Goal: Transaction & Acquisition: Book appointment/travel/reservation

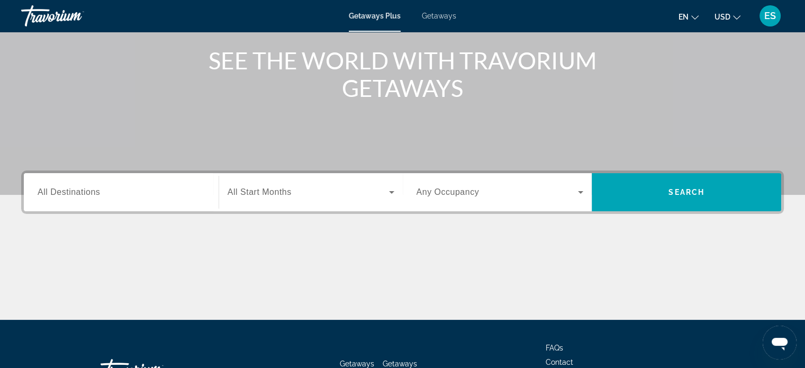
scroll to position [129, 0]
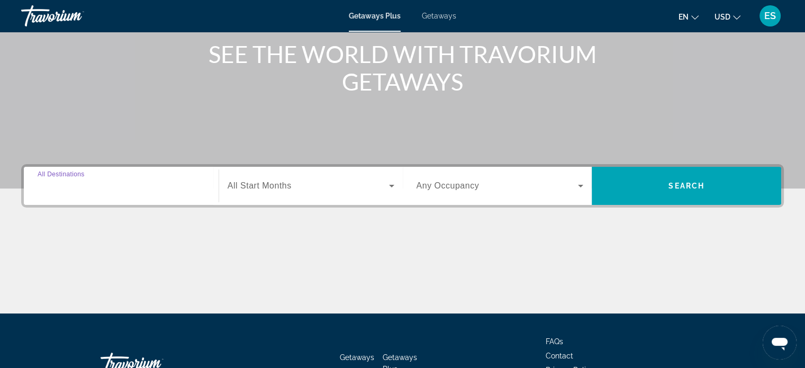
click at [106, 186] on input "Destination All Destinations" at bounding box center [121, 186] width 167 height 13
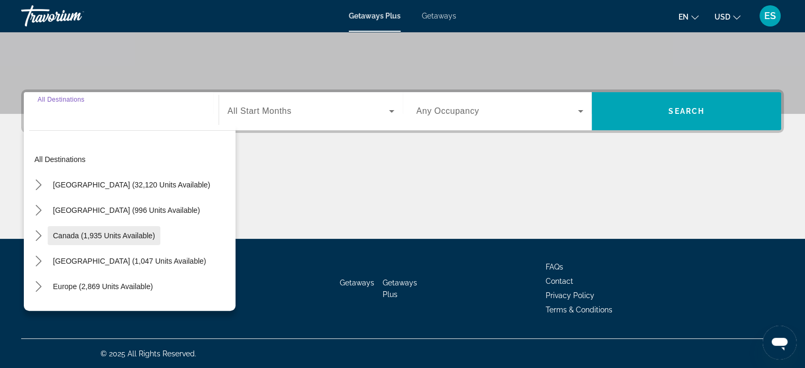
scroll to position [40, 0]
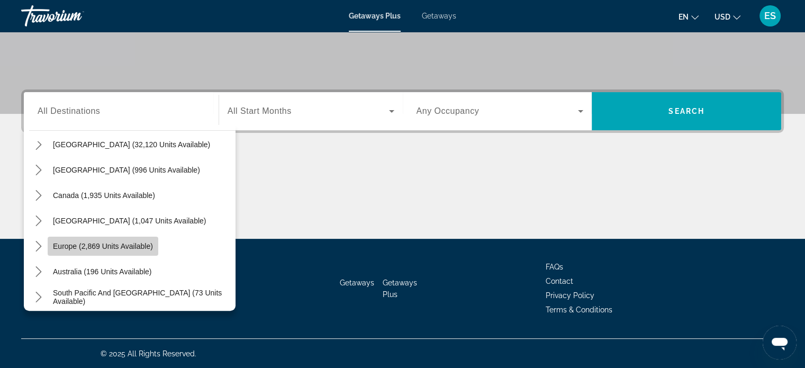
click at [117, 242] on span "Europe (2,869 units available)" at bounding box center [103, 246] width 100 height 8
type input "**********"
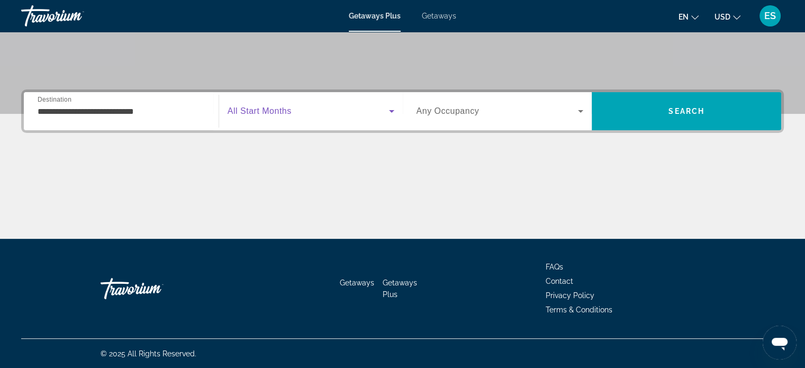
click at [333, 116] on span "Search widget" at bounding box center [308, 111] width 161 height 13
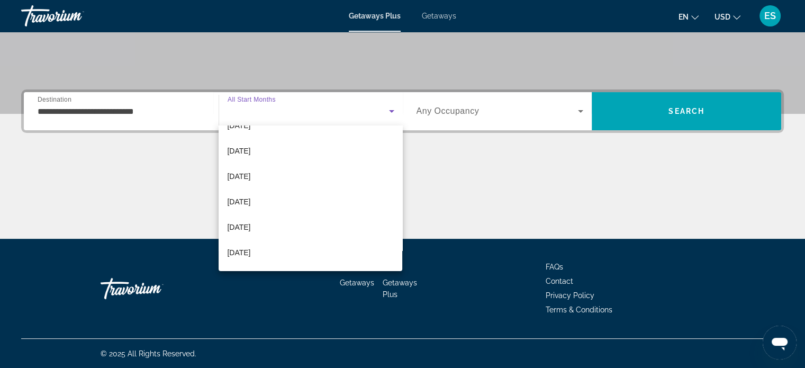
scroll to position [144, 0]
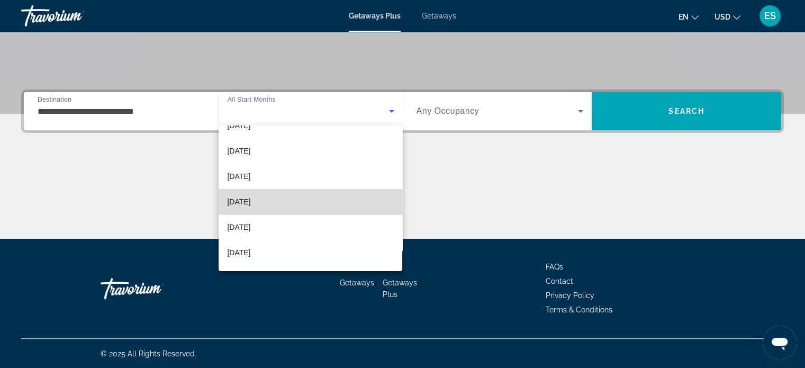
click at [317, 201] on mat-option "May 2026" at bounding box center [311, 201] width 184 height 25
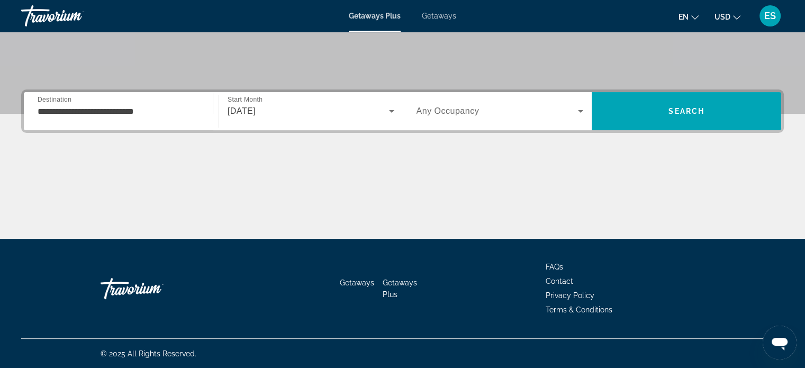
click at [534, 102] on div "Search widget" at bounding box center [499, 111] width 167 height 30
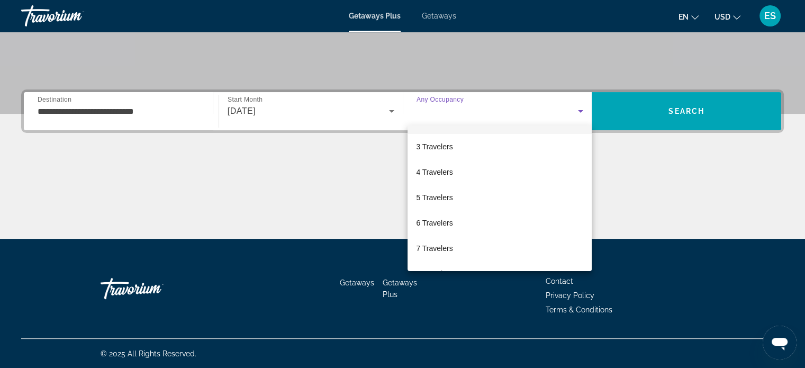
scroll to position [48, 0]
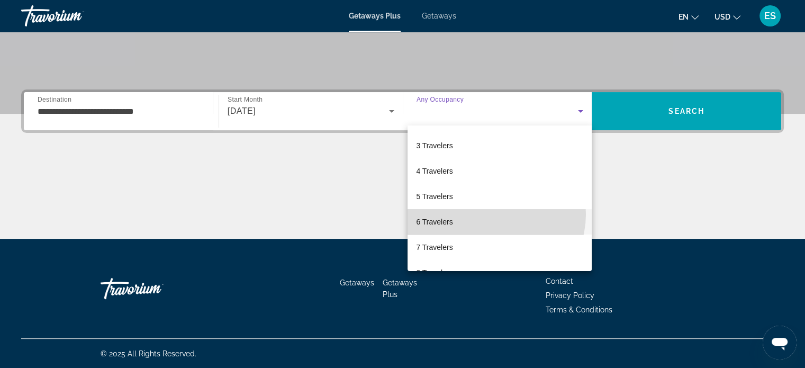
click at [492, 214] on mat-option "6 Travelers" at bounding box center [499, 221] width 184 height 25
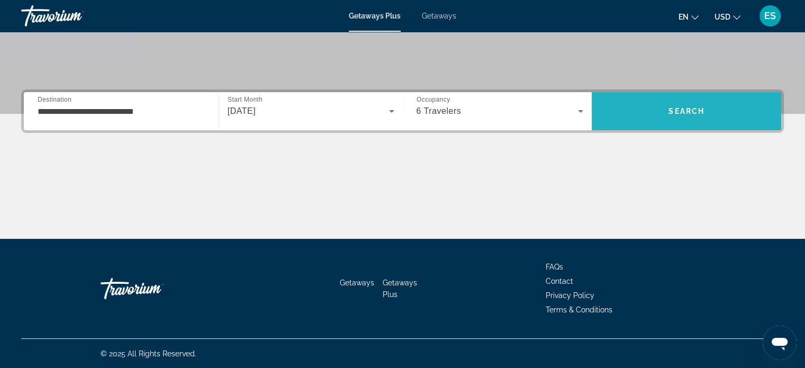
click at [671, 114] on span "Search" at bounding box center [686, 111] width 36 height 8
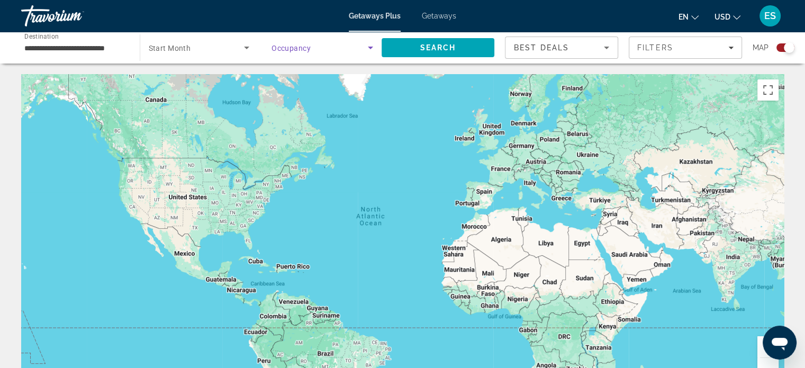
click at [298, 53] on span "Search widget" at bounding box center [319, 47] width 96 height 13
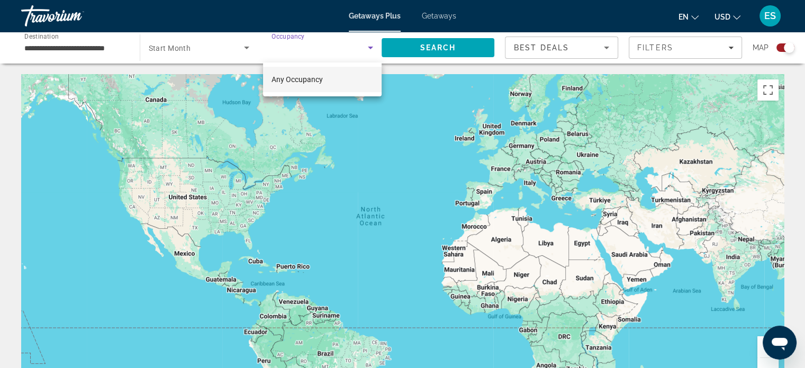
click at [233, 59] on div at bounding box center [402, 184] width 805 height 368
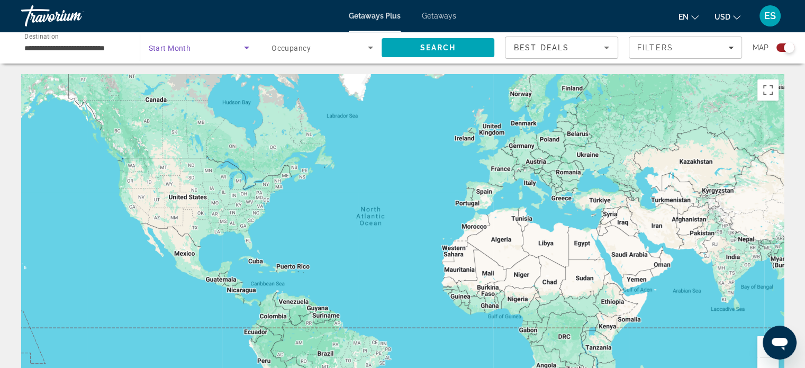
click at [235, 52] on span "Search widget" at bounding box center [197, 47] width 96 height 13
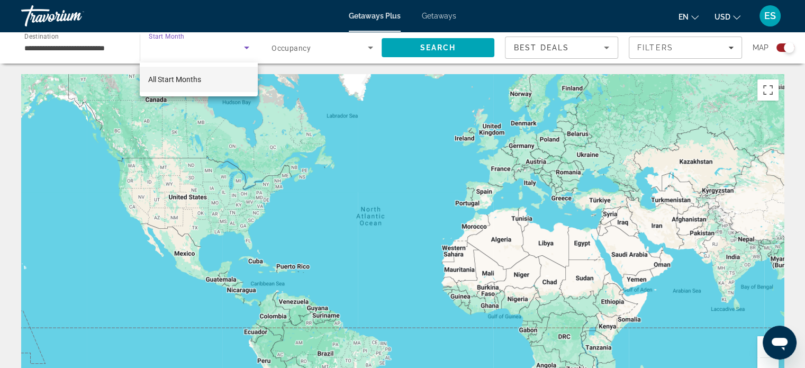
click at [97, 46] on div at bounding box center [402, 184] width 805 height 368
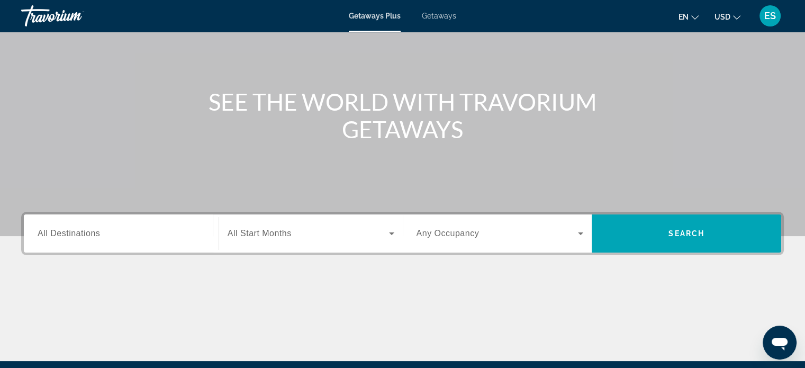
scroll to position [97, 0]
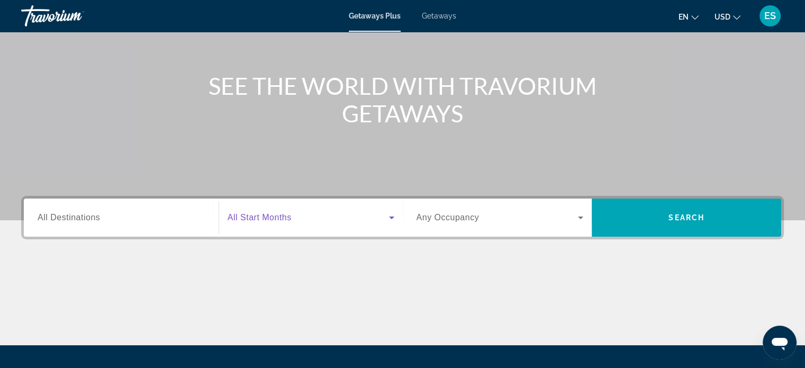
click at [388, 215] on icon "Search widget" at bounding box center [391, 217] width 13 height 13
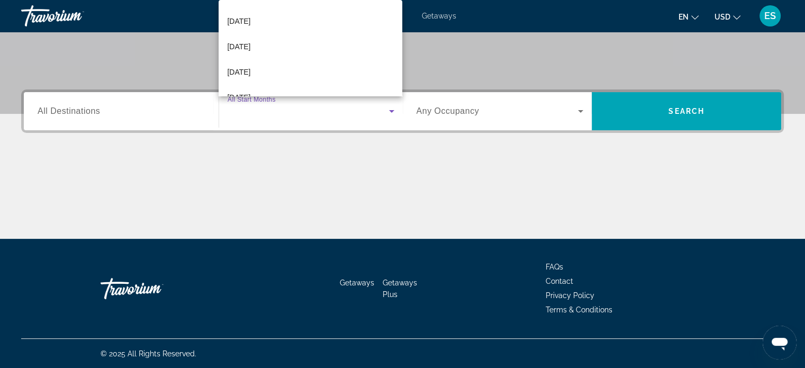
scroll to position [175, 0]
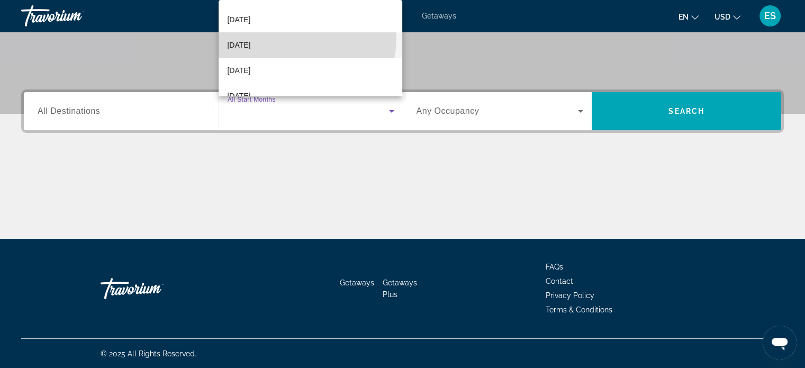
click at [290, 37] on mat-option "May 2026" at bounding box center [311, 44] width 184 height 25
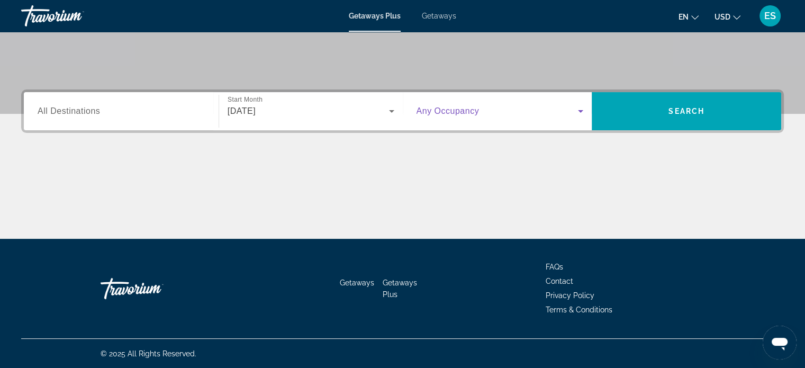
click at [482, 108] on span "Search widget" at bounding box center [497, 111] width 162 height 13
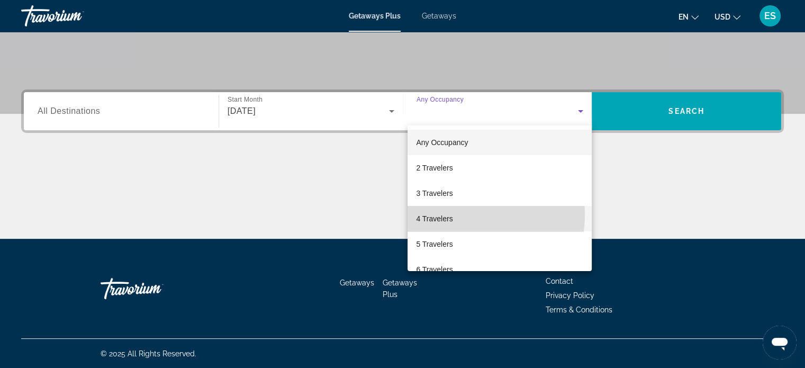
click at [459, 215] on mat-option "4 Travelers" at bounding box center [499, 218] width 184 height 25
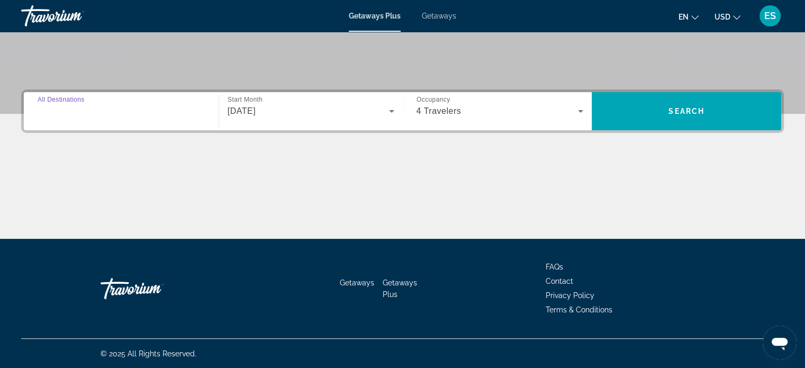
click at [128, 107] on input "Destination All Destinations" at bounding box center [121, 111] width 167 height 13
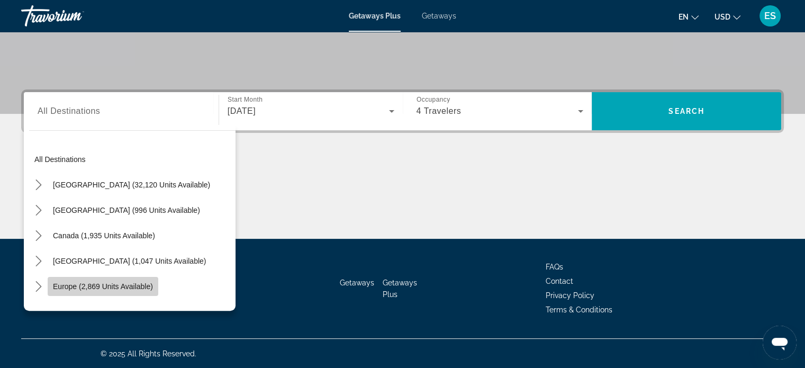
click at [117, 283] on span "Europe (2,869 units available)" at bounding box center [103, 286] width 100 height 8
type input "**********"
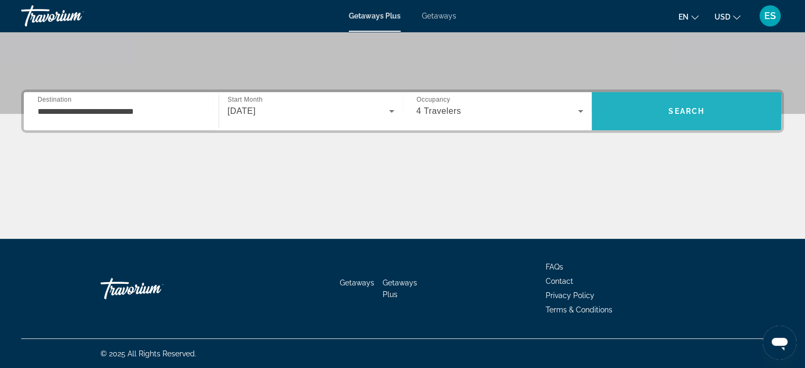
click at [705, 103] on span "Search" at bounding box center [686, 110] width 189 height 25
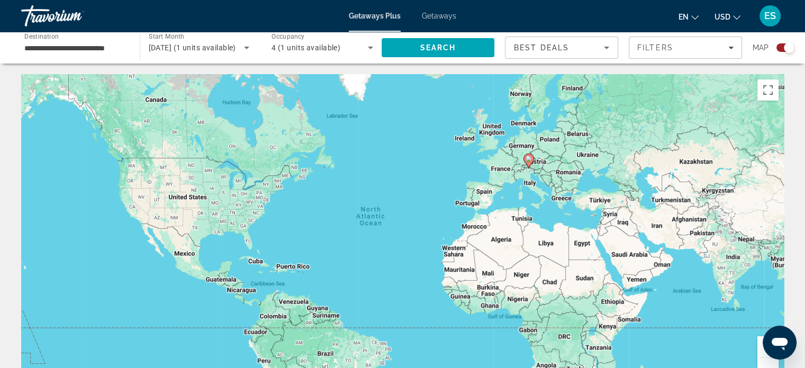
click at [428, 24] on div "Getaways Plus Getaways en English Español Français Italiano Português русский U…" at bounding box center [402, 16] width 805 height 28
click at [434, 20] on span "Getaways" at bounding box center [439, 16] width 34 height 8
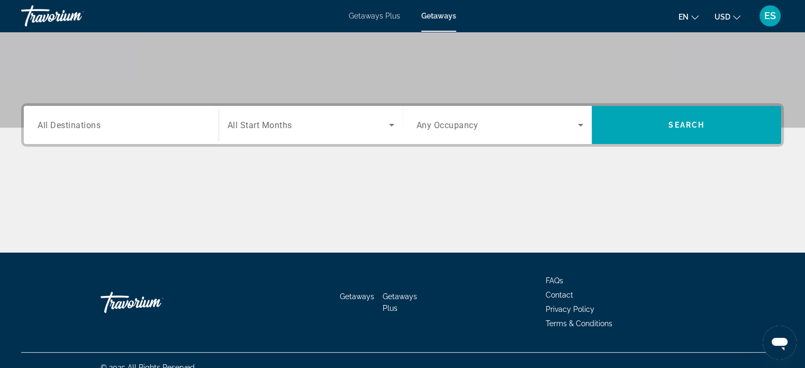
scroll to position [191, 0]
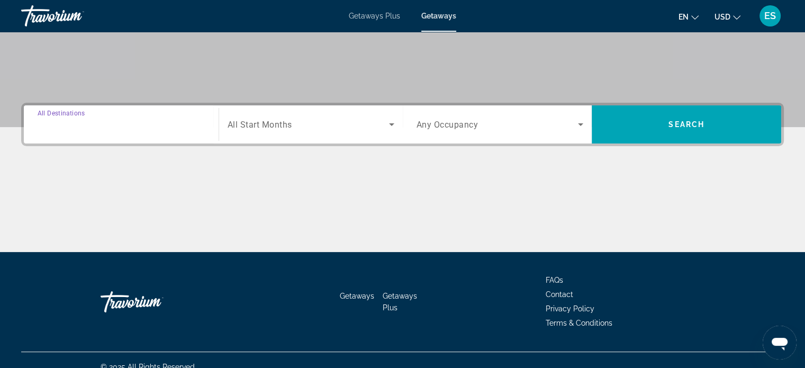
click at [159, 123] on input "Destination All Destinations" at bounding box center [121, 125] width 167 height 13
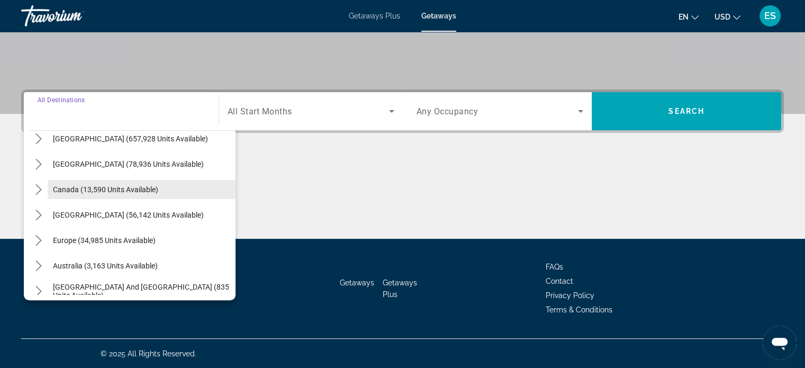
scroll to position [36, 0]
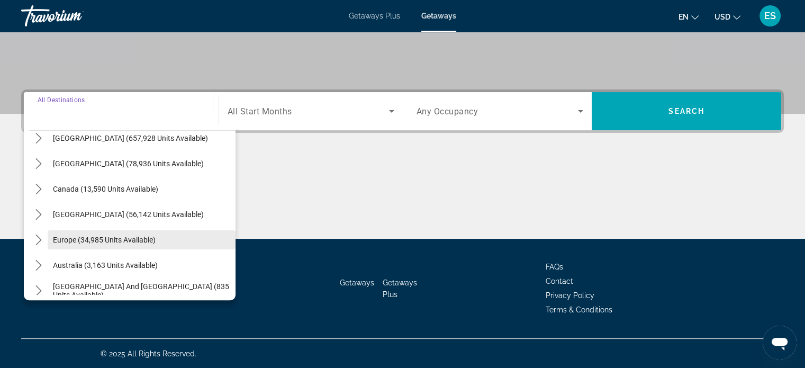
click at [131, 239] on span "Europe (34,985 units available)" at bounding box center [104, 239] width 103 height 8
type input "**********"
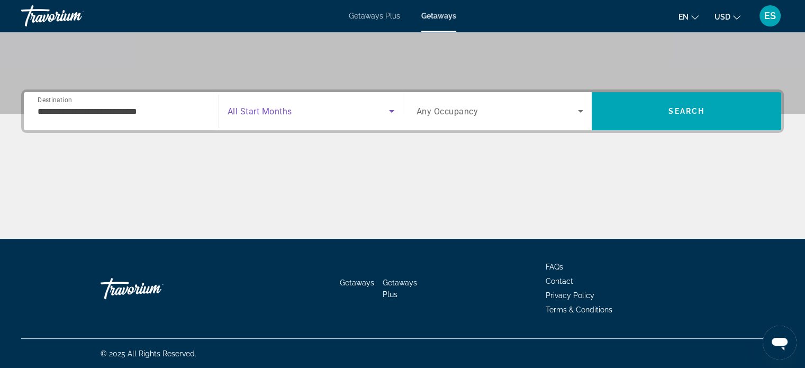
click at [323, 107] on span "Search widget" at bounding box center [308, 111] width 161 height 13
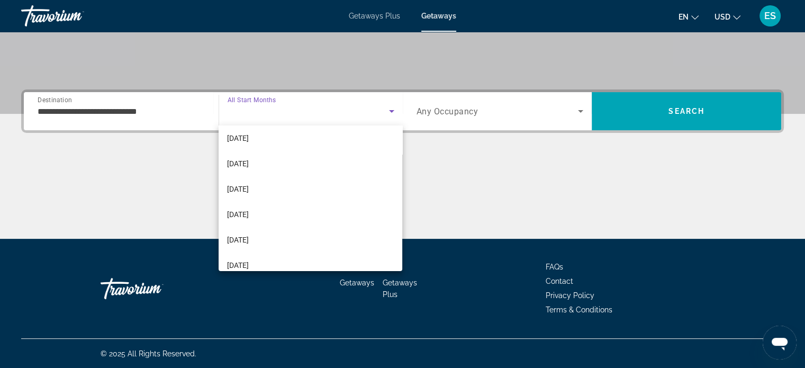
scroll to position [106, 0]
click at [292, 209] on mat-option "April 2026" at bounding box center [311, 214] width 184 height 25
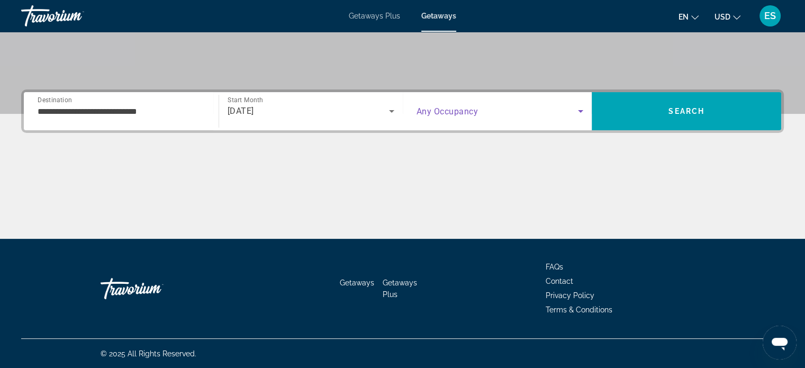
click at [493, 114] on span "Search widget" at bounding box center [497, 111] width 162 height 13
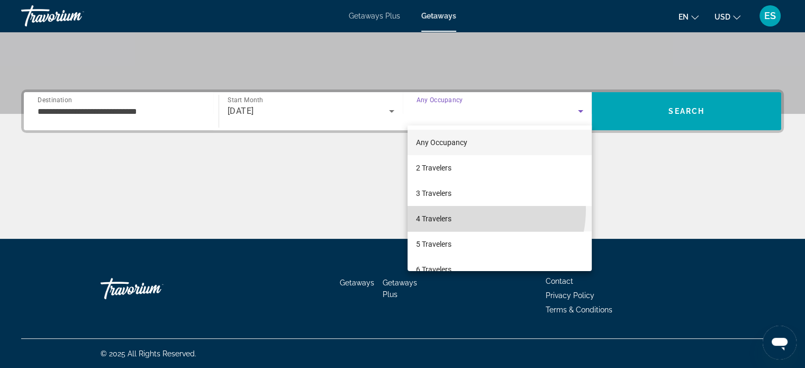
click at [467, 209] on mat-option "4 Travelers" at bounding box center [499, 218] width 184 height 25
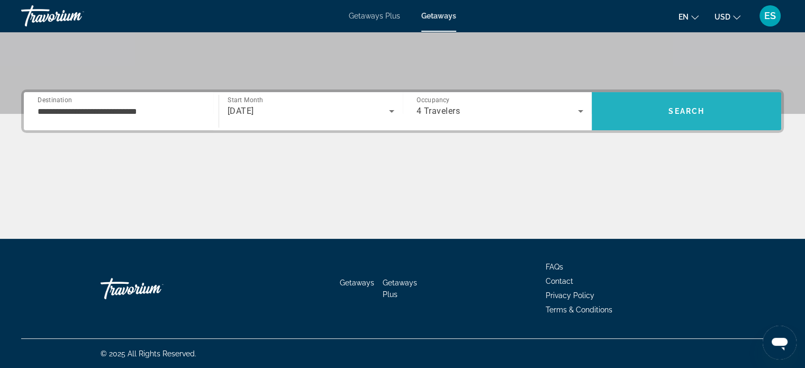
click at [688, 110] on span "Search" at bounding box center [686, 111] width 36 height 8
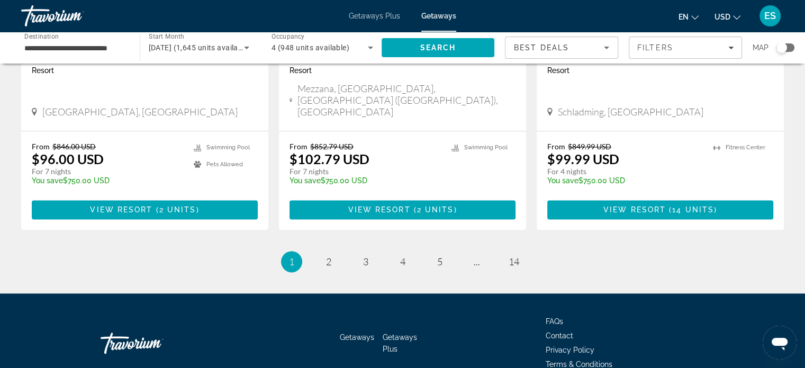
scroll to position [1353, 0]
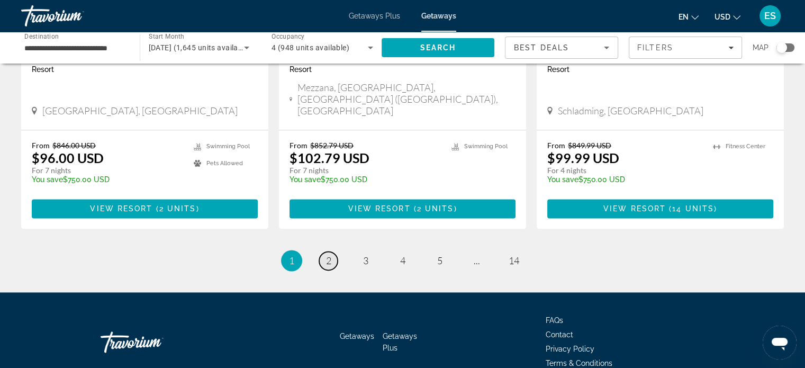
click at [331, 251] on link "page 2" at bounding box center [328, 260] width 19 height 19
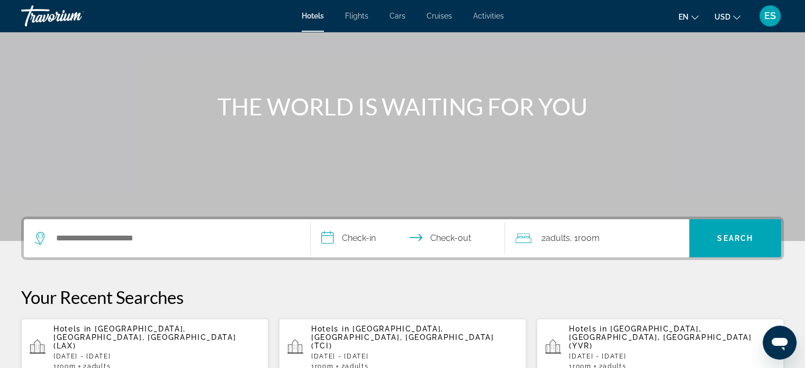
scroll to position [76, 0]
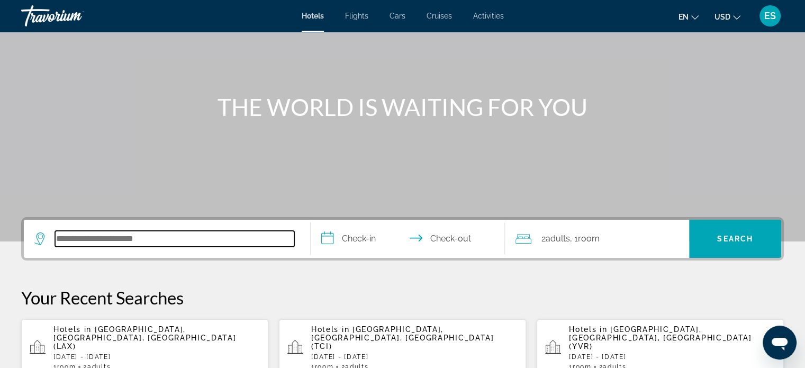
click at [98, 235] on input "Search hotel destination" at bounding box center [174, 239] width 239 height 16
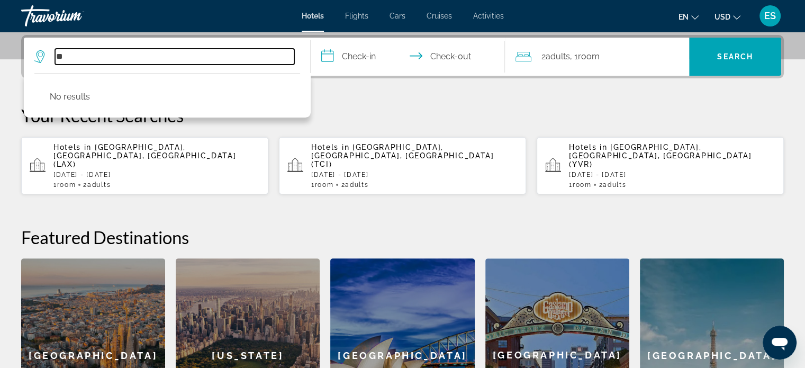
type input "*"
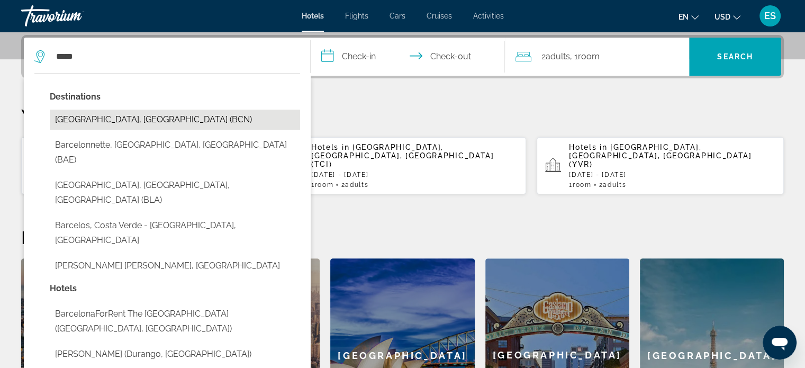
click at [135, 117] on button "[GEOGRAPHIC_DATA], [GEOGRAPHIC_DATA] (BCN)" at bounding box center [175, 120] width 250 height 20
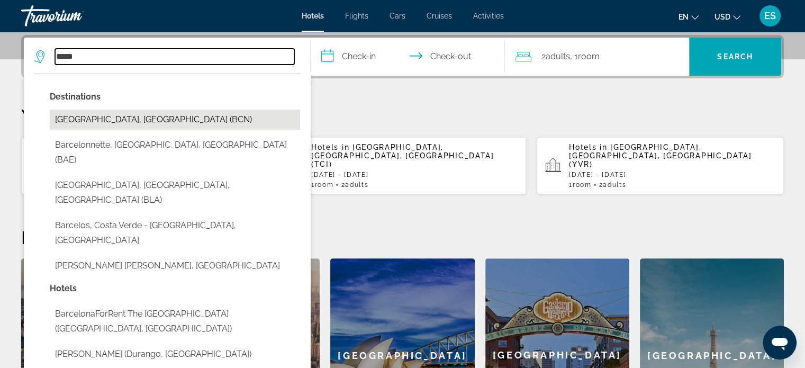
type input "**********"
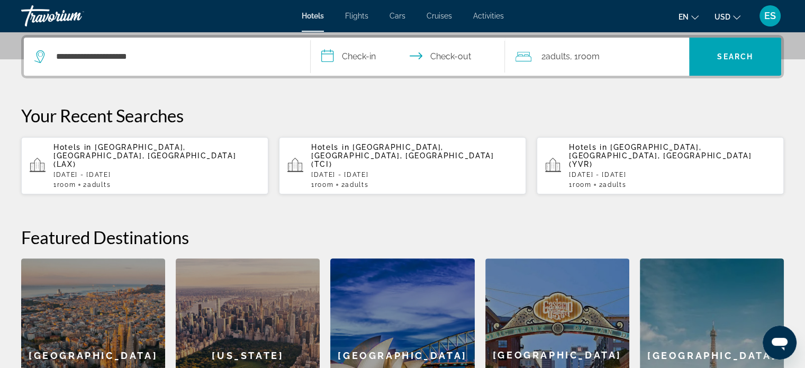
click at [332, 57] on input "**********" at bounding box center [410, 58] width 199 height 41
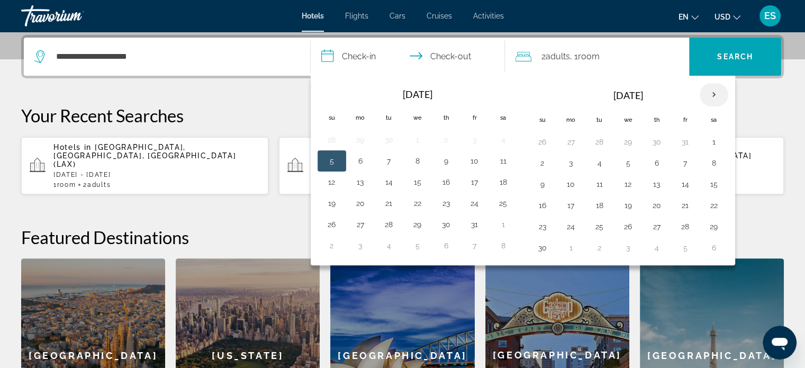
click at [715, 90] on th "Next month" at bounding box center [714, 94] width 29 height 23
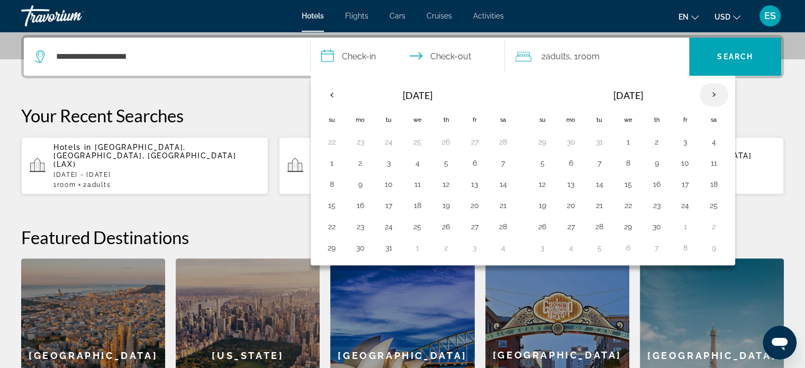
click at [715, 90] on th "Next month" at bounding box center [714, 94] width 29 height 23
click at [565, 159] on button "4" at bounding box center [571, 163] width 17 height 15
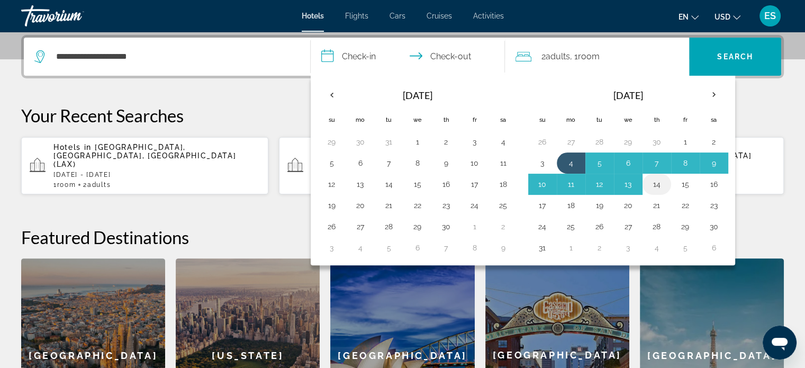
click at [662, 184] on button "14" at bounding box center [656, 184] width 17 height 15
type input "**********"
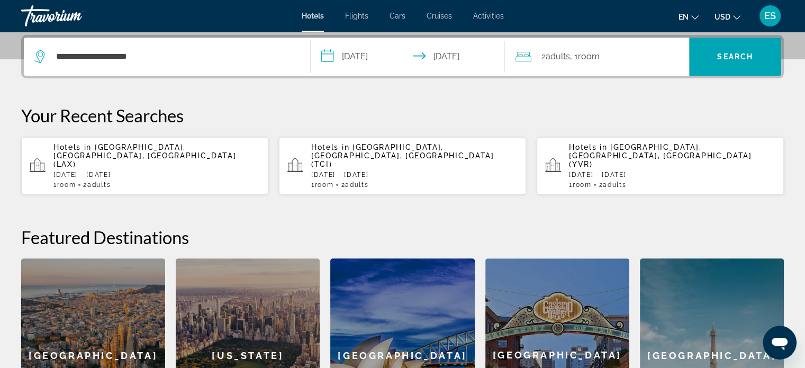
click at [605, 61] on div "2 Adult Adults , 1 Room rooms" at bounding box center [602, 56] width 174 height 15
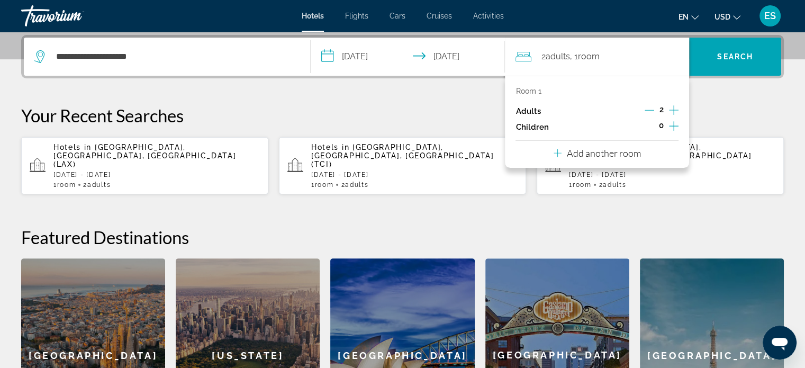
click at [677, 126] on icon "Increment children" at bounding box center [674, 126] width 10 height 13
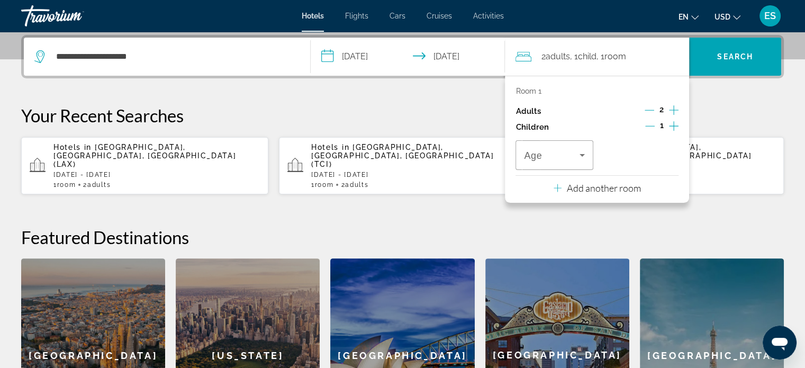
click at [677, 126] on icon "Increment children" at bounding box center [674, 126] width 10 height 13
click at [572, 159] on span "Travelers: 2 adults, 2 children" at bounding box center [551, 155] width 55 height 13
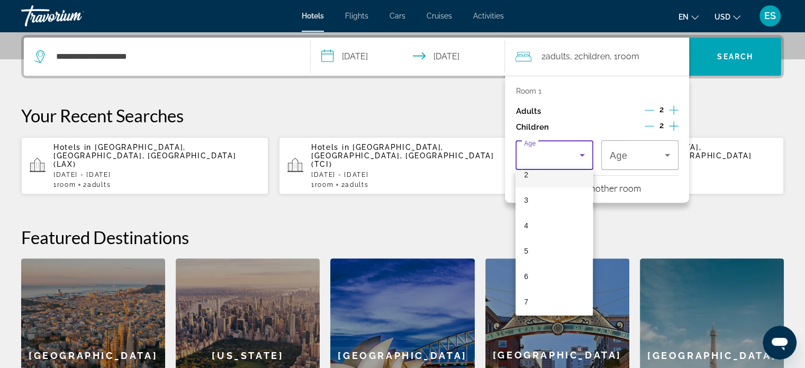
scroll to position [72, 0]
click at [550, 258] on mat-option "6" at bounding box center [553, 267] width 77 height 25
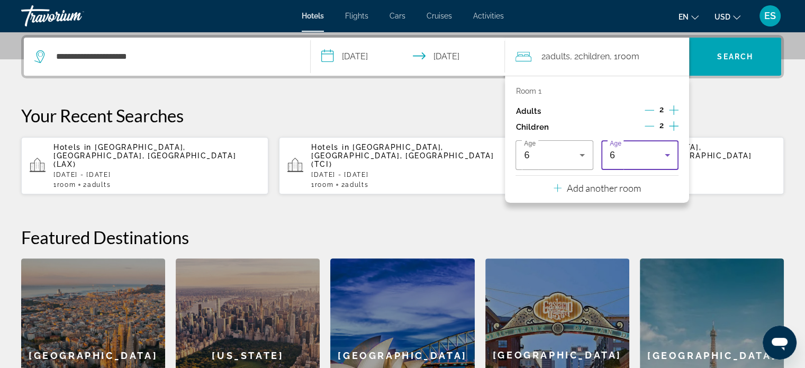
click at [638, 154] on div "6" at bounding box center [637, 155] width 55 height 13
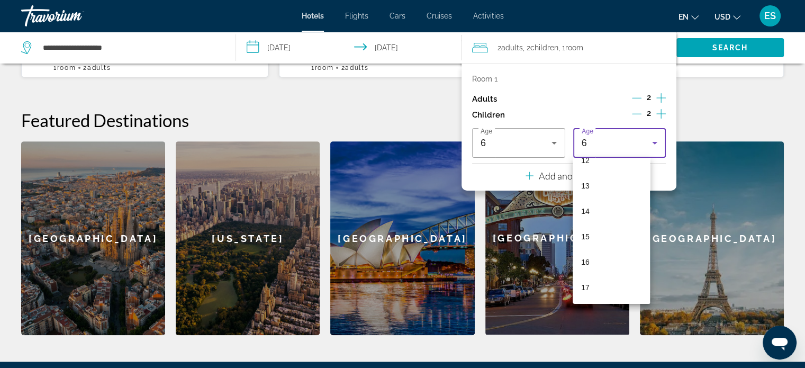
scroll to position [375, 0]
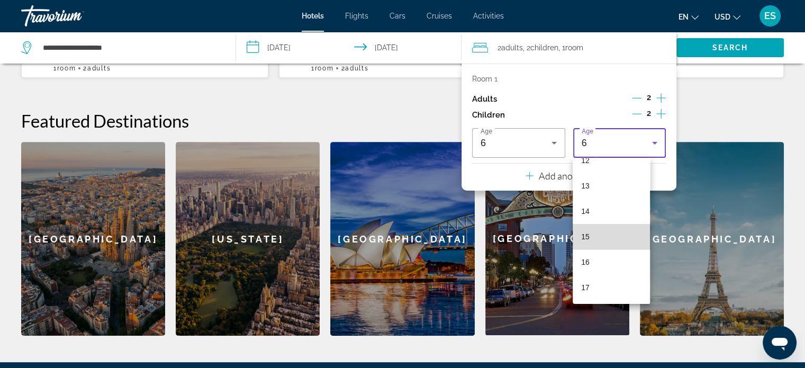
click at [618, 235] on mat-option "15" at bounding box center [611, 236] width 77 height 25
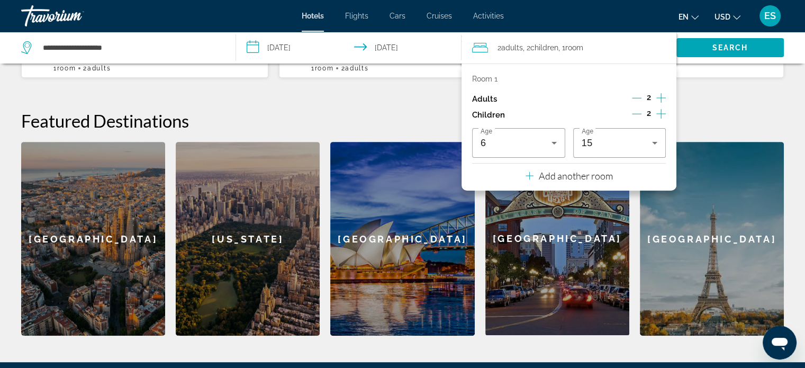
click at [697, 91] on div "**********" at bounding box center [402, 127] width 805 height 417
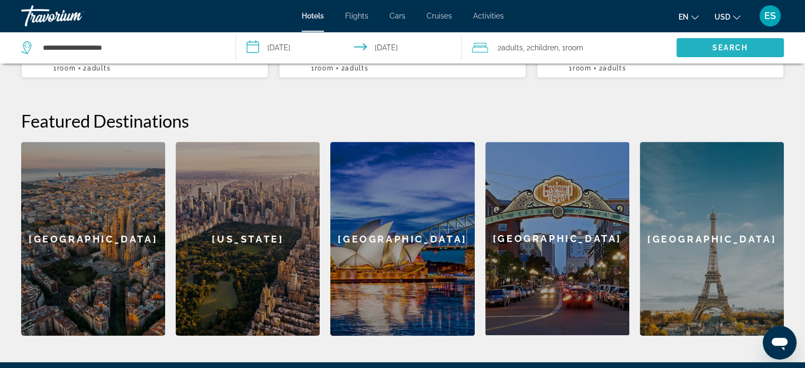
click at [720, 48] on span "Search" at bounding box center [730, 47] width 36 height 8
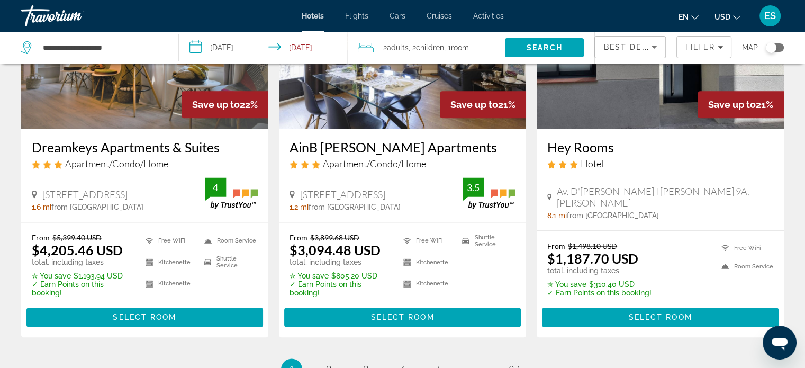
scroll to position [1517, 0]
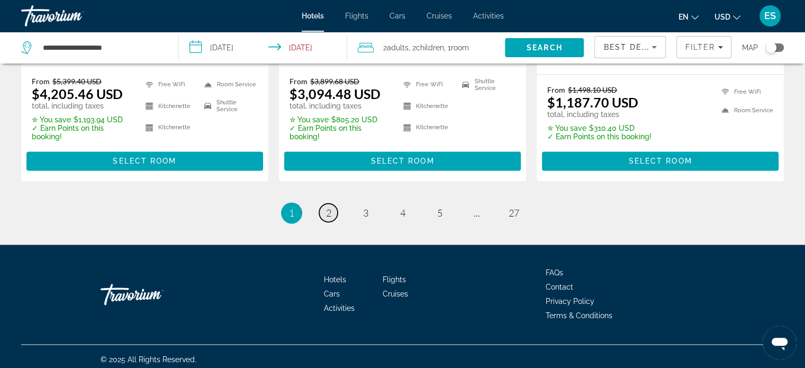
click at [333, 203] on link "page 2" at bounding box center [328, 212] width 19 height 19
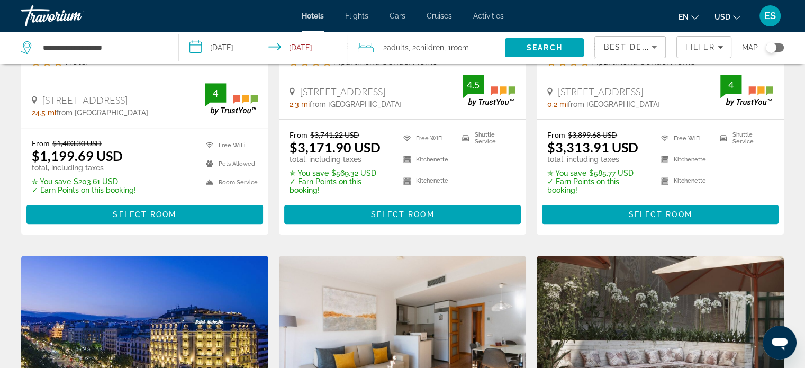
scroll to position [1058, 0]
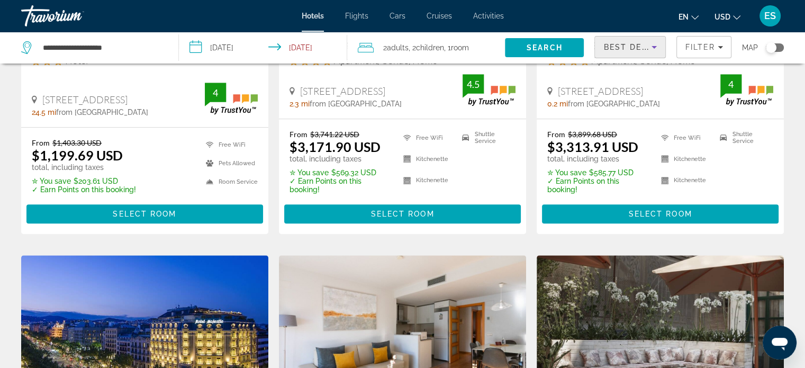
click at [656, 48] on icon "Sort by" at bounding box center [654, 47] width 13 height 13
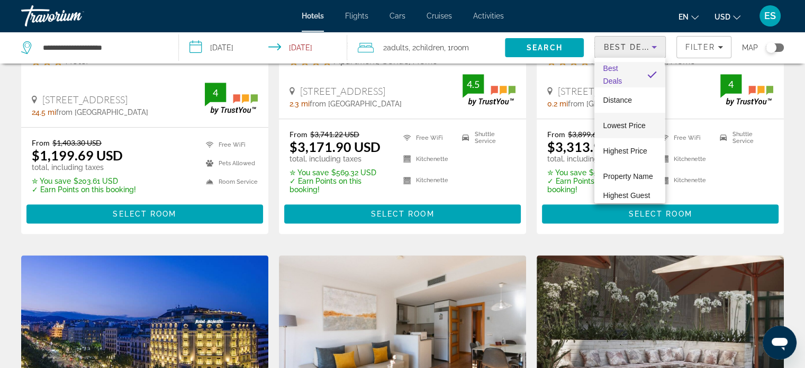
click at [635, 120] on span "Lowest Price" at bounding box center [624, 125] width 42 height 13
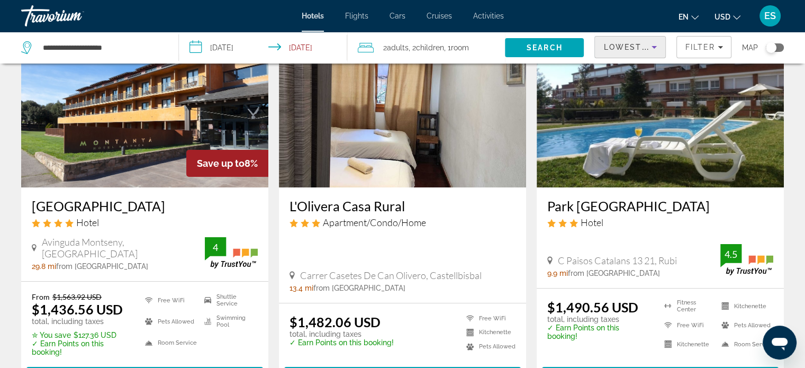
scroll to position [81, 0]
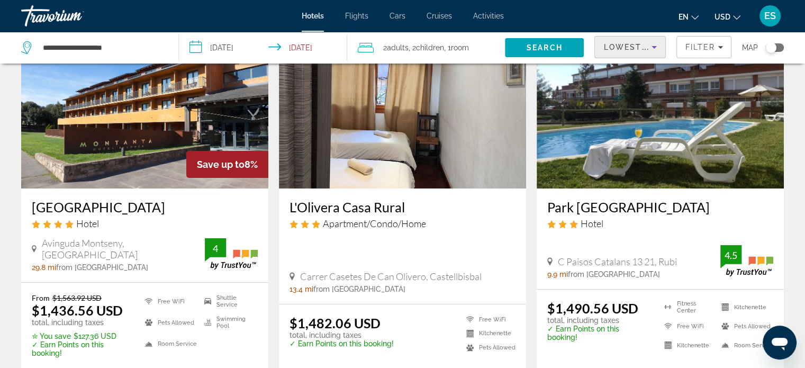
click at [737, 16] on icon "Change currency" at bounding box center [736, 17] width 7 height 7
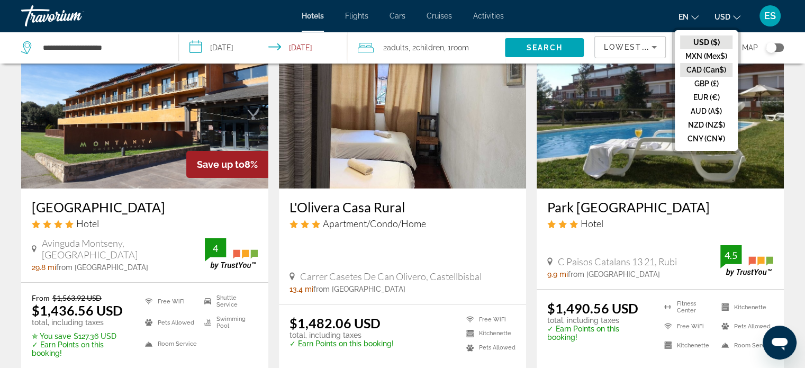
click at [719, 67] on button "CAD (Can$)" at bounding box center [706, 70] width 52 height 14
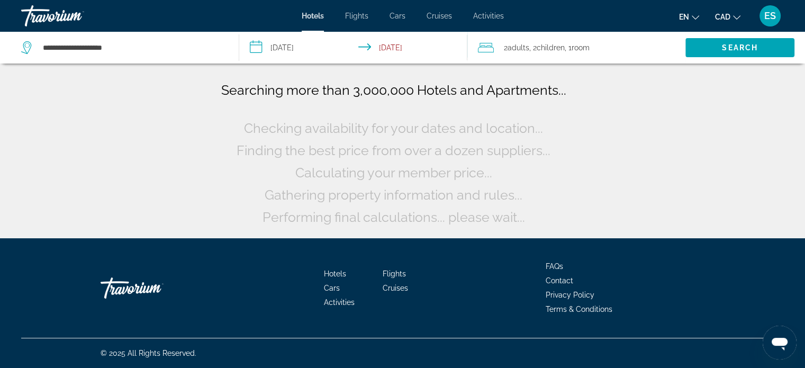
scroll to position [0, 0]
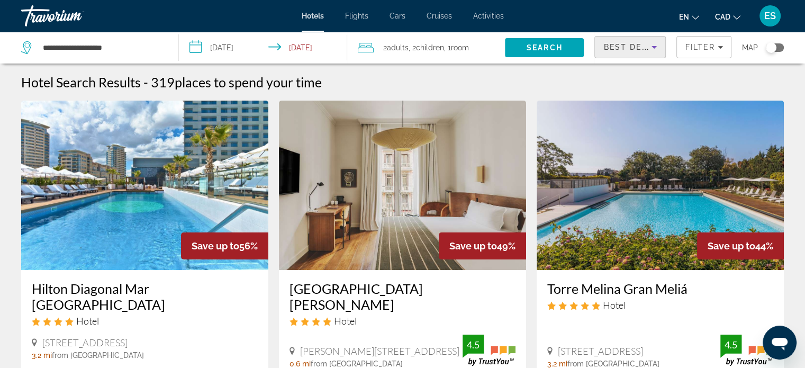
click at [656, 48] on icon "Sort by" at bounding box center [654, 47] width 13 height 13
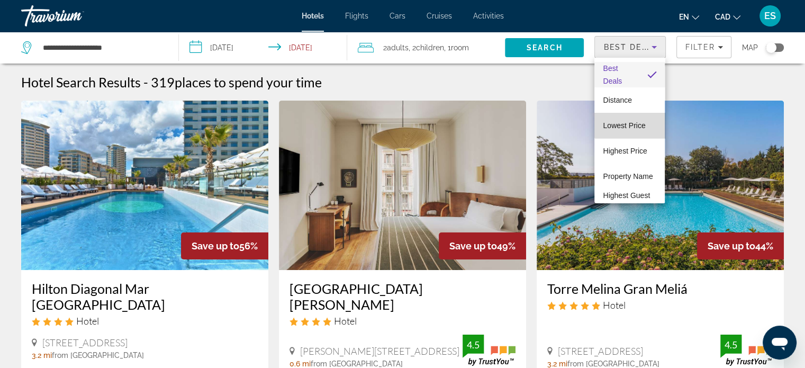
click at [636, 122] on span "Lowest Price" at bounding box center [624, 125] width 42 height 8
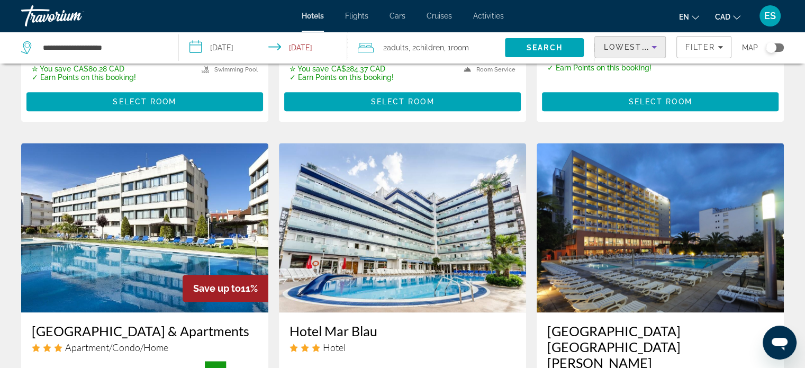
scroll to position [1102, 0]
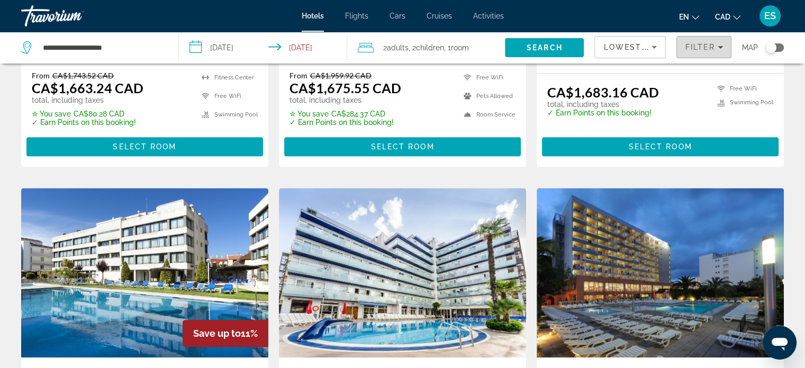
click at [717, 50] on div "Filter" at bounding box center [704, 47] width 38 height 8
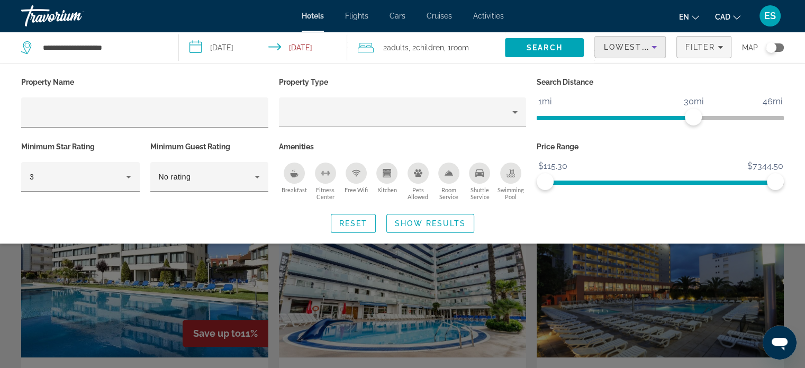
click at [654, 52] on icon "Sort by" at bounding box center [654, 47] width 13 height 13
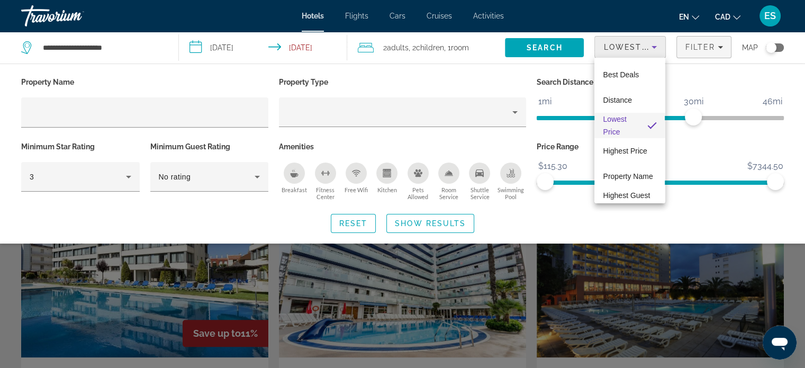
scroll to position [15, 0]
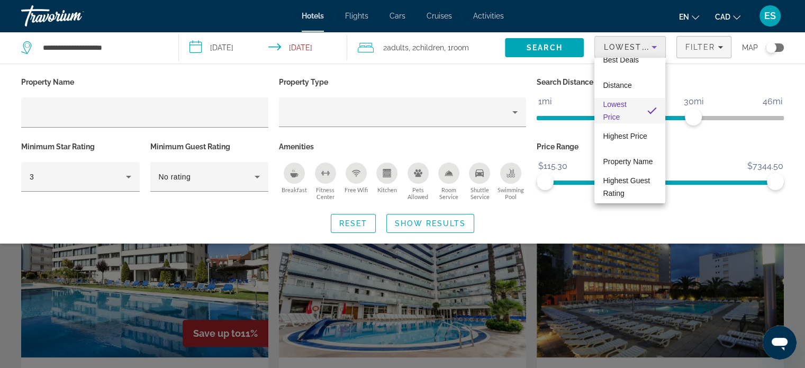
click at [465, 115] on div at bounding box center [402, 184] width 805 height 368
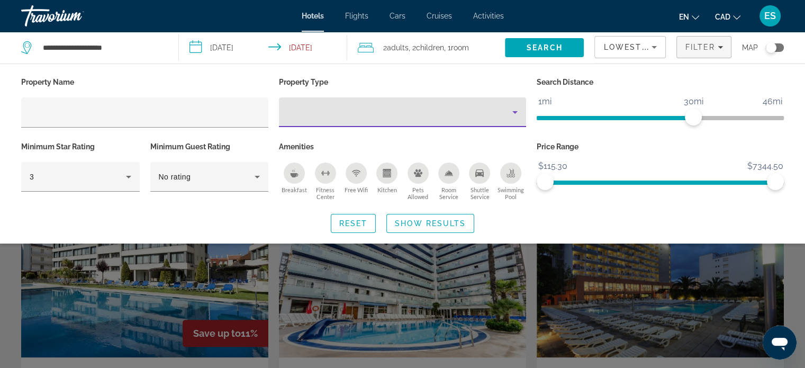
click at [465, 115] on div "Property type" at bounding box center [399, 112] width 225 height 13
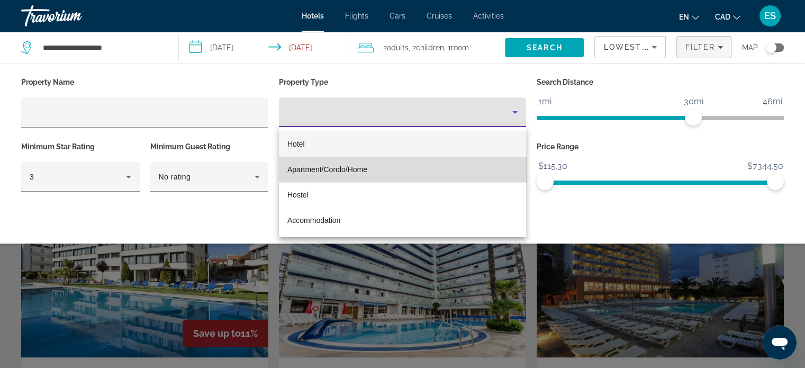
click at [449, 162] on mat-option "Apartment/Condo/Home" at bounding box center [402, 169] width 247 height 25
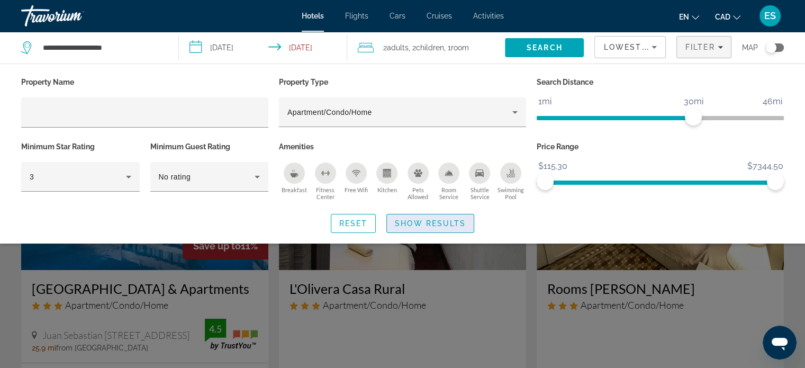
click at [400, 221] on span "Show Results" at bounding box center [430, 223] width 71 height 8
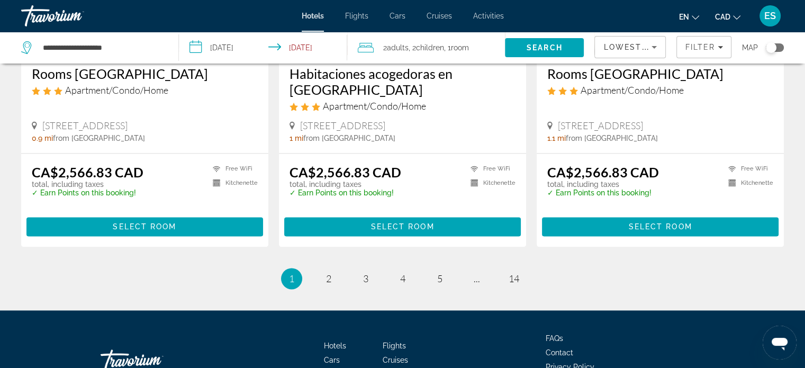
scroll to position [1410, 0]
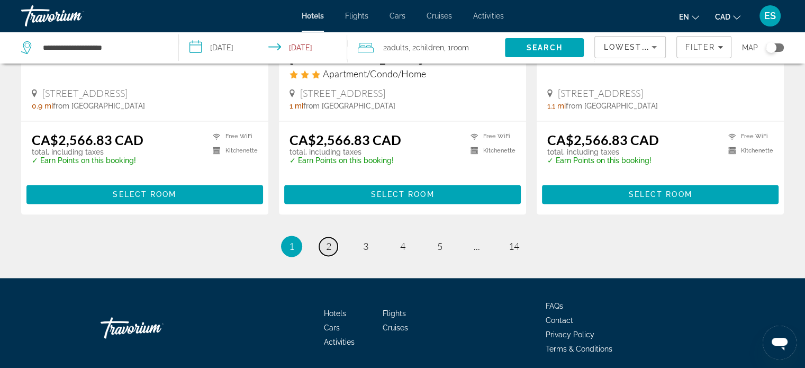
click at [322, 237] on link "page 2" at bounding box center [328, 246] width 19 height 19
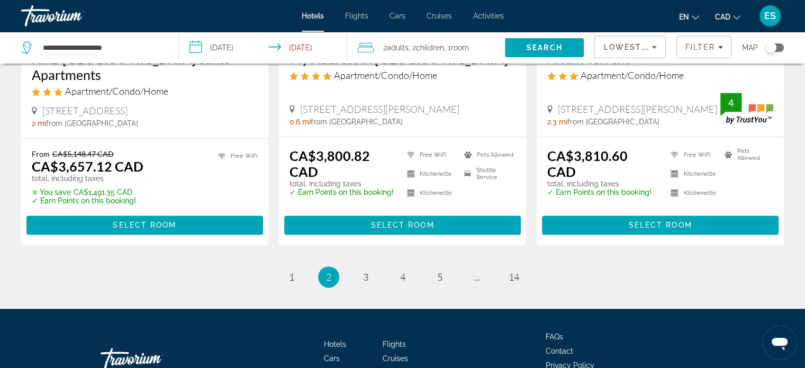
scroll to position [1420, 0]
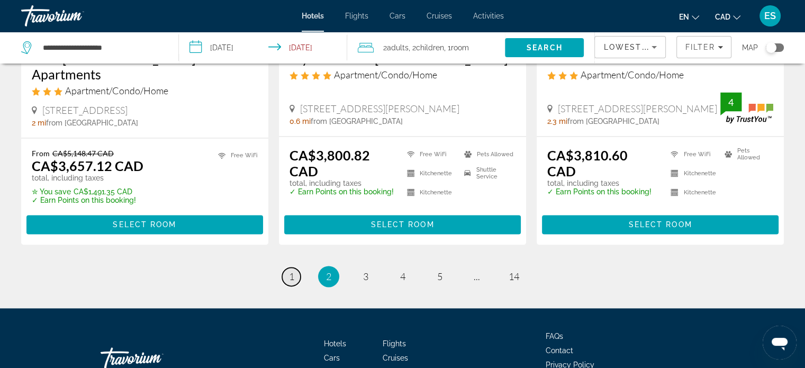
click at [292, 280] on span "1" at bounding box center [291, 276] width 5 height 12
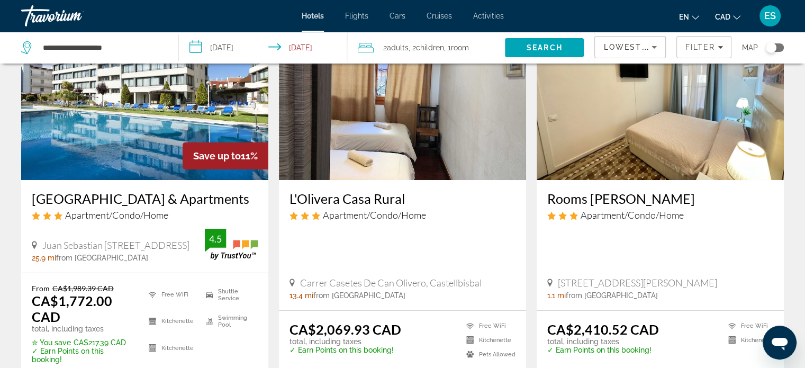
scroll to position [88, 0]
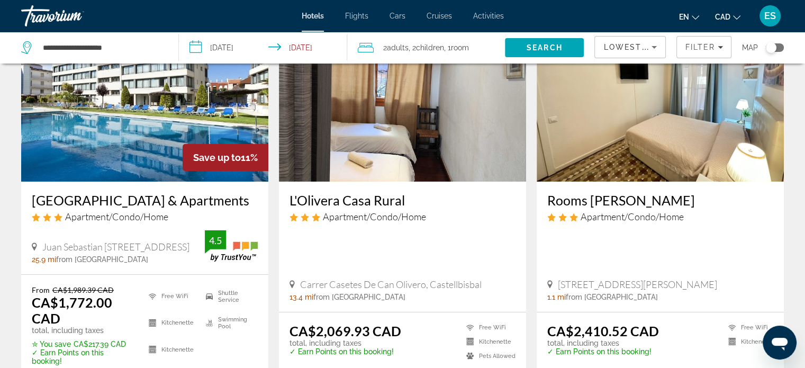
click at [124, 138] on img "Main content" at bounding box center [144, 96] width 247 height 169
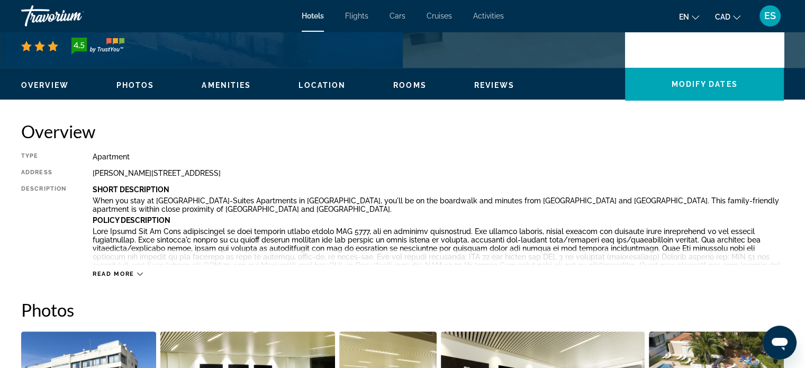
scroll to position [282, 0]
click at [132, 270] on button "Read more" at bounding box center [118, 274] width 50 height 8
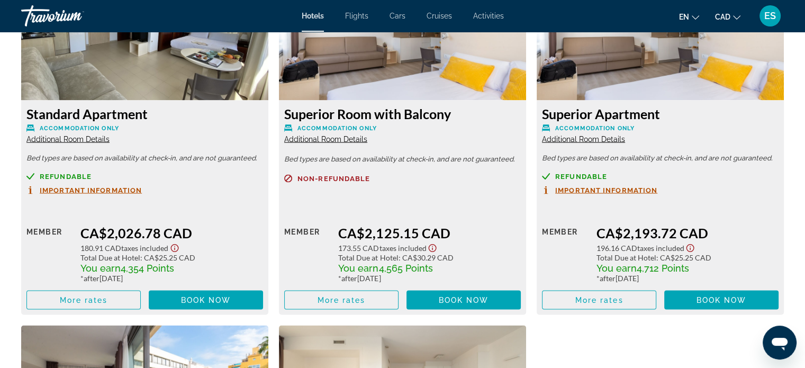
scroll to position [1931, 0]
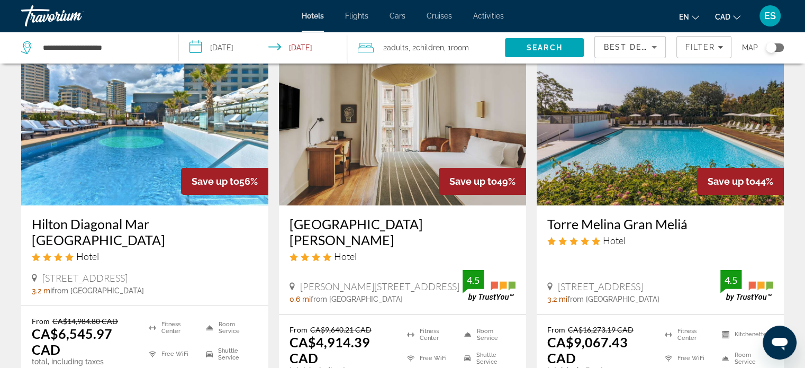
scroll to position [65, 0]
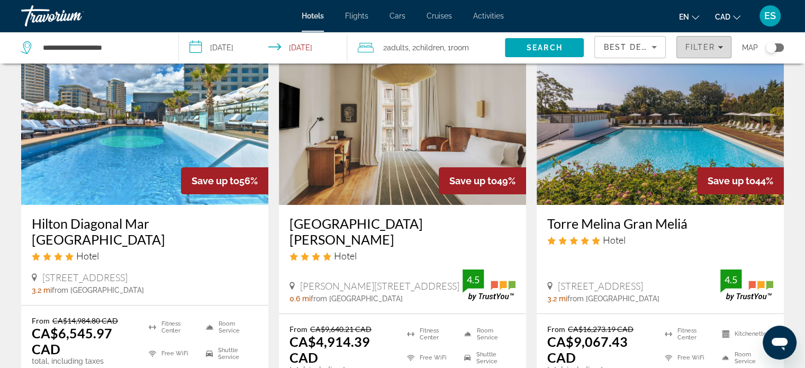
click at [722, 48] on span "Filters" at bounding box center [704, 46] width 54 height 25
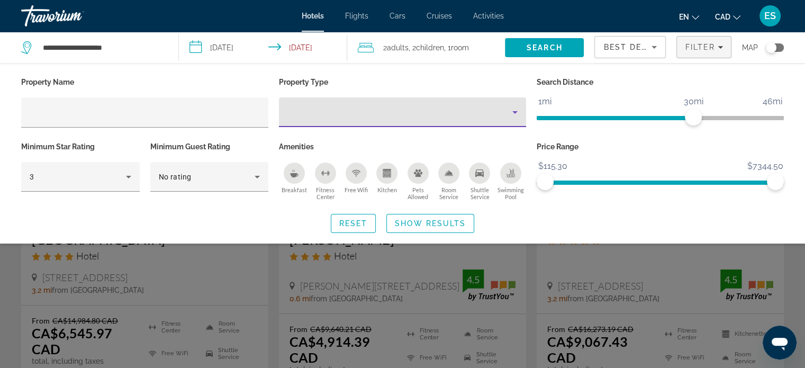
click at [512, 111] on icon "Property type" at bounding box center [514, 112] width 5 height 3
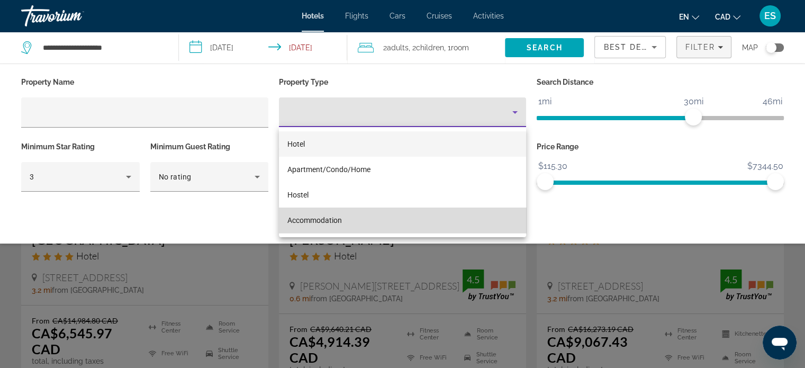
click at [421, 218] on mat-option "Accommodation" at bounding box center [402, 219] width 247 height 25
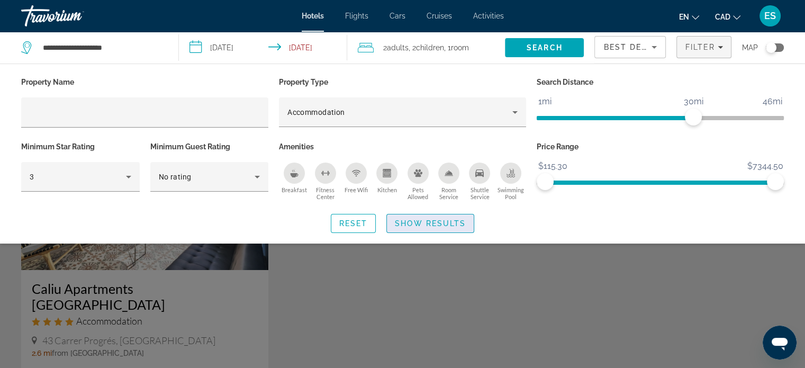
click at [438, 222] on span "Show Results" at bounding box center [430, 223] width 71 height 8
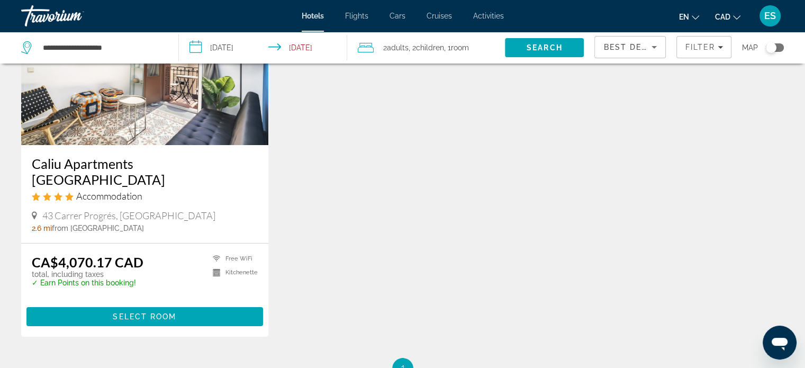
scroll to position [125, 0]
click at [707, 50] on span "Filter" at bounding box center [700, 47] width 30 height 8
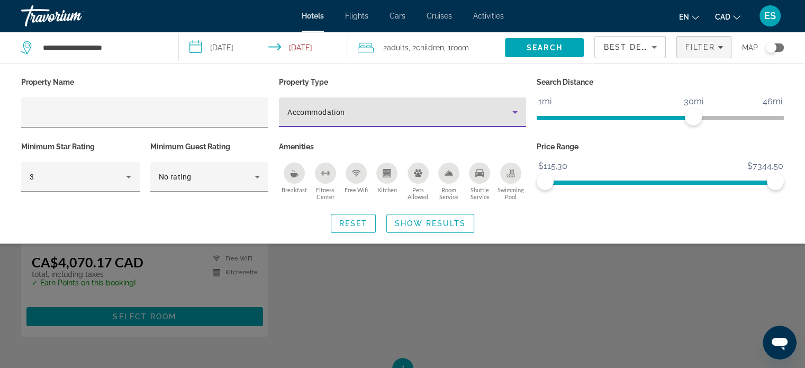
click at [453, 106] on div "Accommodation" at bounding box center [399, 112] width 225 height 13
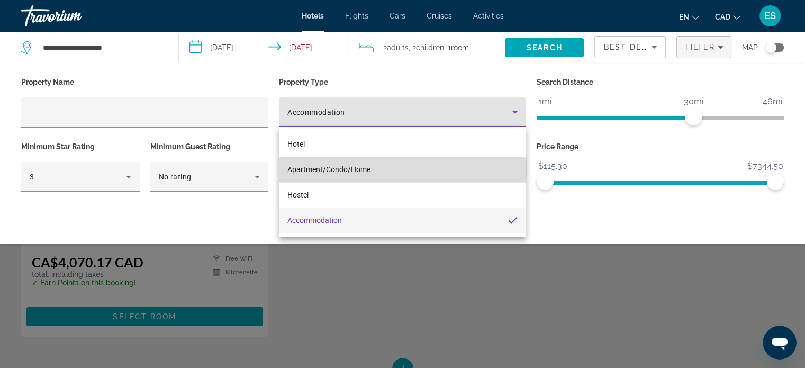
click at [381, 169] on mat-option "Apartment/Condo/Home" at bounding box center [402, 169] width 247 height 25
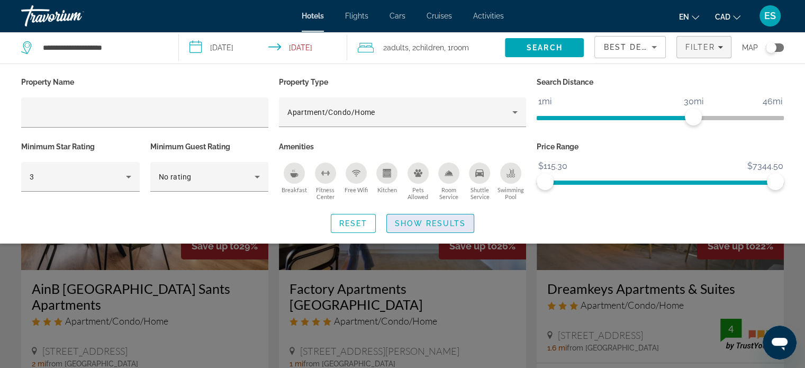
click at [411, 228] on span "Search widget" at bounding box center [430, 223] width 87 height 25
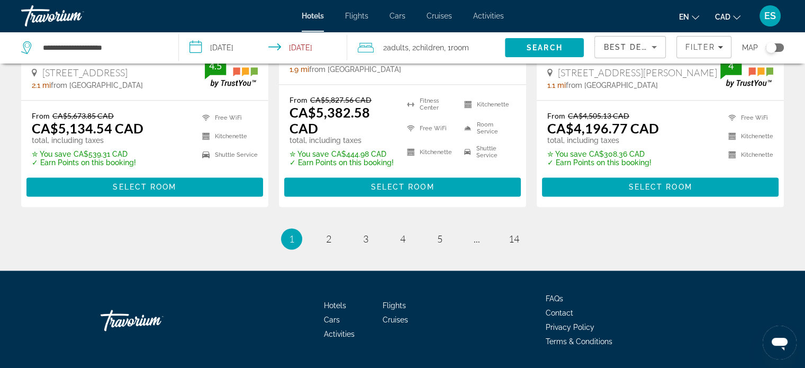
scroll to position [1506, 0]
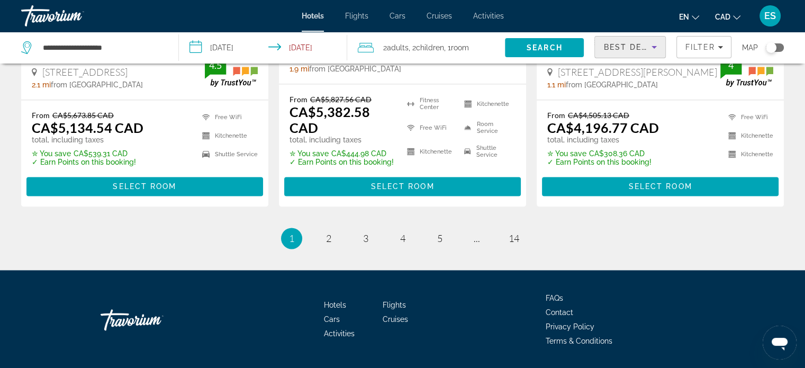
click at [643, 48] on span "Best Deals" at bounding box center [630, 47] width 55 height 8
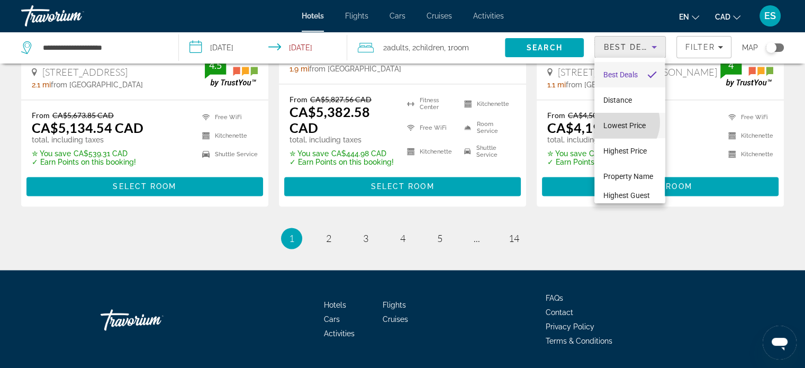
click at [618, 122] on span "Lowest Price" at bounding box center [624, 125] width 42 height 8
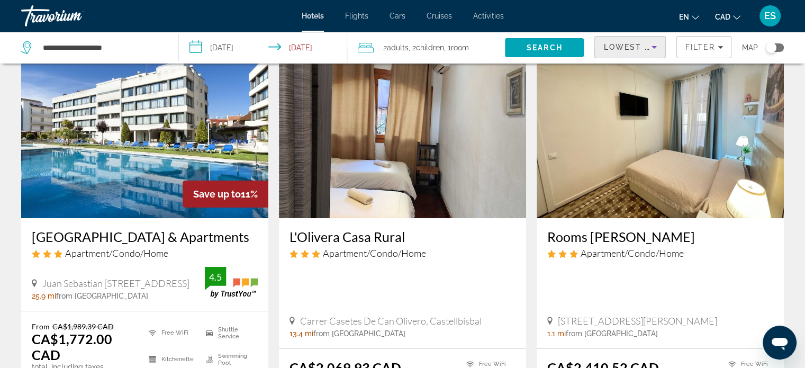
scroll to position [52, 0]
click at [353, 167] on img "Main content" at bounding box center [402, 132] width 247 height 169
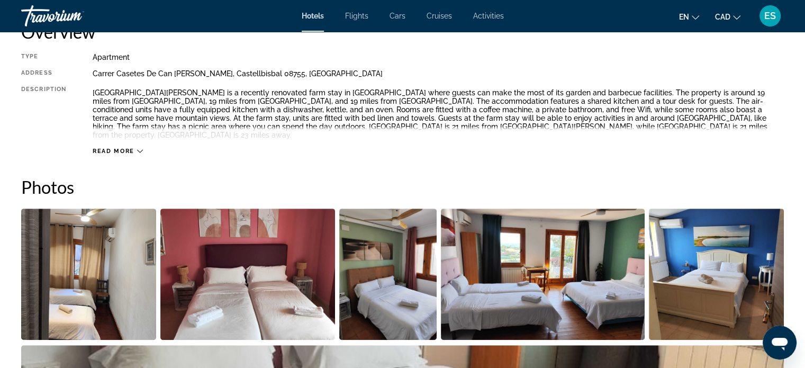
scroll to position [381, 0]
click at [120, 135] on div "Read more" at bounding box center [438, 140] width 691 height 29
click at [119, 148] on span "Read more" at bounding box center [114, 151] width 42 height 7
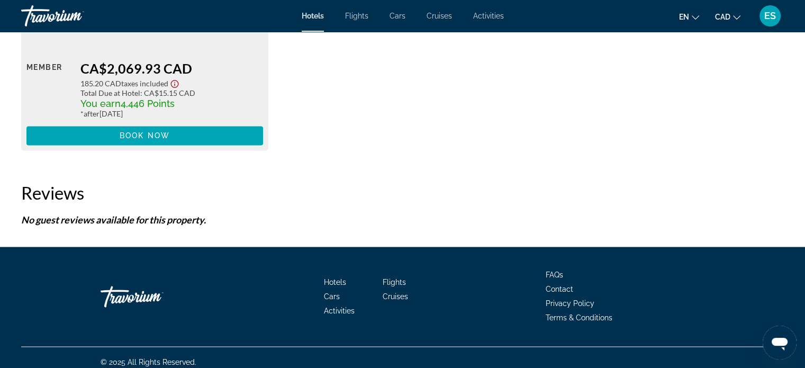
scroll to position [1671, 0]
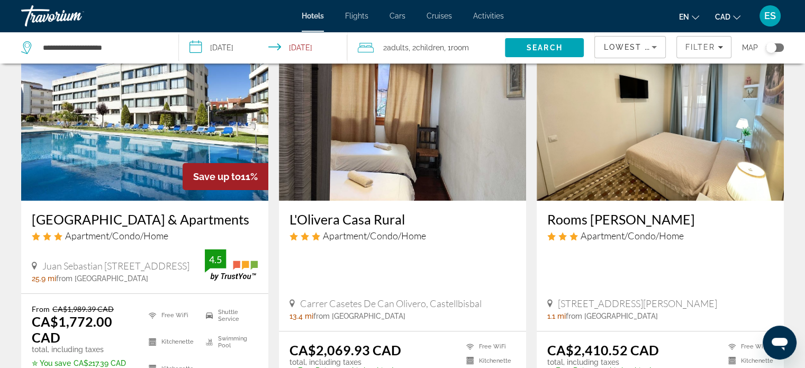
scroll to position [70, 0]
click at [627, 184] on img "Main content" at bounding box center [660, 115] width 247 height 169
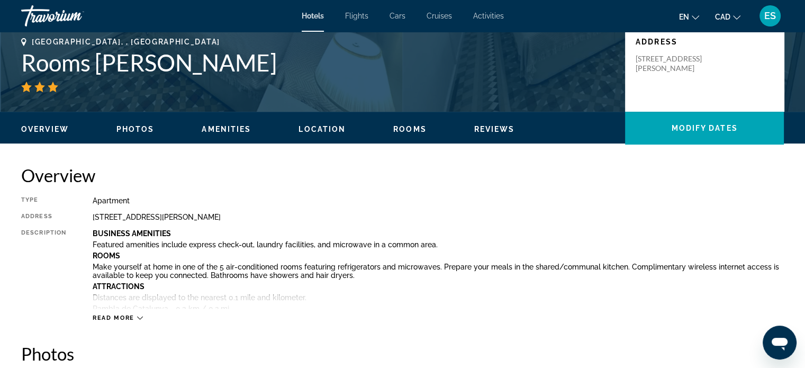
scroll to position [238, 0]
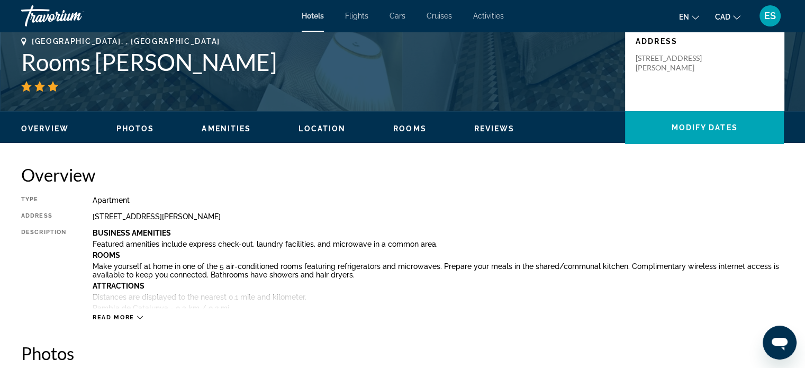
click at [135, 317] on div "Read more" at bounding box center [118, 317] width 50 height 7
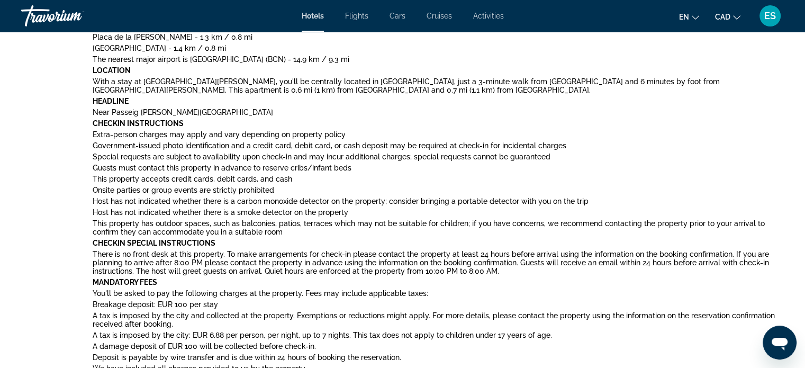
scroll to position [631, 0]
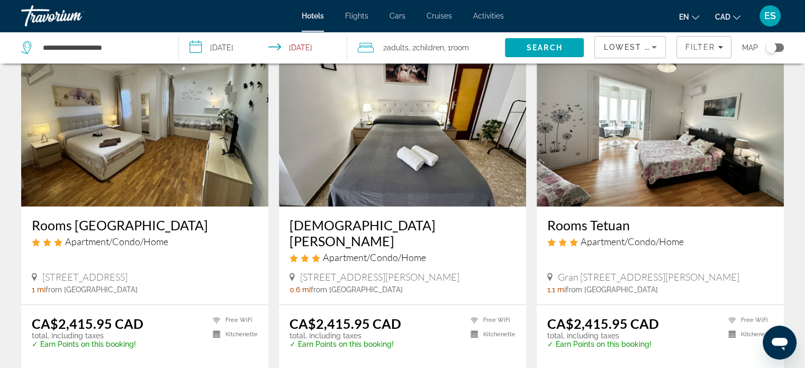
scroll to position [478, 0]
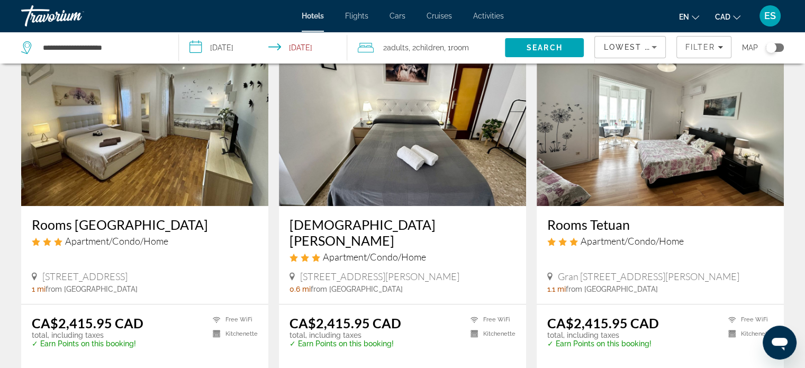
click at [407, 173] on img "Main content" at bounding box center [402, 121] width 247 height 169
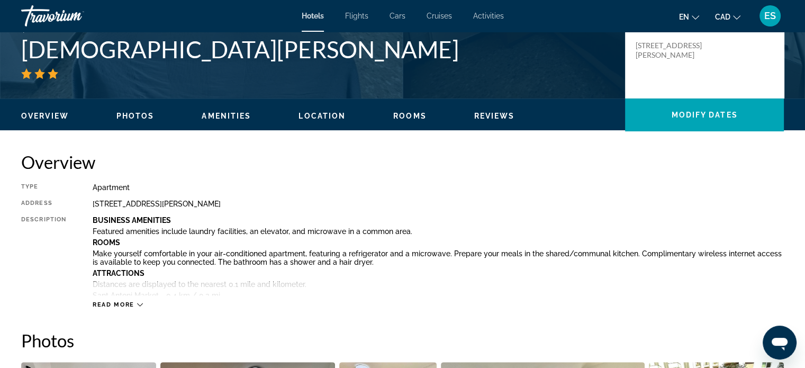
scroll to position [253, 0]
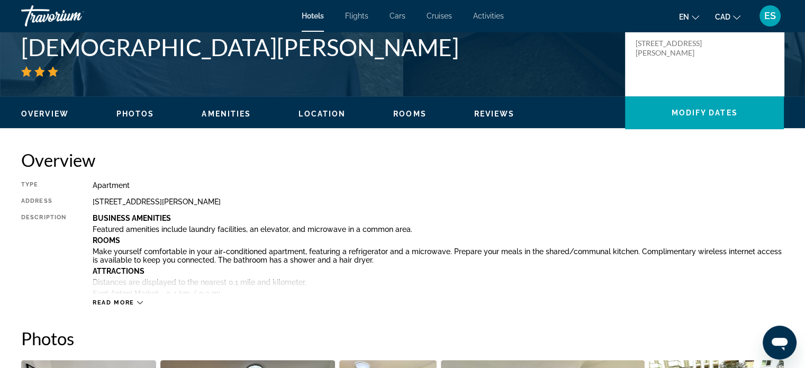
click at [133, 301] on span "Read more" at bounding box center [114, 302] width 42 height 7
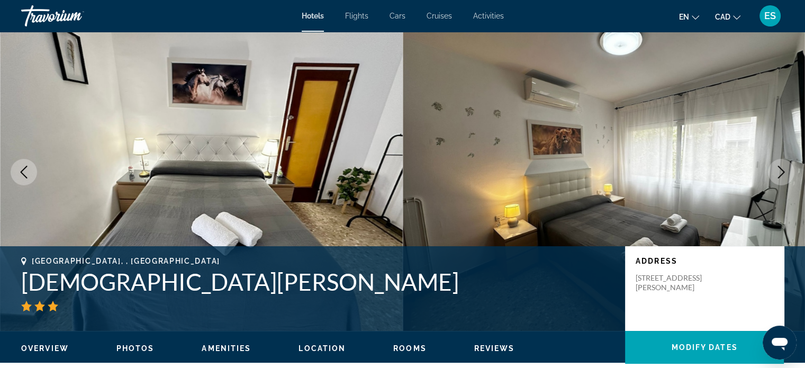
scroll to position [0, 0]
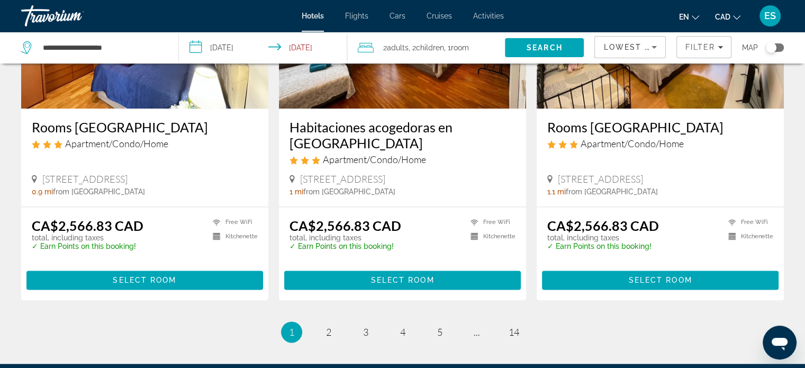
scroll to position [1410, 0]
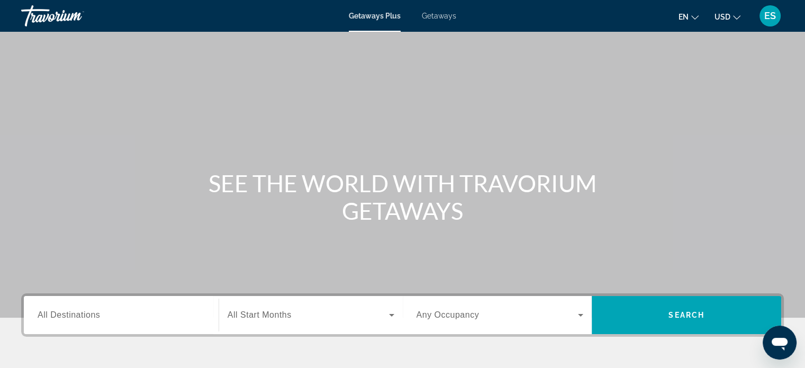
click at [171, 306] on div "Search widget" at bounding box center [121, 315] width 167 height 30
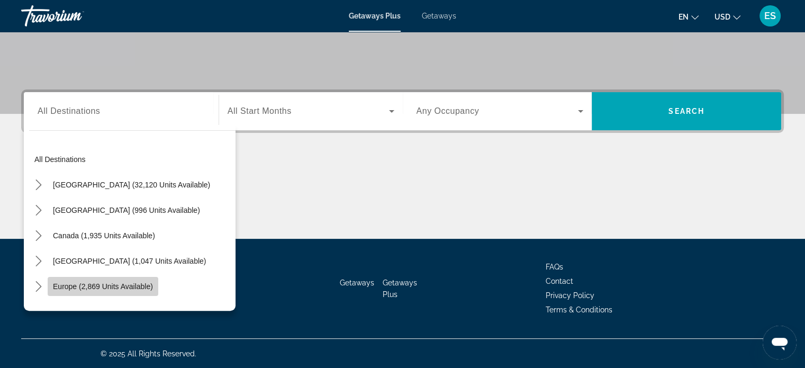
click at [150, 287] on span "Europe (2,869 units available)" at bounding box center [103, 286] width 100 height 8
type input "**********"
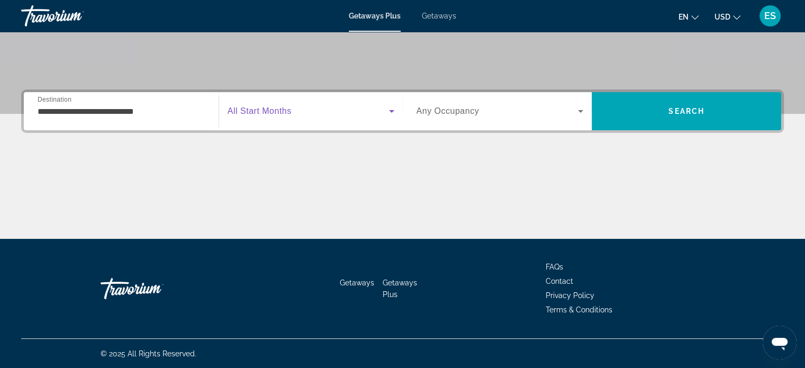
click at [344, 112] on span "Search widget" at bounding box center [308, 111] width 161 height 13
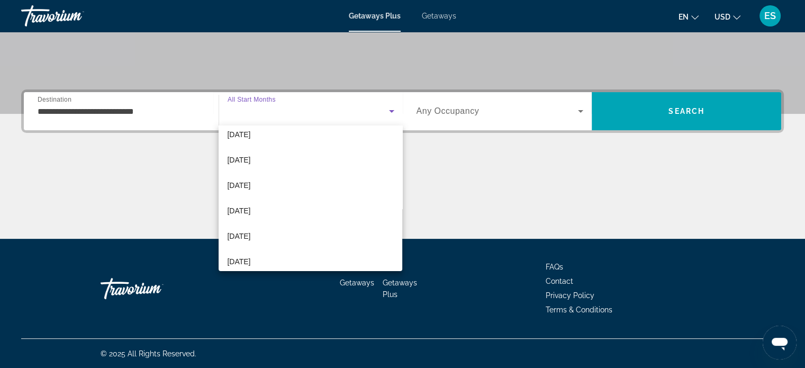
scroll to position [186, 0]
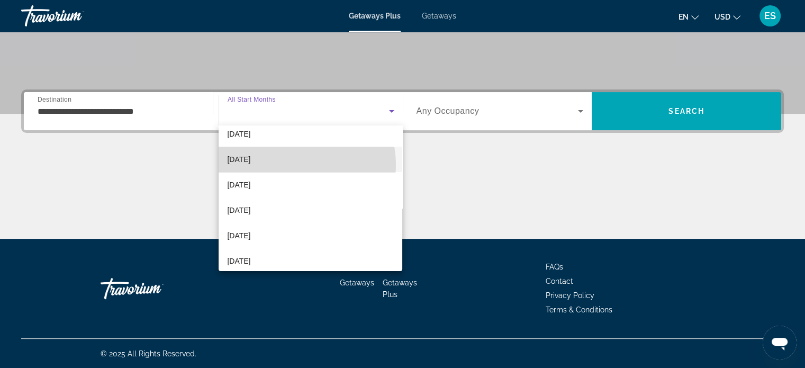
click at [291, 165] on mat-option "May 2026" at bounding box center [311, 159] width 184 height 25
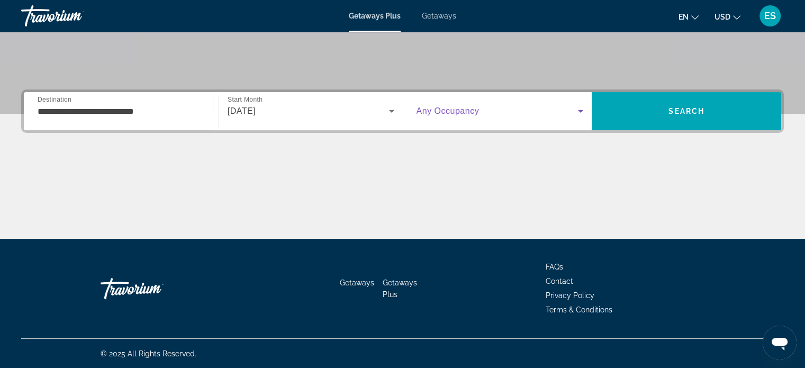
click at [446, 116] on span "Search widget" at bounding box center [497, 111] width 162 height 13
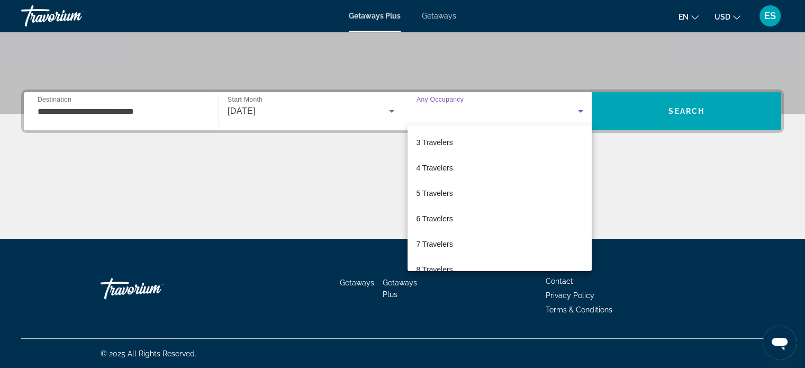
scroll to position [0, 0]
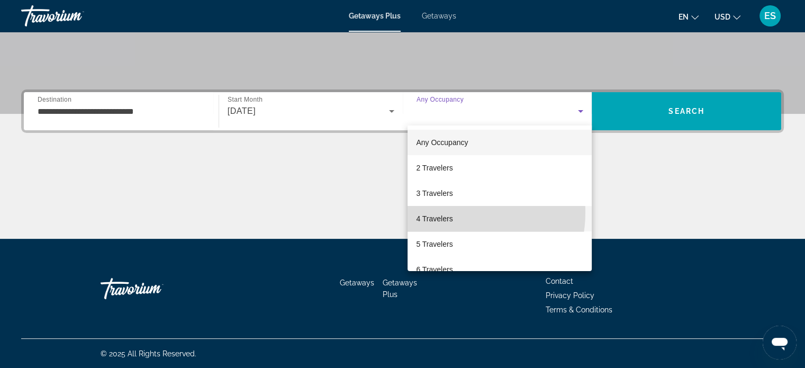
click at [443, 212] on span "4 Travelers" at bounding box center [434, 218] width 37 height 13
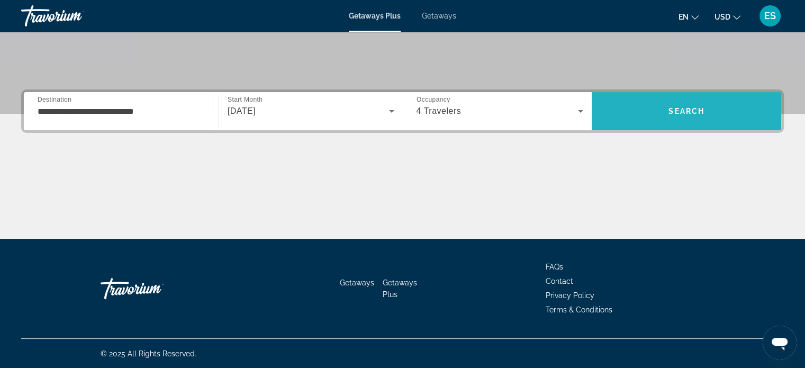
click at [660, 110] on span "Search" at bounding box center [686, 110] width 189 height 25
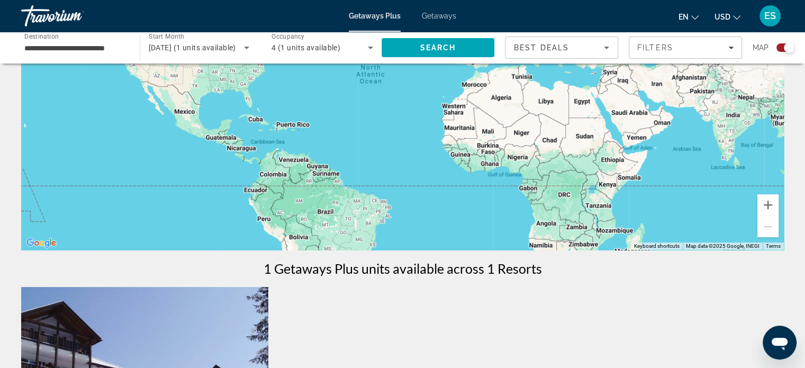
scroll to position [129, 0]
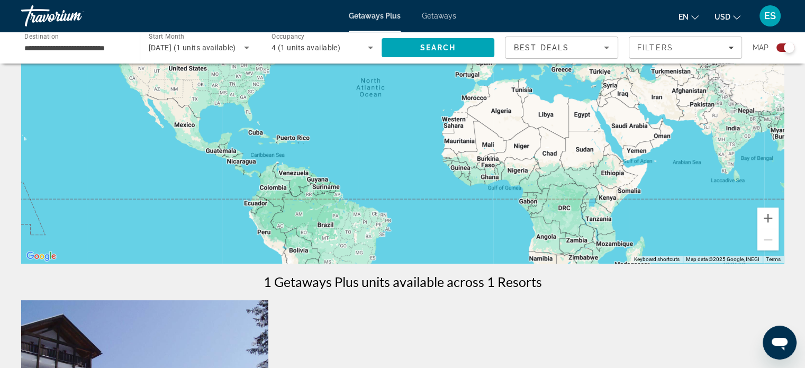
click at [355, 55] on div "4 (1 units available)" at bounding box center [322, 48] width 102 height 30
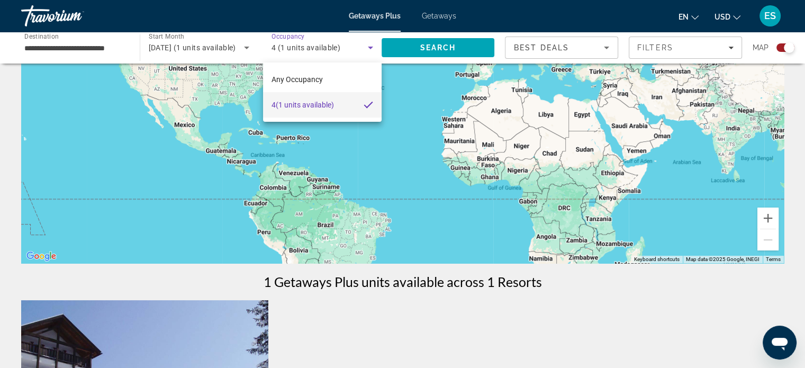
click at [228, 49] on div at bounding box center [402, 184] width 805 height 368
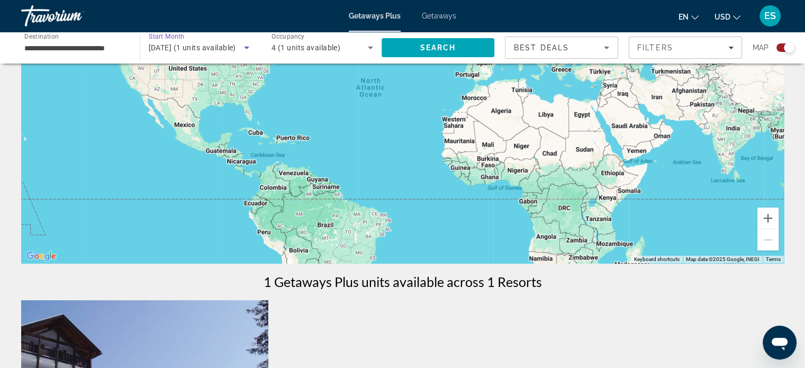
click at [246, 46] on icon "Search widget" at bounding box center [246, 47] width 13 height 13
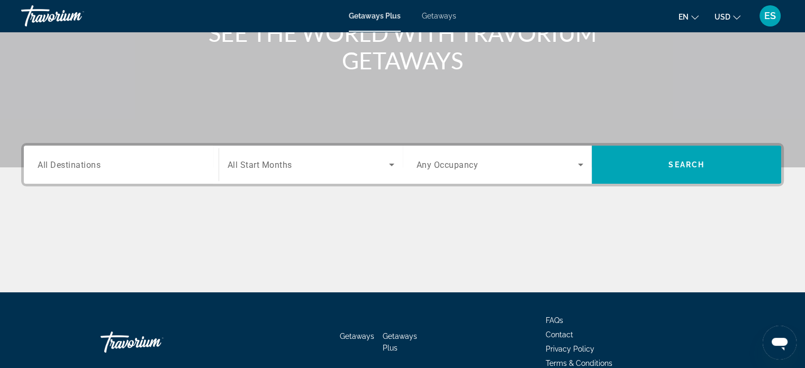
scroll to position [186, 0]
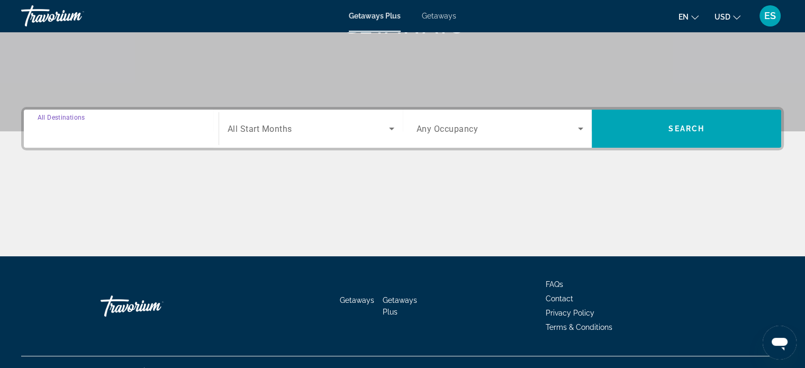
click at [157, 124] on input "Destination All Destinations" at bounding box center [121, 129] width 167 height 13
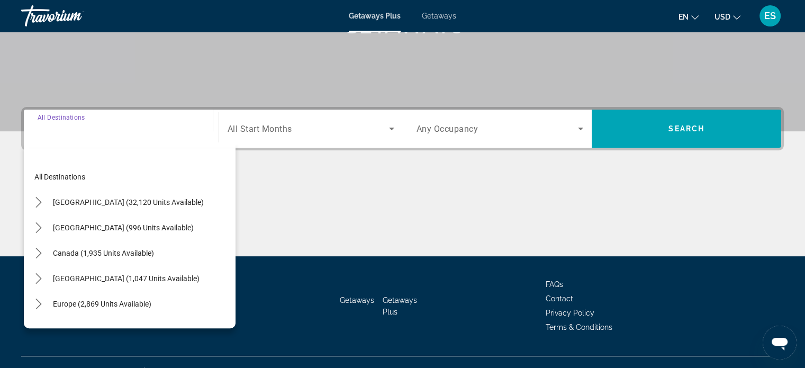
scroll to position [204, 0]
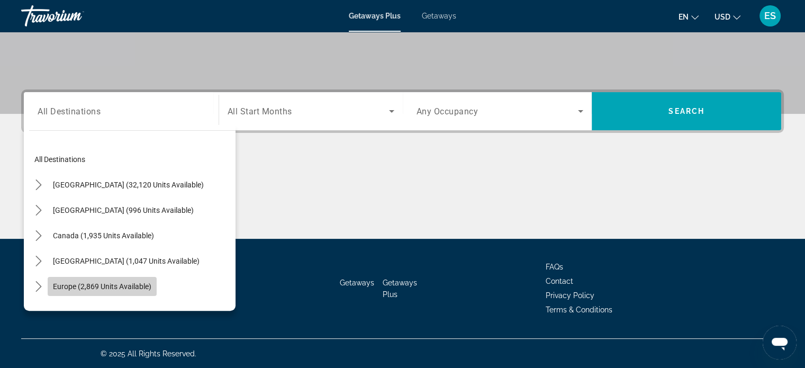
click at [134, 276] on span "Select destination: Europe (2,869 units available)" at bounding box center [102, 286] width 109 height 25
type input "**********"
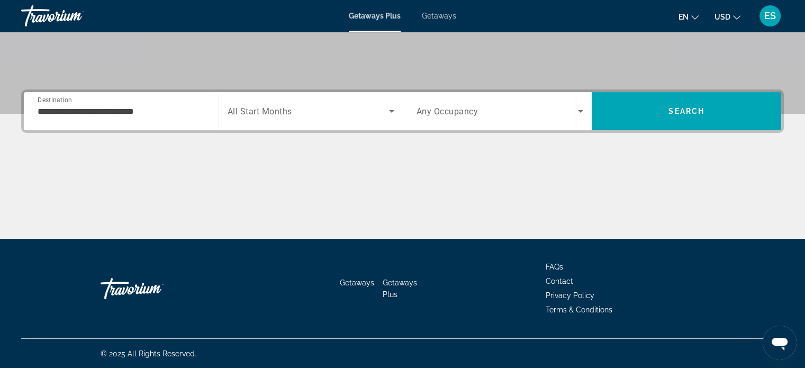
click at [291, 122] on div "Search widget" at bounding box center [311, 111] width 167 height 30
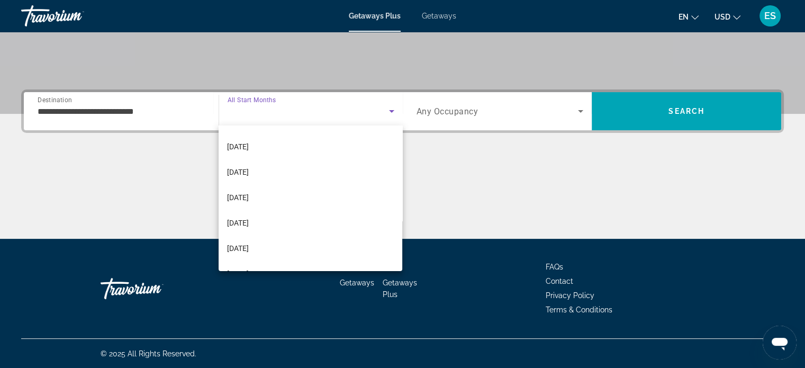
scroll to position [174, 0]
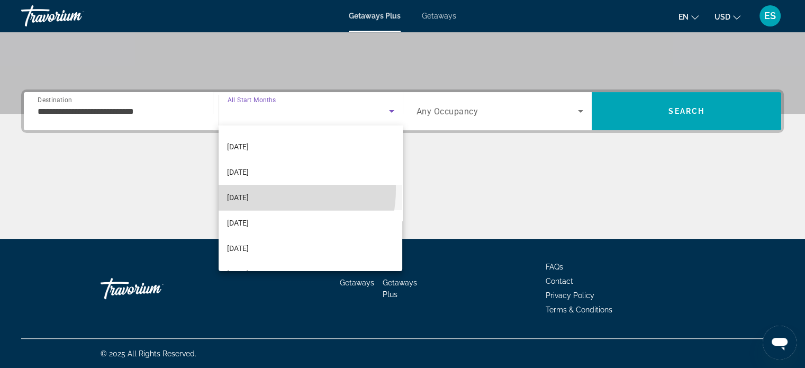
click at [257, 188] on mat-option "June 2026" at bounding box center [311, 197] width 184 height 25
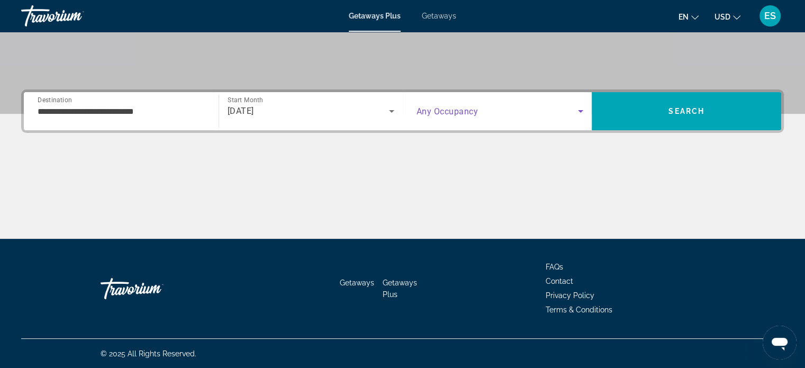
click at [497, 111] on span "Search widget" at bounding box center [497, 111] width 162 height 13
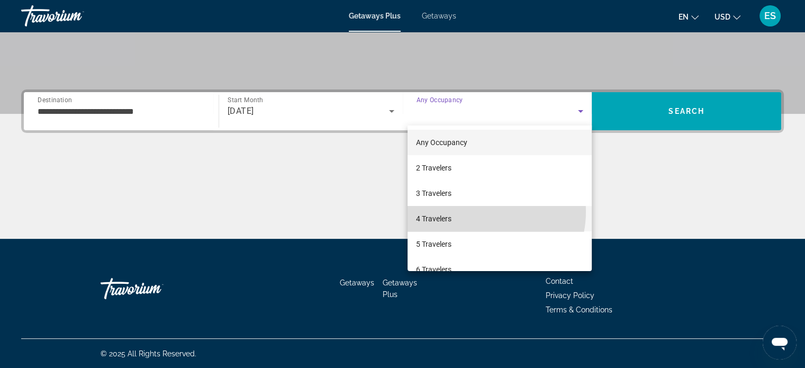
click at [481, 212] on mat-option "4 Travelers" at bounding box center [499, 218] width 184 height 25
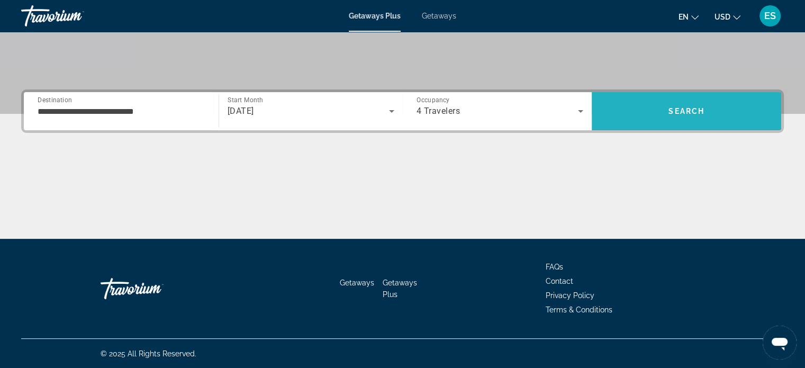
click at [697, 104] on span "Search" at bounding box center [686, 110] width 189 height 25
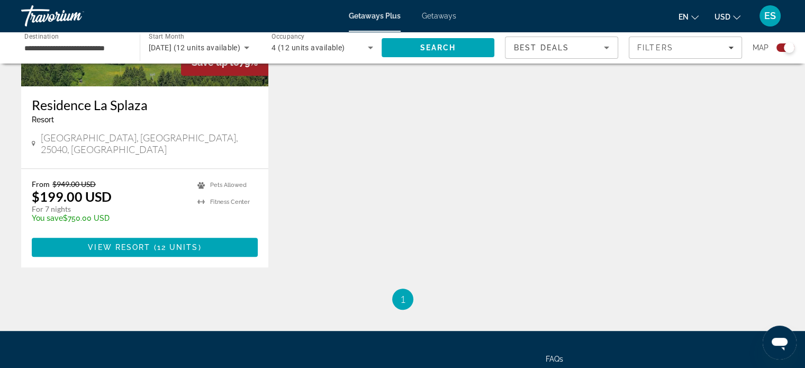
scroll to position [531, 0]
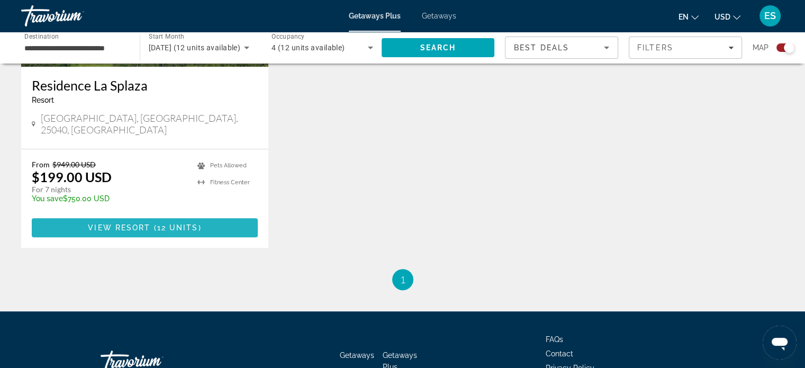
click at [231, 215] on span "Main content" at bounding box center [145, 227] width 226 height 25
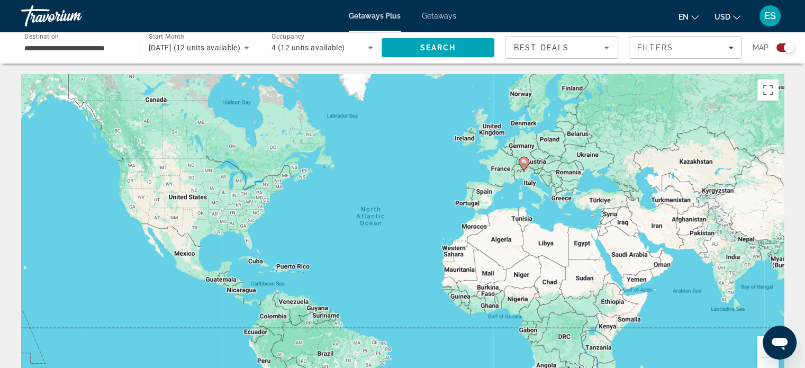
click at [520, 44] on span "Best Deals" at bounding box center [541, 47] width 55 height 8
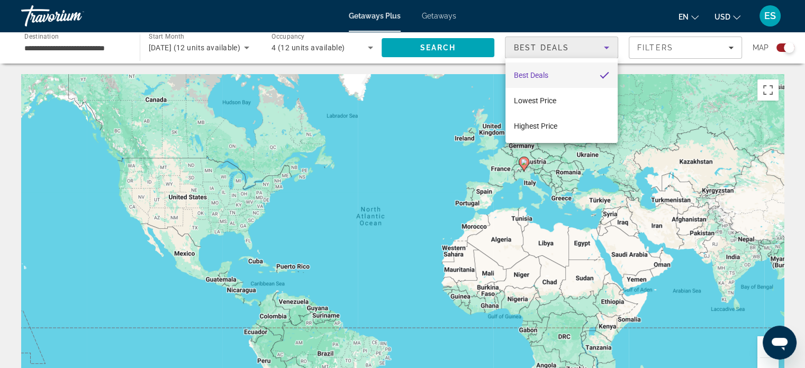
click at [322, 53] on div at bounding box center [402, 184] width 805 height 368
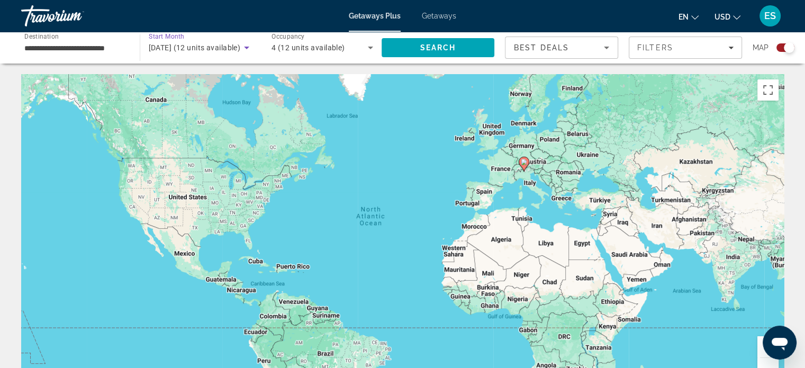
click at [211, 47] on span "June 2026 (12 units available)" at bounding box center [195, 47] width 92 height 8
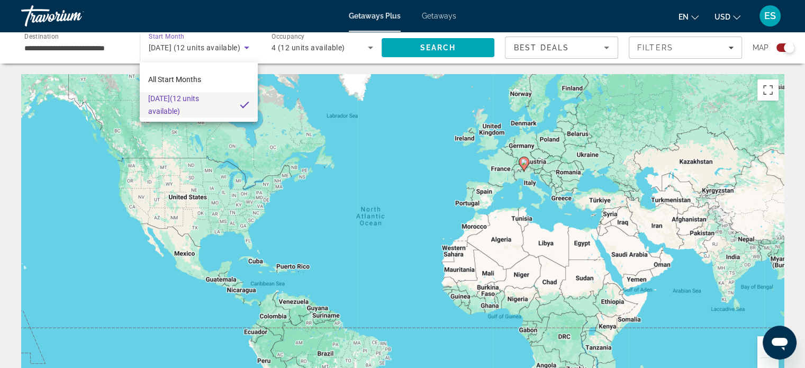
click at [85, 48] on div at bounding box center [402, 184] width 805 height 368
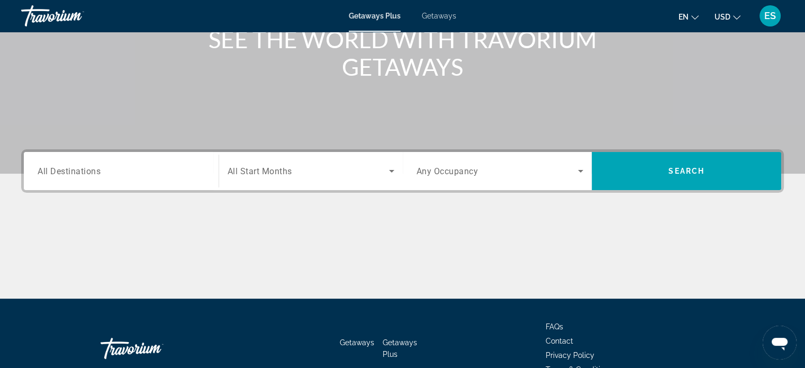
scroll to position [146, 0]
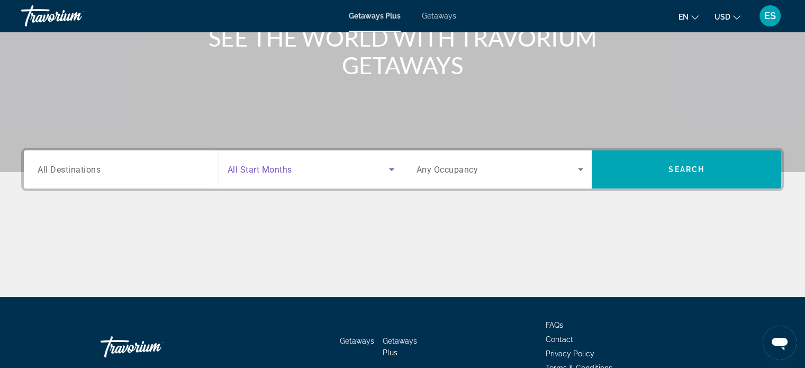
click at [331, 168] on span "Search widget" at bounding box center [308, 169] width 161 height 13
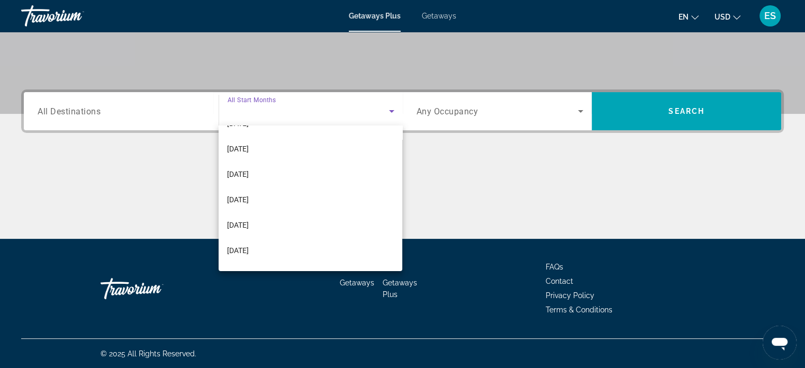
scroll to position [122, 0]
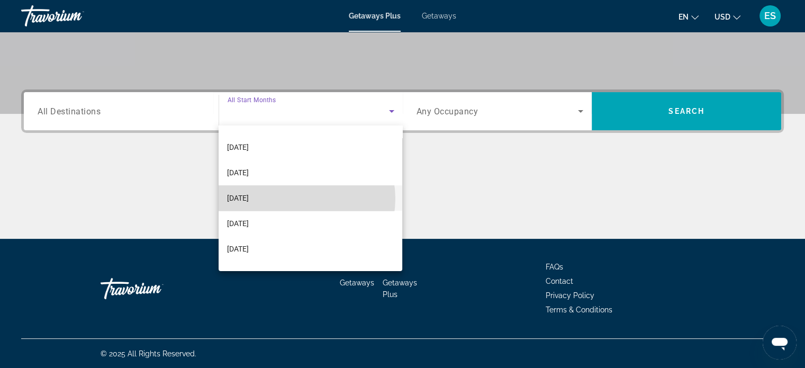
click at [298, 198] on mat-option "April 2026" at bounding box center [311, 197] width 184 height 25
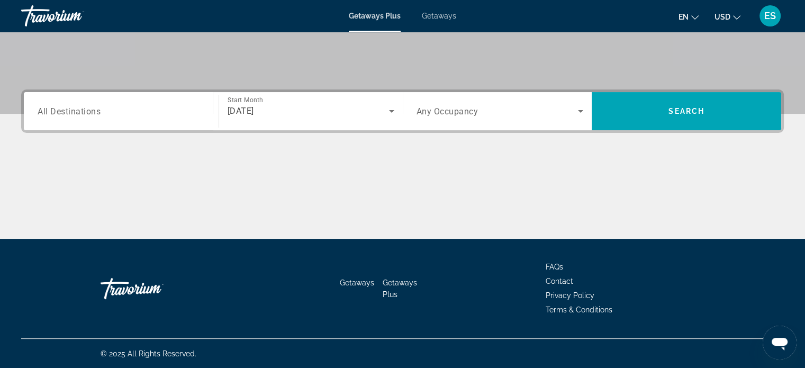
click at [174, 121] on div "Search widget" at bounding box center [121, 111] width 167 height 30
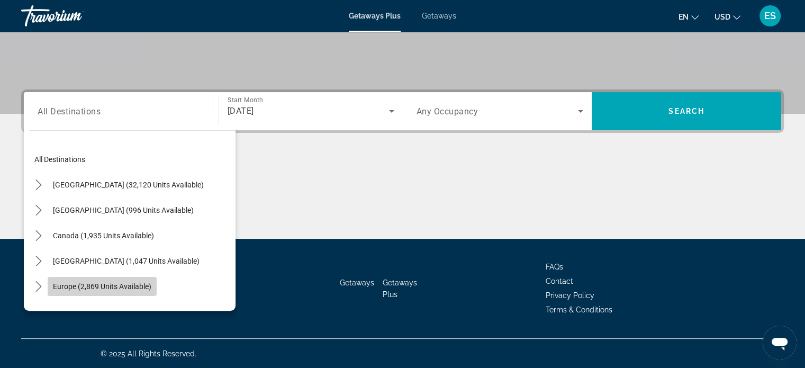
click at [154, 290] on span "Select destination: Europe (2,869 units available)" at bounding box center [102, 286] width 109 height 25
type input "**********"
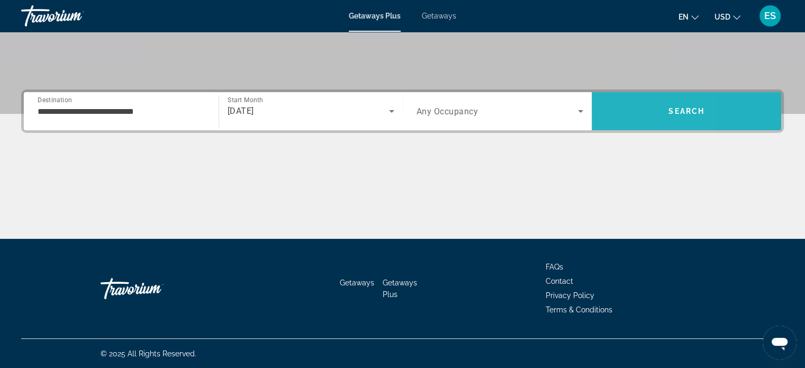
click at [614, 113] on span "Search" at bounding box center [686, 110] width 189 height 25
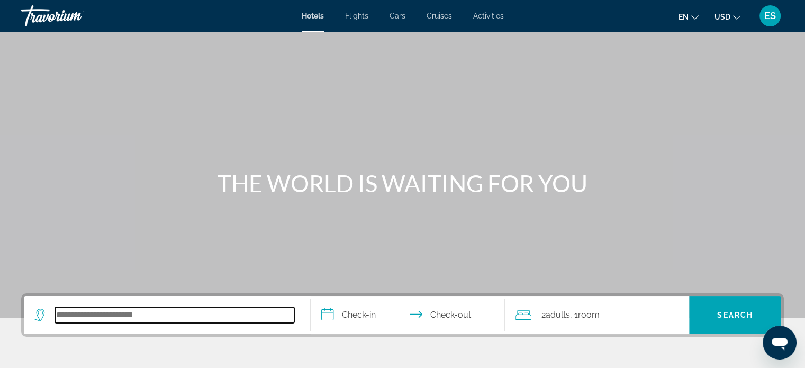
click at [115, 312] on input "Search hotel destination" at bounding box center [174, 315] width 239 height 16
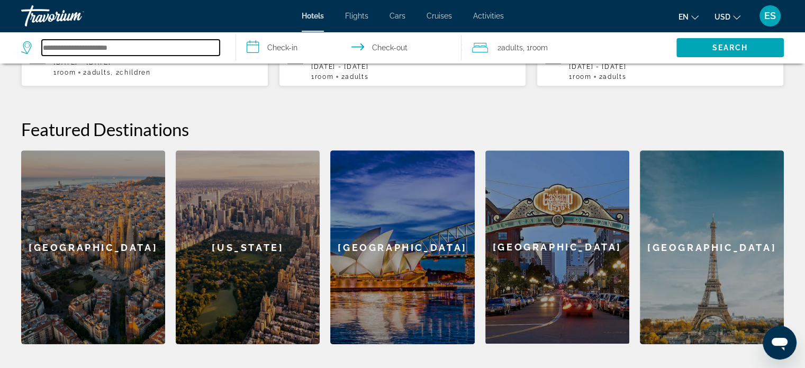
scroll to position [367, 0]
click at [138, 219] on div "[GEOGRAPHIC_DATA]" at bounding box center [93, 247] width 144 height 194
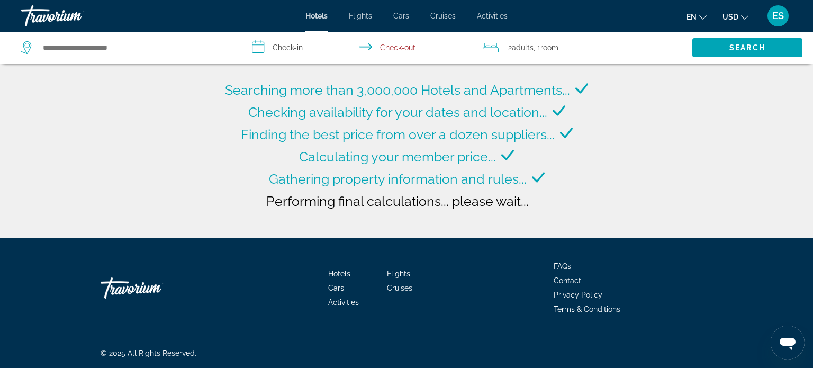
type input "**********"
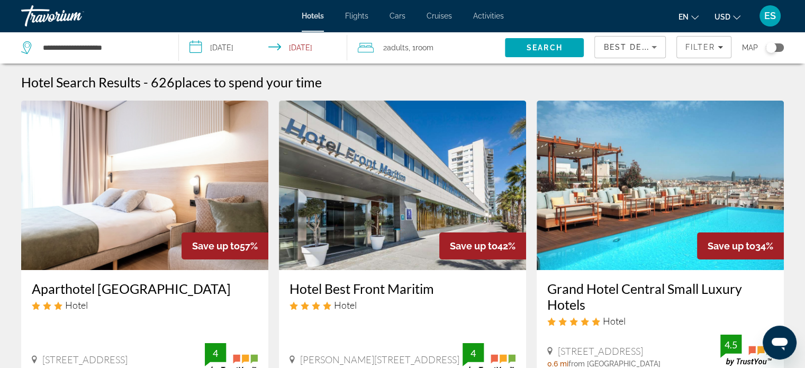
click at [146, 168] on img "Main content" at bounding box center [144, 185] width 247 height 169
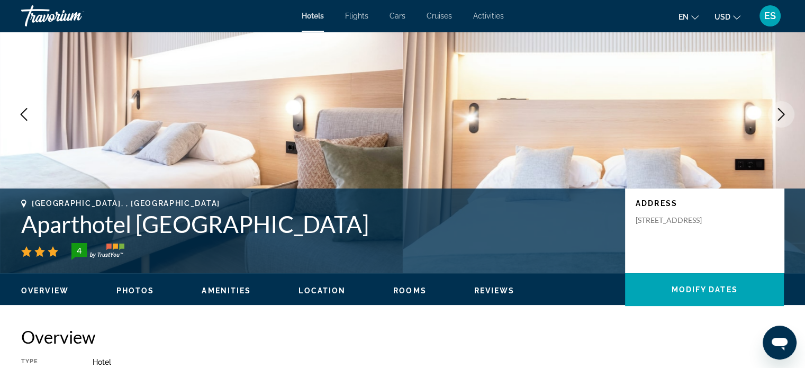
scroll to position [76, 0]
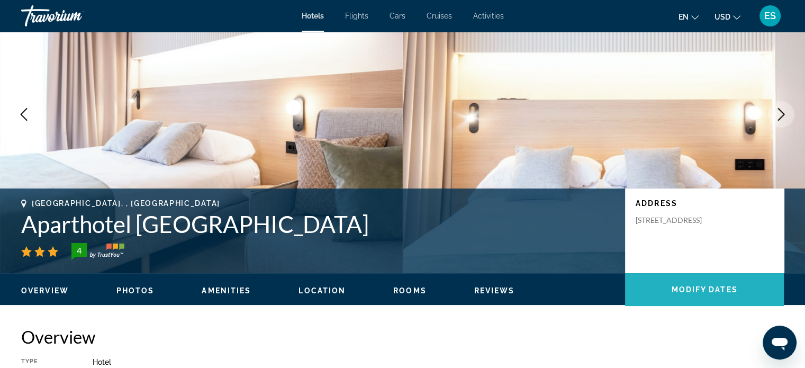
click at [677, 289] on span "Modify Dates" at bounding box center [704, 289] width 66 height 8
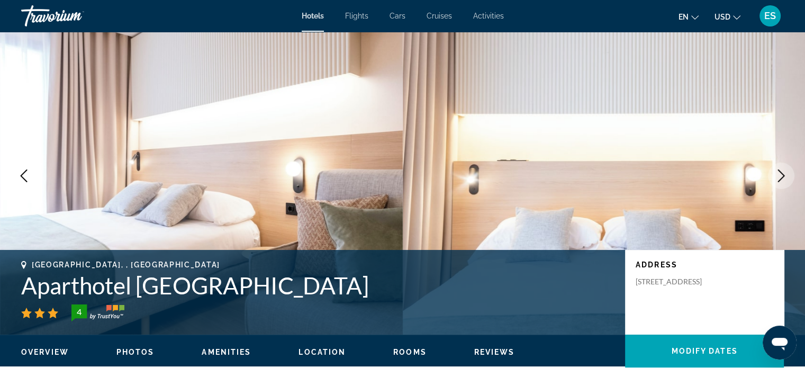
scroll to position [0, 0]
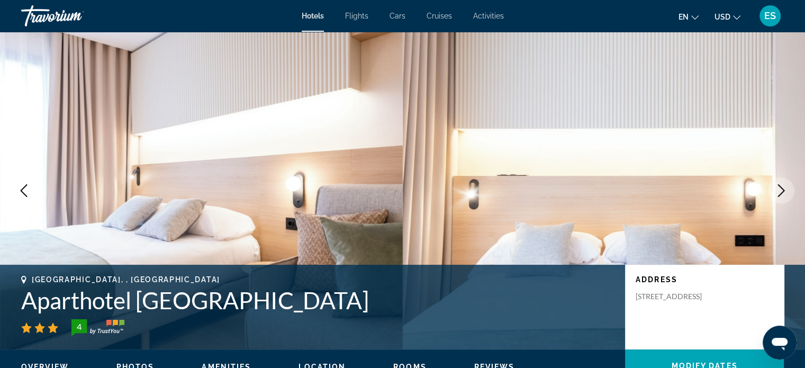
click at [317, 15] on span "Hotels" at bounding box center [313, 16] width 22 height 8
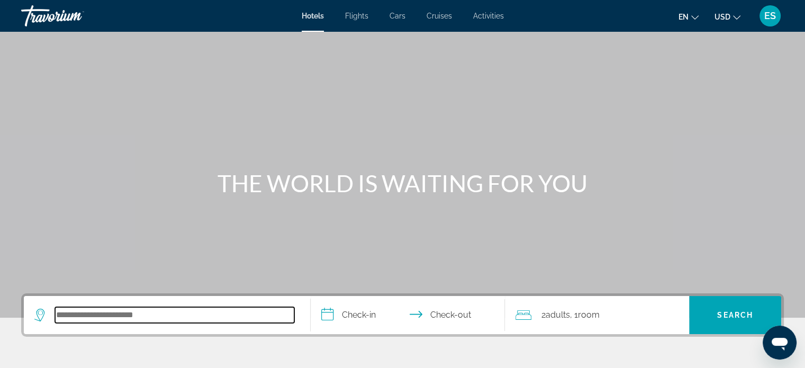
click at [150, 317] on input "Search hotel destination" at bounding box center [174, 315] width 239 height 16
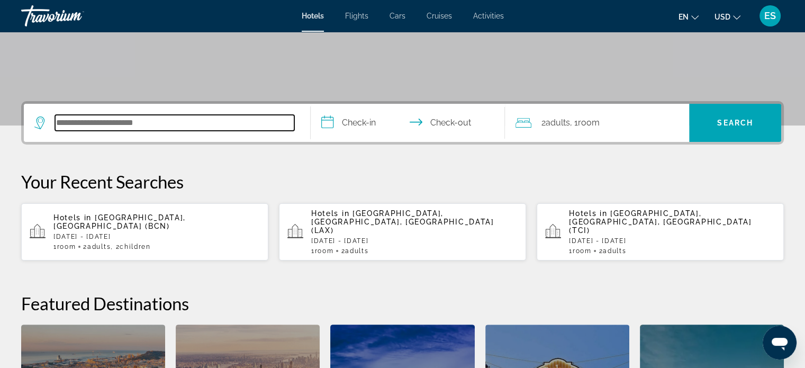
scroll to position [193, 0]
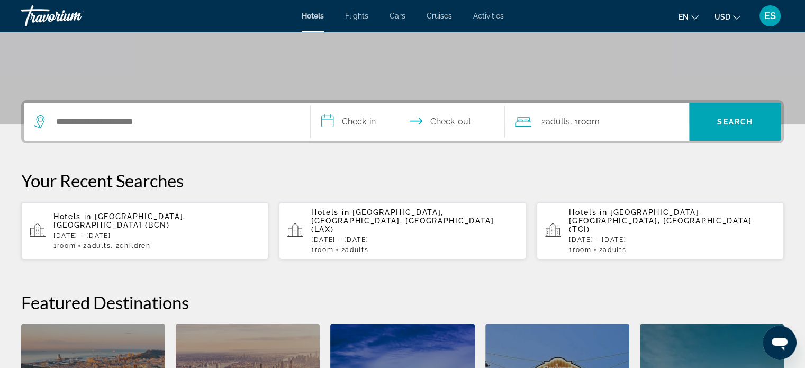
click at [159, 232] on p "Mon, 04 May - Thu, 14 May" at bounding box center [156, 235] width 206 height 7
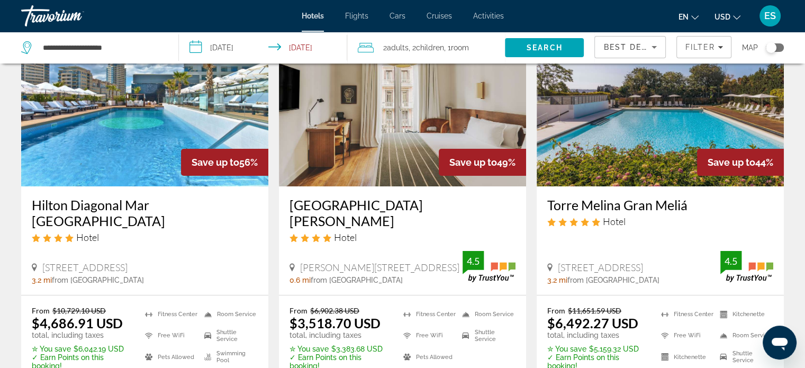
scroll to position [84, 0]
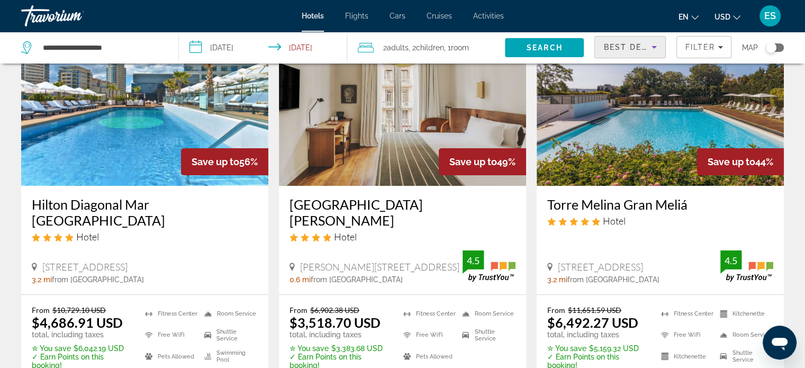
click at [632, 49] on span "Best Deals" at bounding box center [630, 47] width 55 height 8
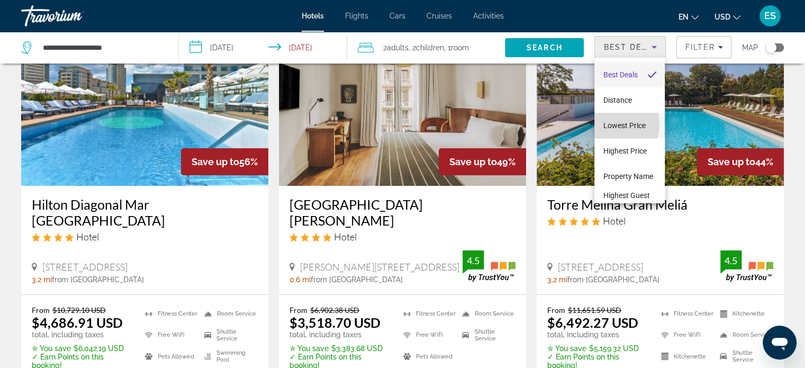
click at [611, 124] on span "Lowest Price" at bounding box center [624, 125] width 42 height 8
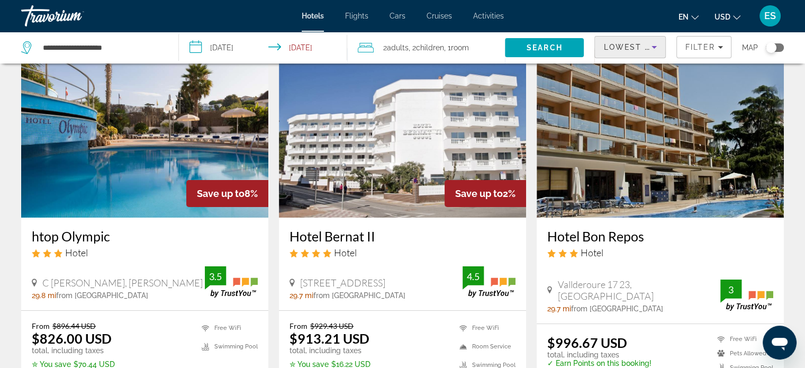
scroll to position [16, 0]
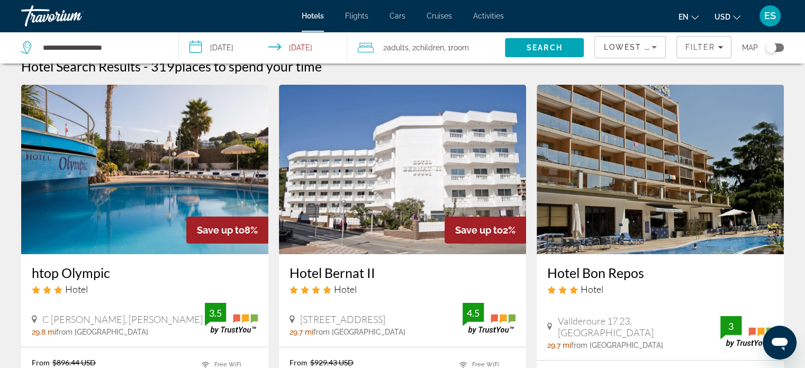
click at [732, 21] on button "USD USD ($) MXN (Mex$) CAD (Can$) GBP (£) EUR (€) AUD (A$) NZD (NZ$) CNY (CN¥)" at bounding box center [727, 16] width 26 height 15
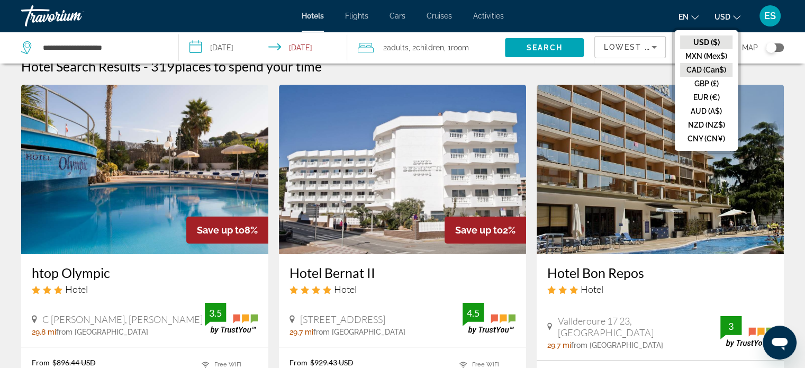
click at [718, 69] on button "CAD (Can$)" at bounding box center [706, 70] width 52 height 14
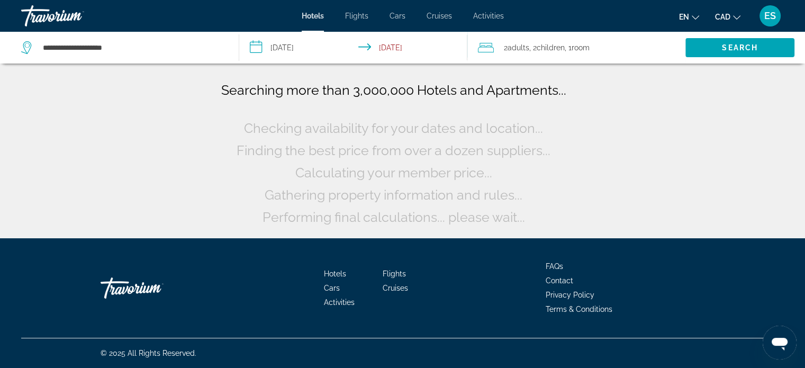
scroll to position [0, 0]
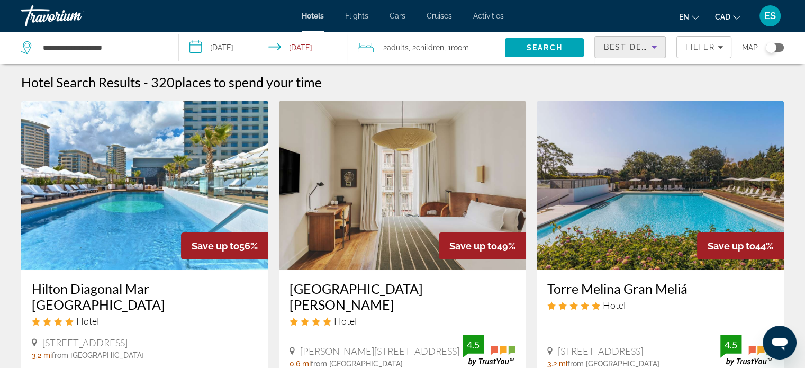
click at [656, 45] on icon "Sort by" at bounding box center [654, 47] width 13 height 13
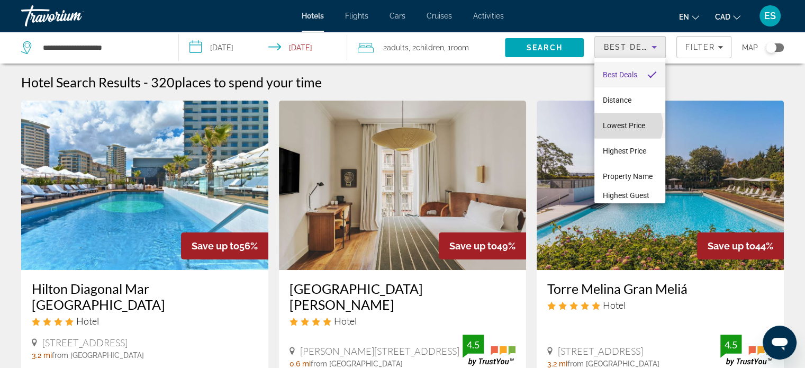
click at [628, 125] on span "Lowest Price" at bounding box center [624, 125] width 42 height 8
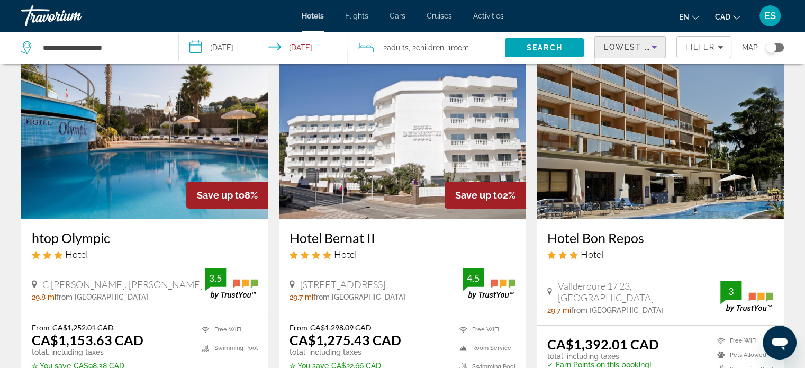
scroll to position [90, 0]
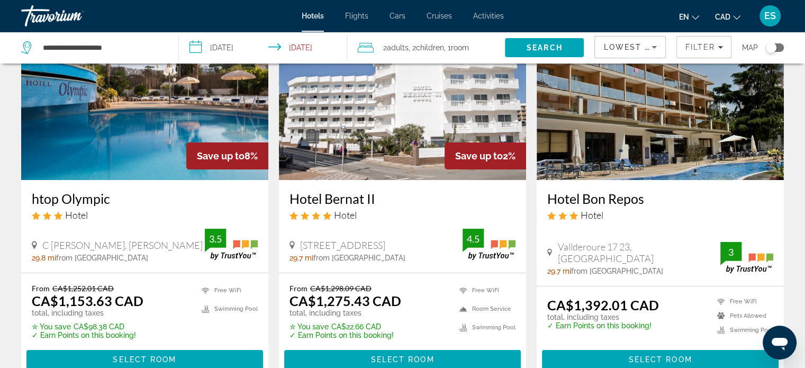
click at [129, 146] on img "Main content" at bounding box center [144, 95] width 247 height 169
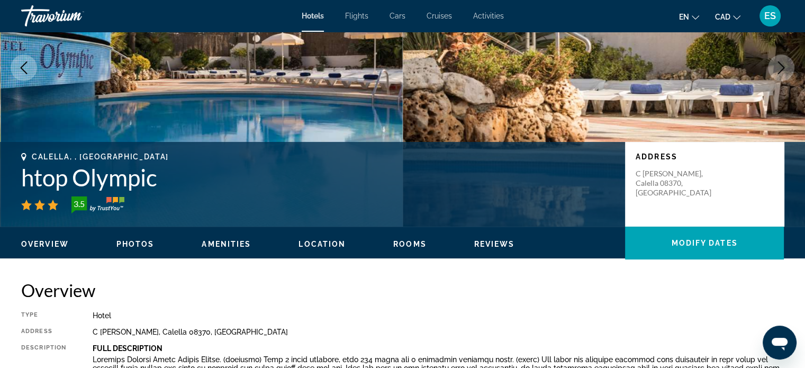
scroll to position [124, 0]
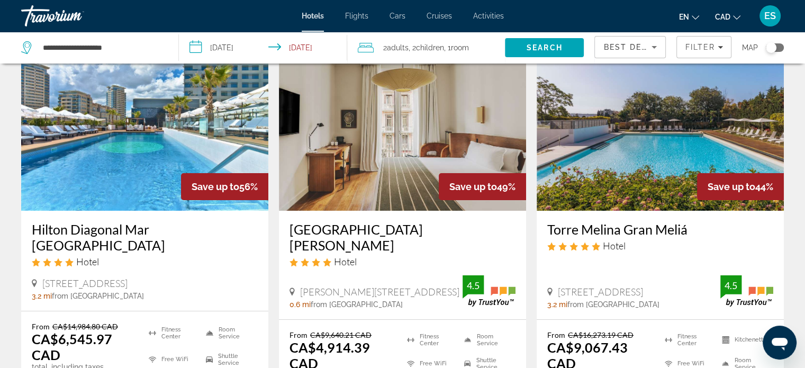
scroll to position [68, 0]
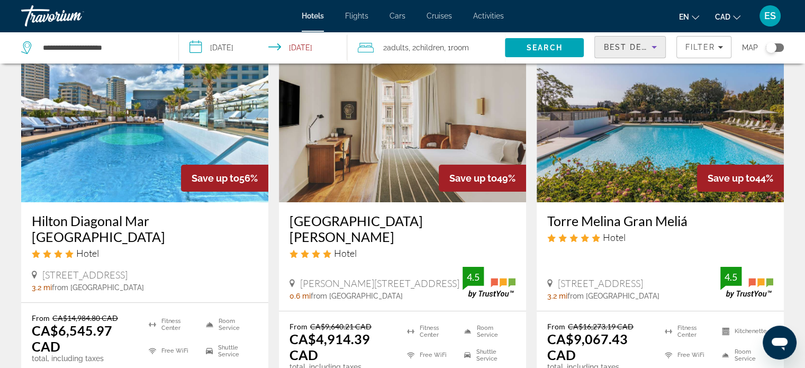
click at [644, 45] on span "Best Deals" at bounding box center [630, 47] width 55 height 8
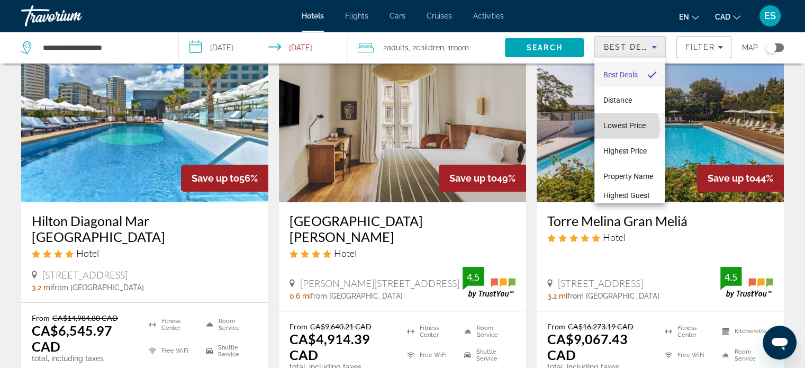
click at [624, 127] on span "Lowest Price" at bounding box center [624, 125] width 42 height 8
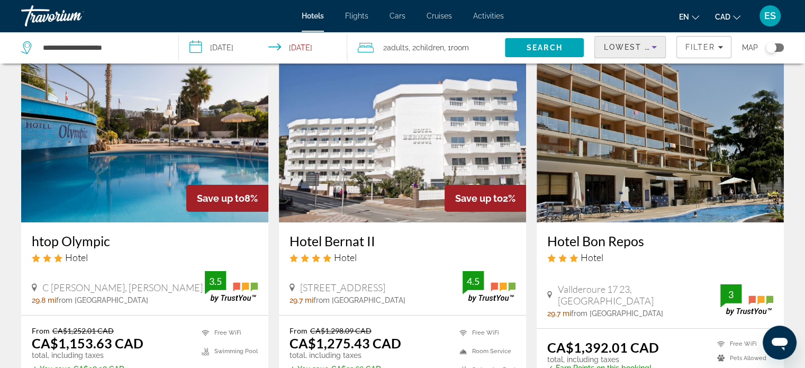
scroll to position [49, 0]
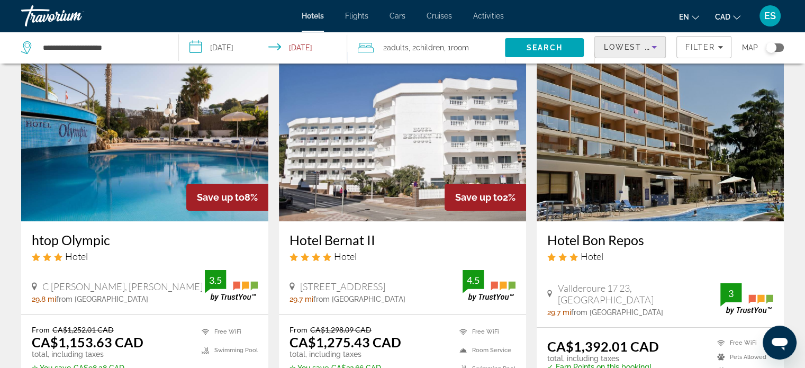
click at [456, 185] on div "Save up to 2%" at bounding box center [485, 197] width 81 height 27
drag, startPoint x: 412, startPoint y: 270, endPoint x: 673, endPoint y: 130, distance: 296.9
click at [673, 130] on img "Main content" at bounding box center [660, 136] width 247 height 169
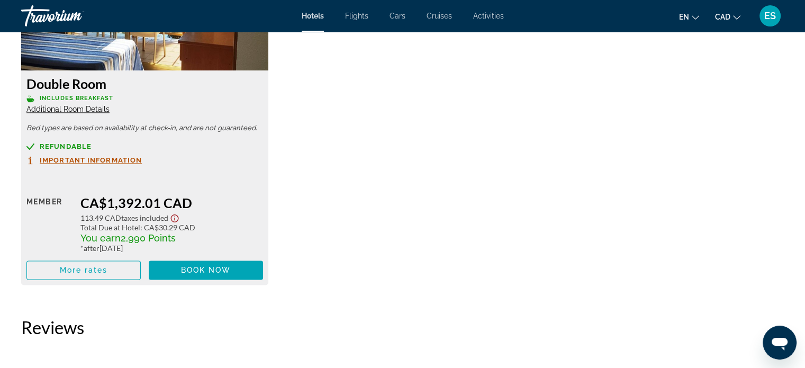
scroll to position [1564, 0]
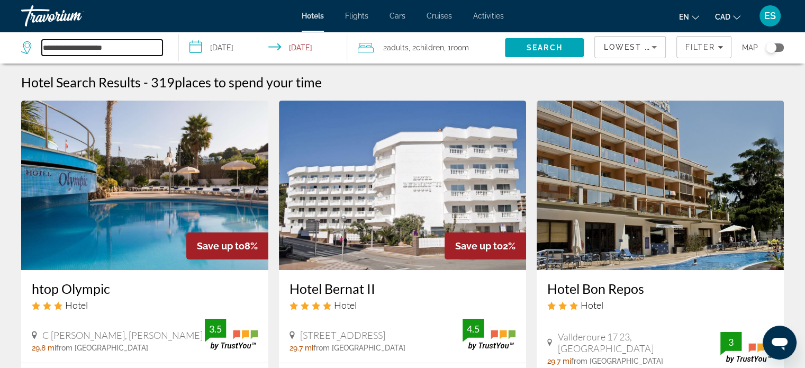
click at [149, 46] on input "**********" at bounding box center [102, 48] width 121 height 16
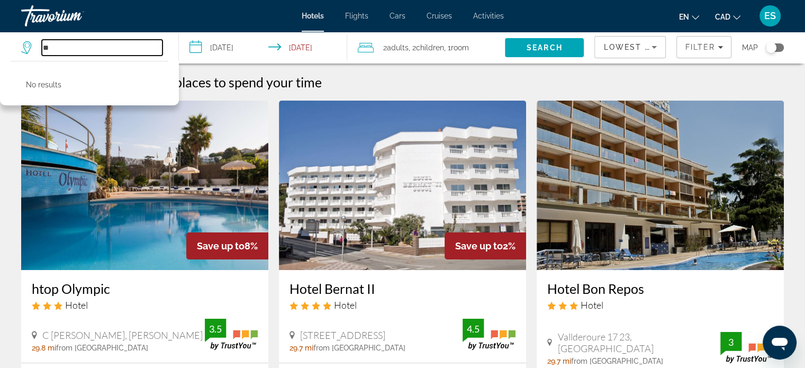
type input "*"
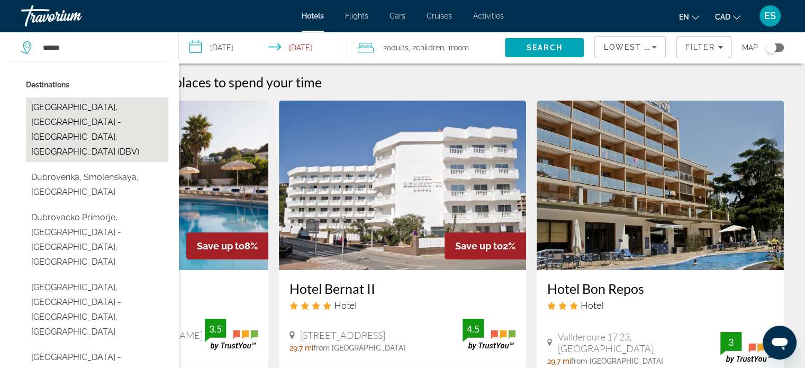
click at [135, 114] on button "Dubrovnik, Dubrovnik - Southern Dalmatia, Croatia (DBV)" at bounding box center [97, 129] width 142 height 65
type input "**********"
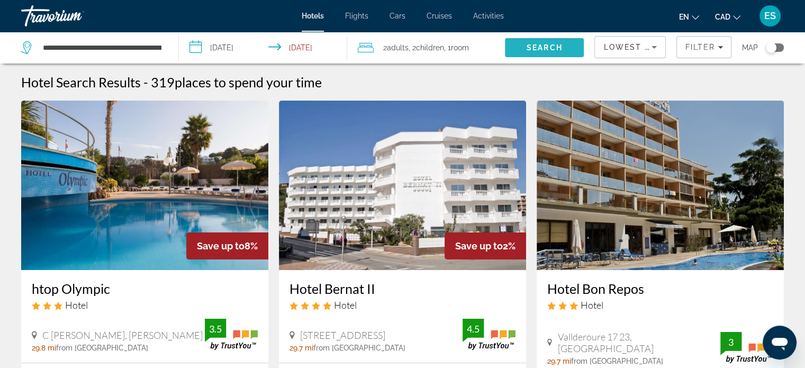
click at [549, 46] on span "Search" at bounding box center [545, 47] width 36 height 8
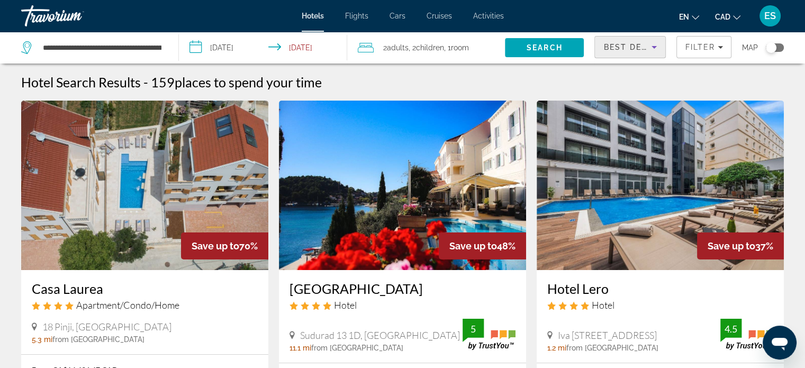
click at [652, 45] on icon "Sort by" at bounding box center [654, 47] width 13 height 13
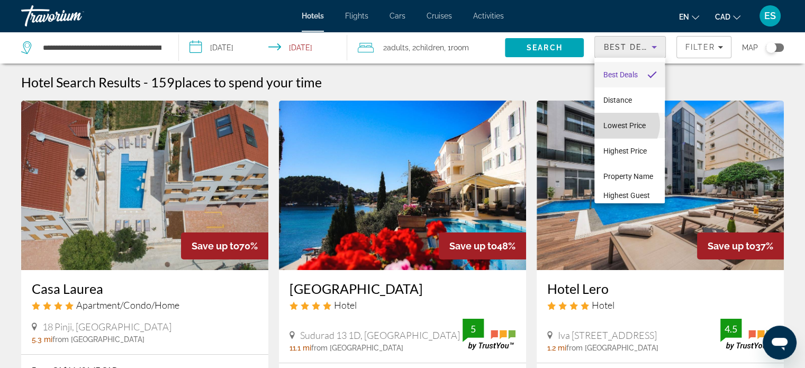
click at [623, 124] on span "Lowest Price" at bounding box center [624, 125] width 42 height 8
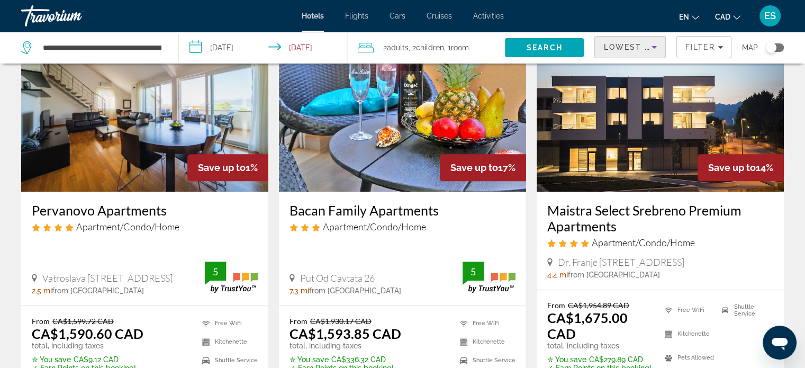
scroll to position [887, 0]
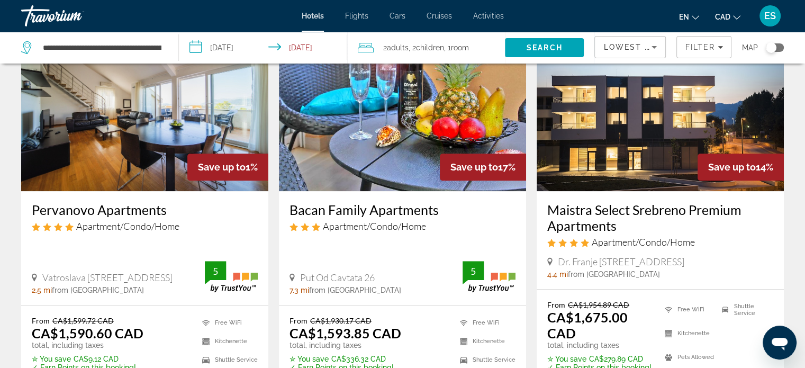
click at [124, 139] on img "Main content" at bounding box center [144, 106] width 247 height 169
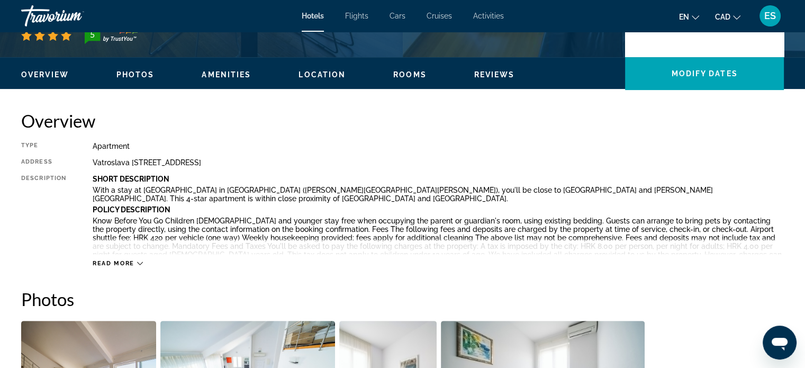
scroll to position [293, 0]
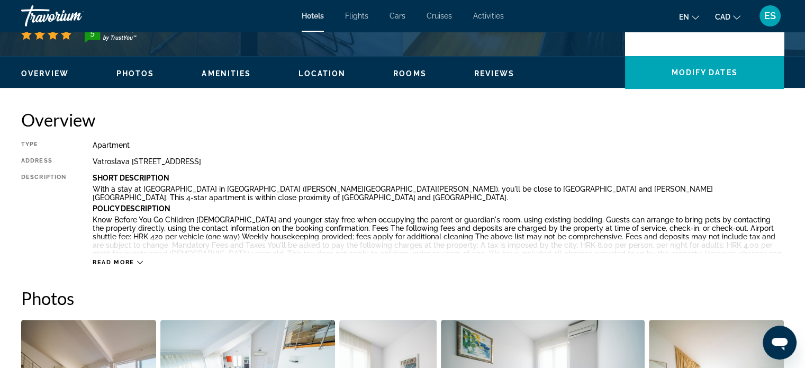
click at [137, 260] on icon "Main content" at bounding box center [140, 262] width 6 height 6
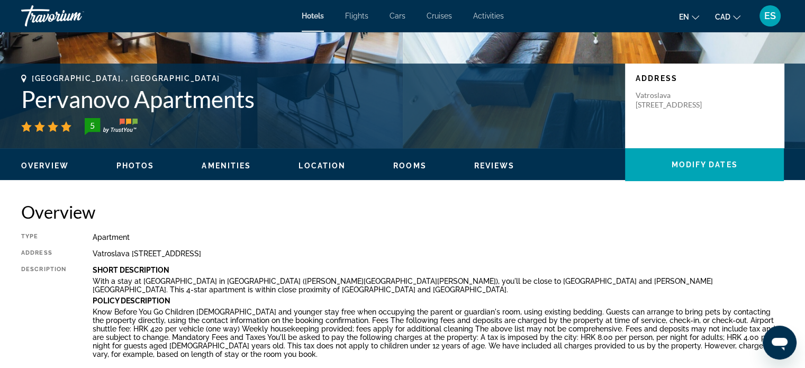
scroll to position [0, 0]
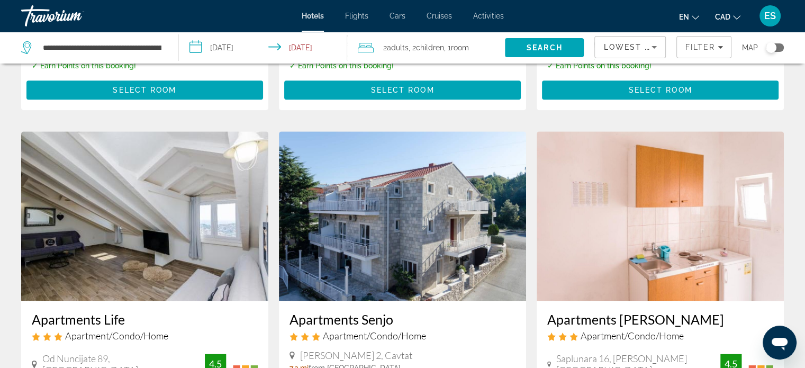
scroll to position [1188, 0]
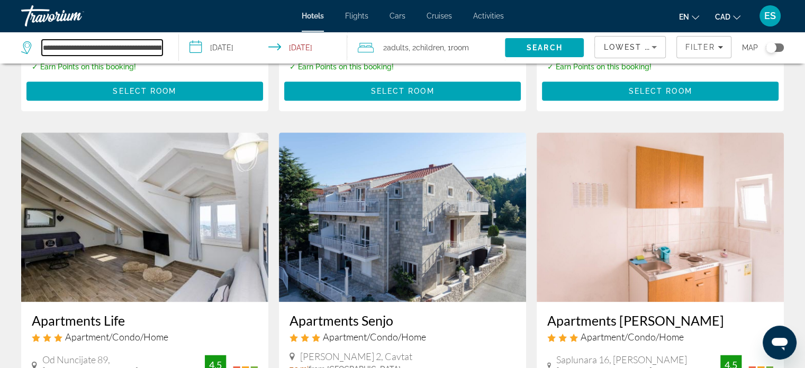
click at [117, 50] on input "**********" at bounding box center [102, 48] width 121 height 16
click at [149, 49] on input "**********" at bounding box center [102, 48] width 121 height 16
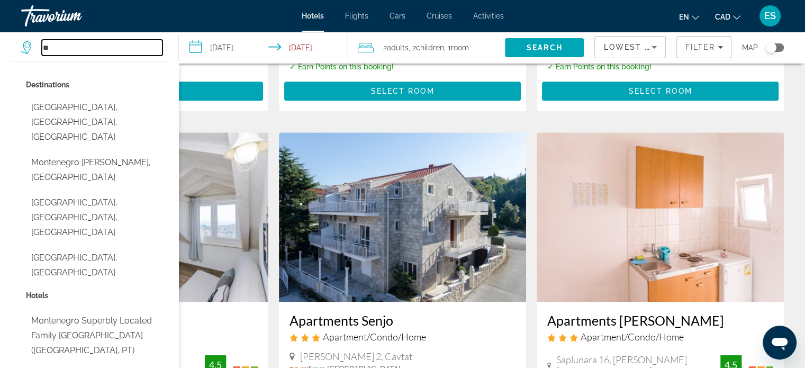
type input "*"
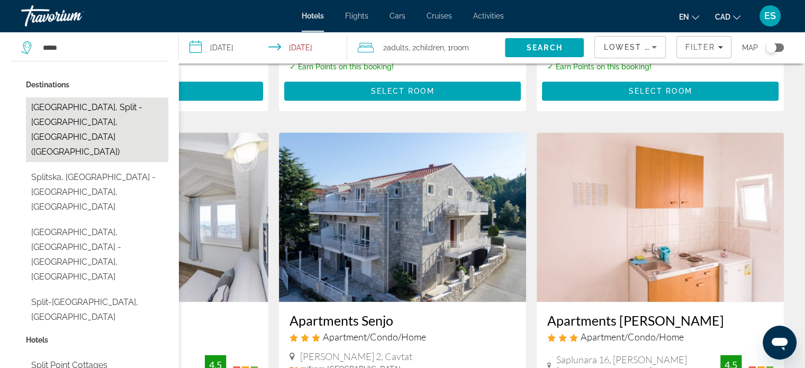
click at [78, 116] on button "Split, Split - Middle Dalmatia, Croatia (SPU)" at bounding box center [97, 129] width 142 height 65
type input "**********"
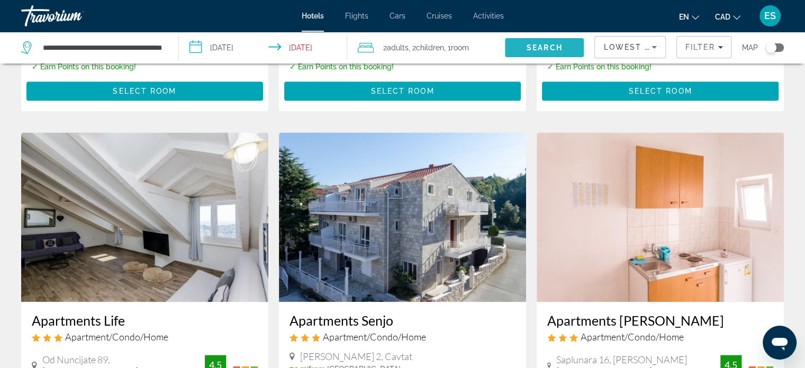
click at [535, 44] on span "Search" at bounding box center [545, 47] width 36 height 8
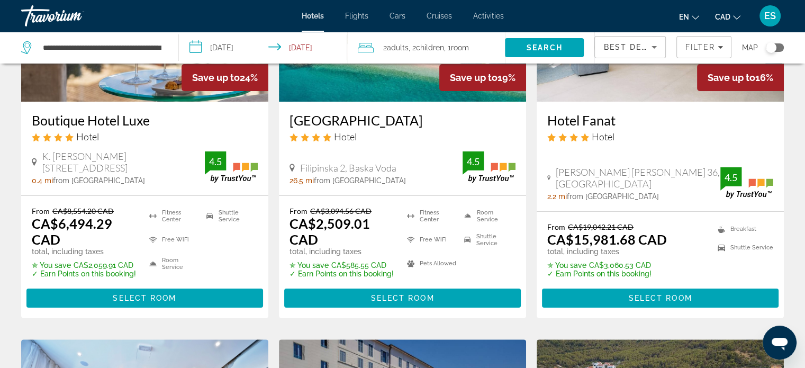
scroll to position [171, 0]
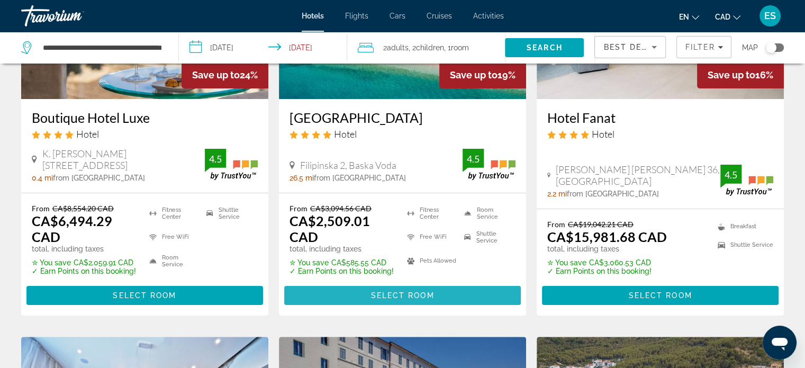
click at [415, 294] on span "Select Room" at bounding box center [402, 295] width 64 height 8
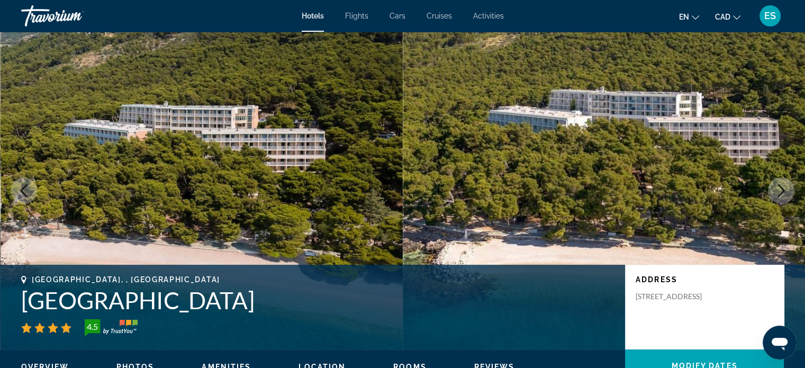
click at [778, 190] on icon "Next image" at bounding box center [781, 190] width 13 height 13
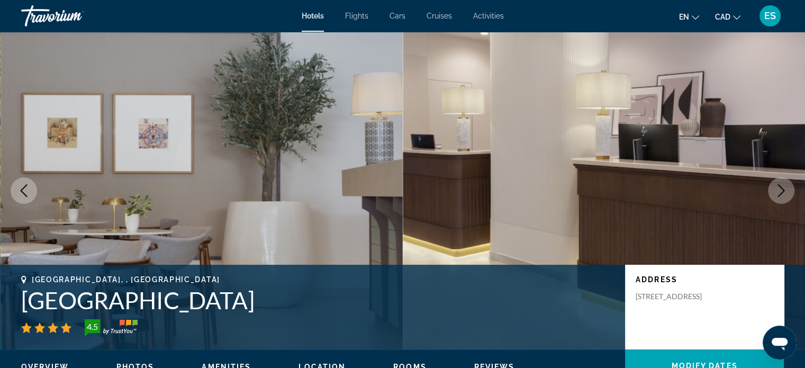
click at [778, 190] on icon "Next image" at bounding box center [781, 190] width 13 height 13
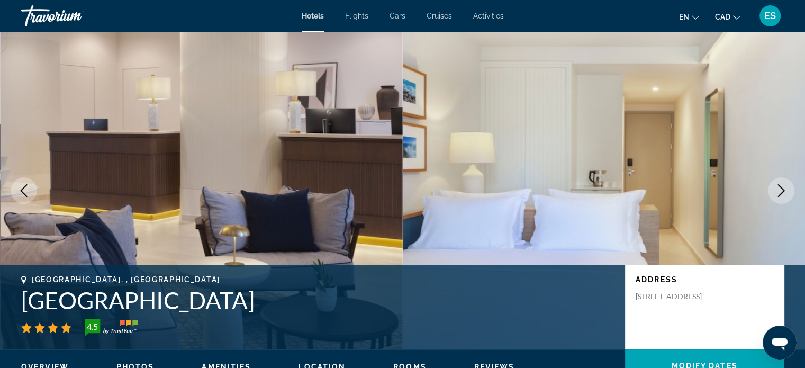
click at [778, 190] on icon "Next image" at bounding box center [781, 190] width 13 height 13
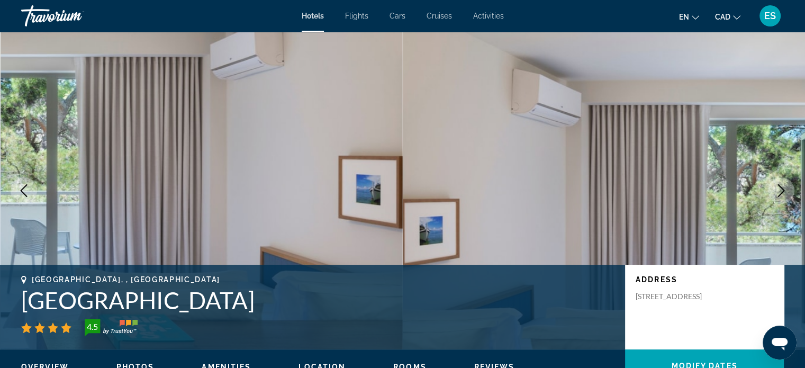
click at [778, 190] on icon "Next image" at bounding box center [781, 190] width 13 height 13
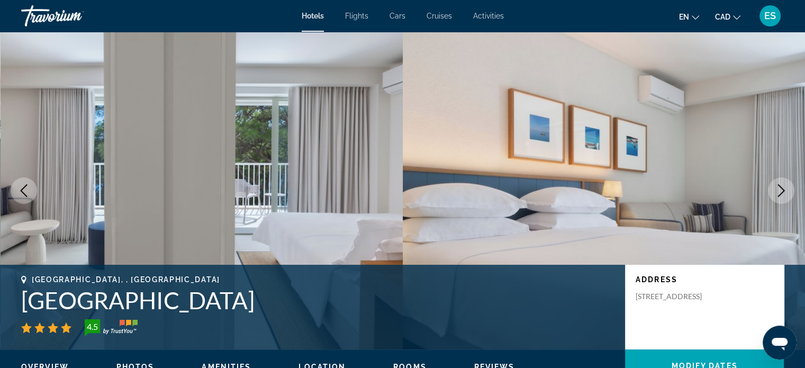
click at [778, 190] on icon "Next image" at bounding box center [781, 190] width 13 height 13
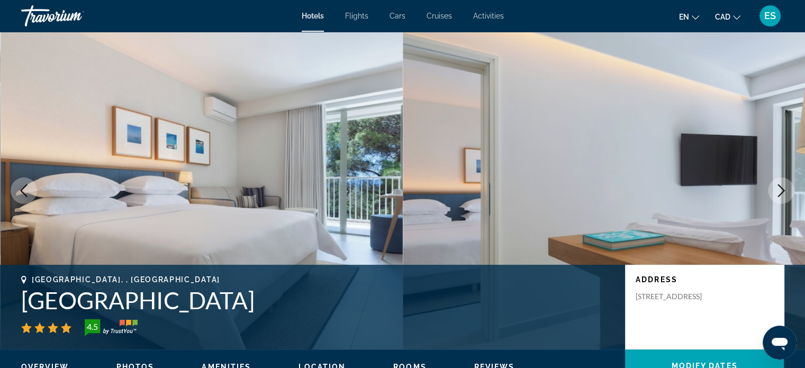
click at [778, 190] on icon "Next image" at bounding box center [781, 190] width 13 height 13
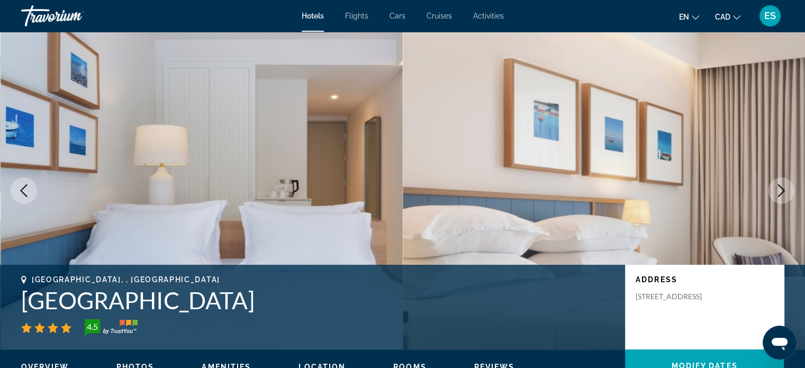
click at [778, 190] on icon "Next image" at bounding box center [781, 190] width 13 height 13
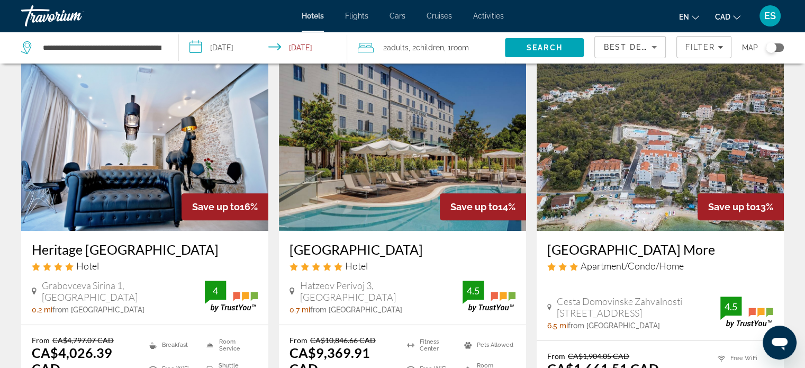
scroll to position [487, 0]
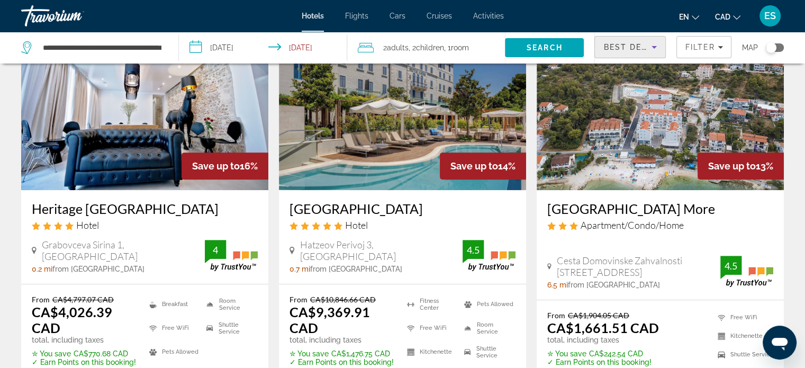
click at [646, 47] on span "Best Deals" at bounding box center [630, 47] width 55 height 8
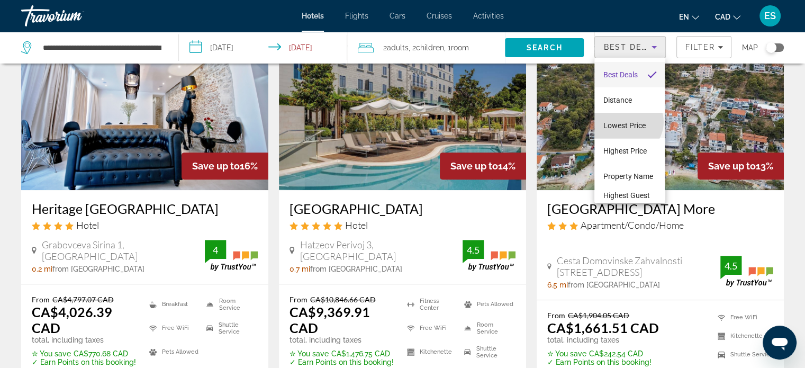
click at [627, 122] on span "Lowest Price" at bounding box center [624, 125] width 42 height 8
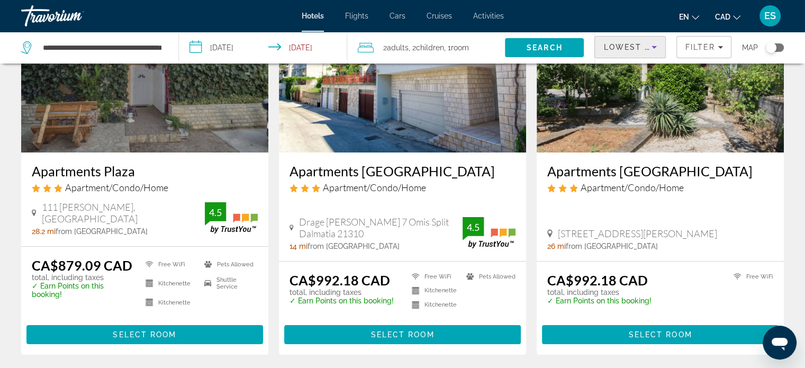
scroll to position [118, 0]
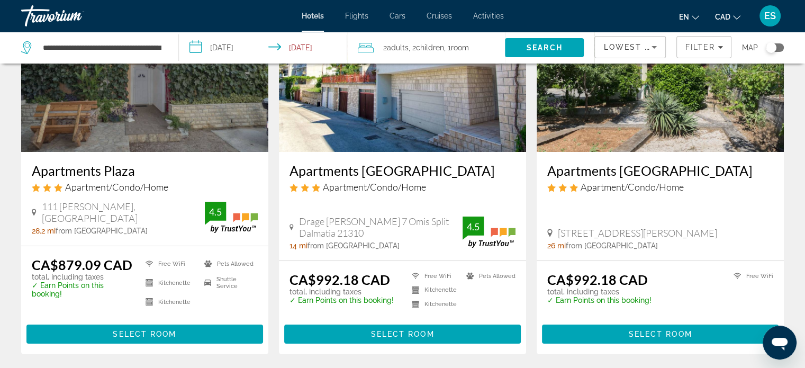
click at [603, 132] on img "Main content" at bounding box center [660, 67] width 247 height 169
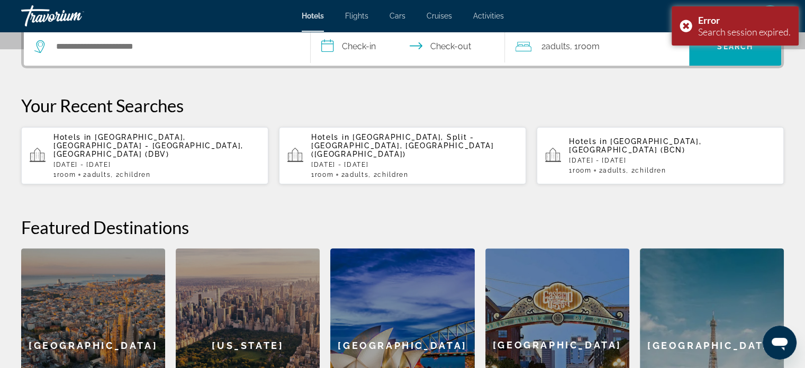
scroll to position [270, 0]
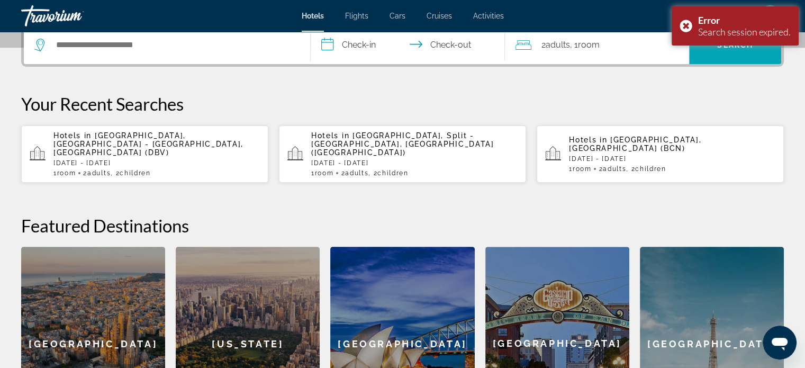
click at [180, 140] on p "Hotels in Dubrovnik, Dubrovnik - Southern Dalmatia, Croatia (DBV)" at bounding box center [156, 143] width 206 height 25
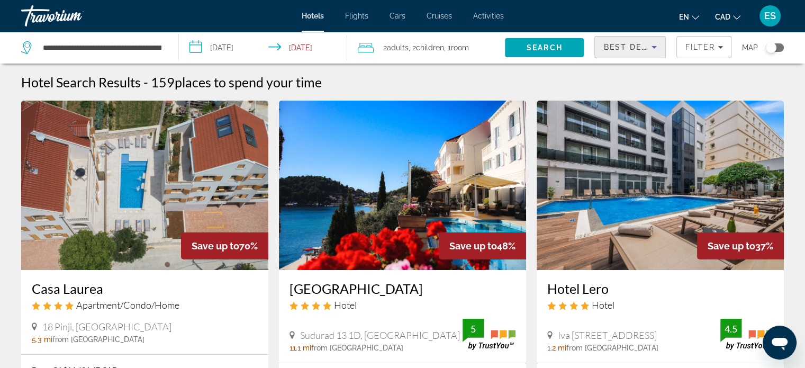
click at [644, 44] on span "Best Deals" at bounding box center [630, 47] width 55 height 8
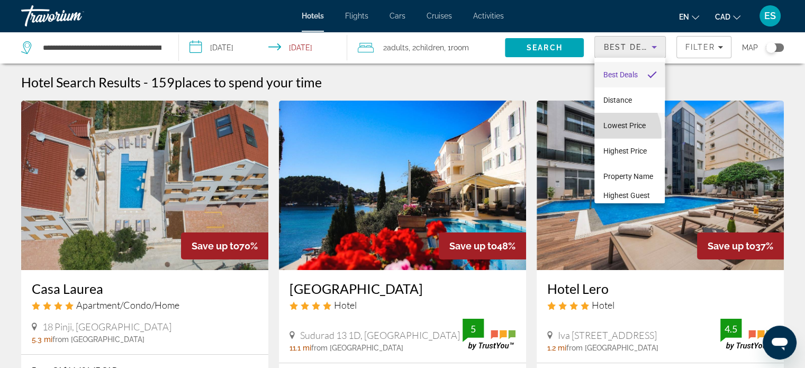
click at [606, 134] on mat-option "Lowest Price" at bounding box center [629, 125] width 70 height 25
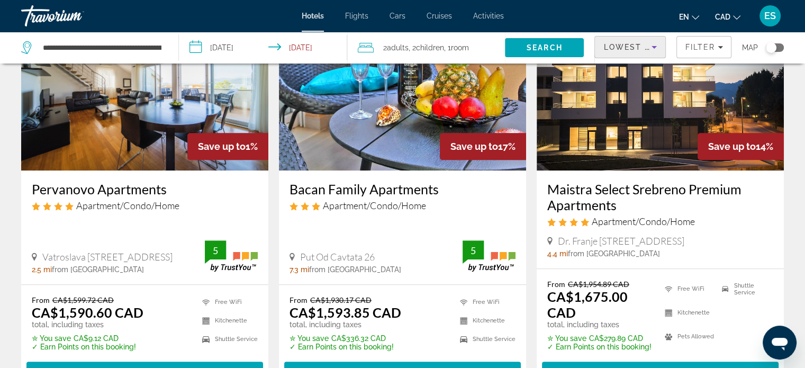
scroll to position [867, 0]
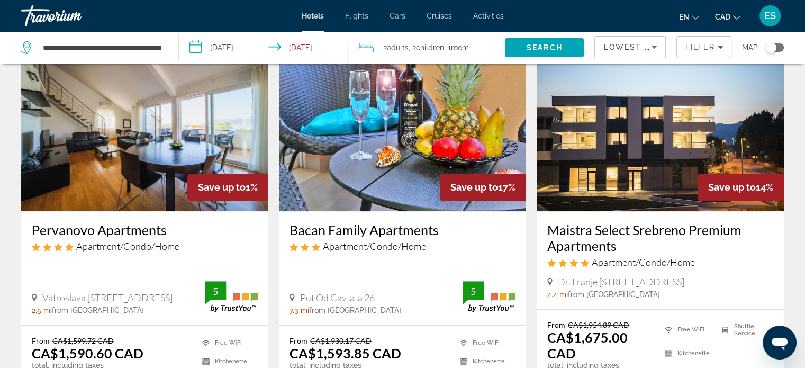
click at [714, 133] on img "Main content" at bounding box center [660, 126] width 247 height 169
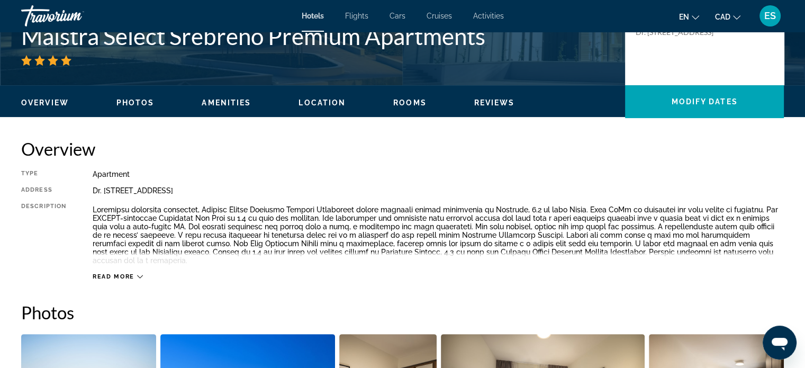
scroll to position [265, 0]
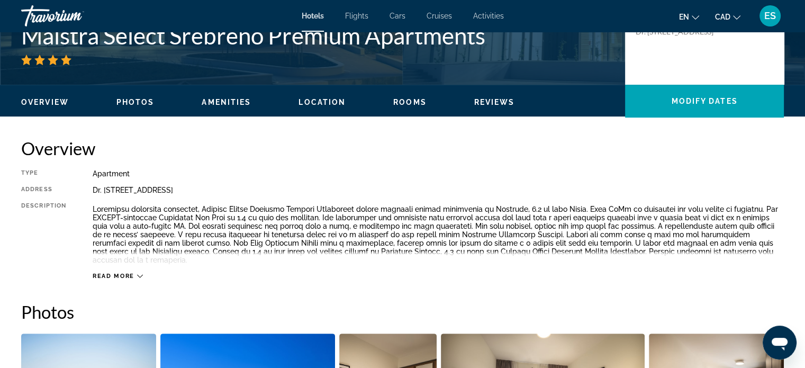
click at [125, 273] on span "Read more" at bounding box center [114, 276] width 42 height 7
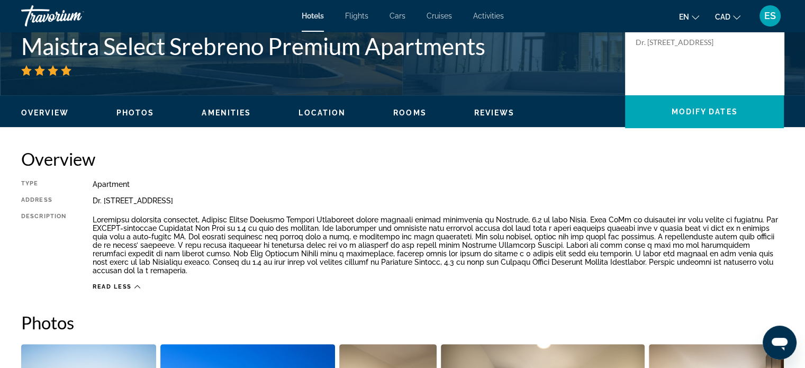
scroll to position [138, 0]
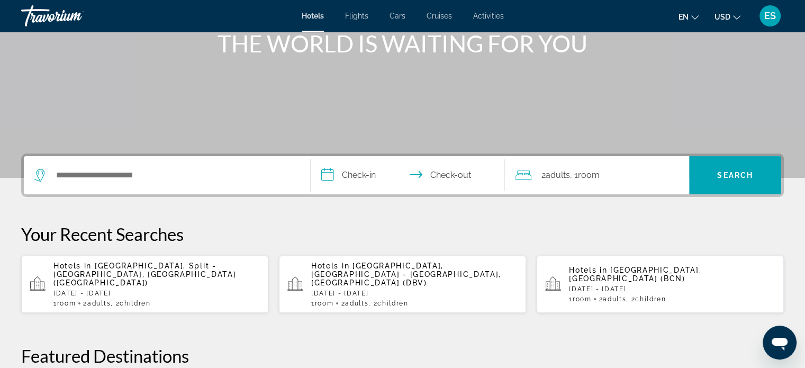
scroll to position [140, 0]
click at [423, 275] on p "Hotels in [GEOGRAPHIC_DATA], [GEOGRAPHIC_DATA] - [GEOGRAPHIC_DATA], [GEOGRAPHIC…" at bounding box center [414, 273] width 206 height 25
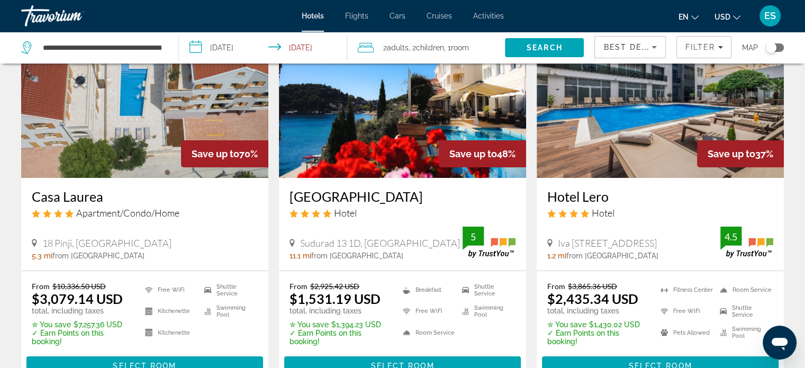
scroll to position [93, 0]
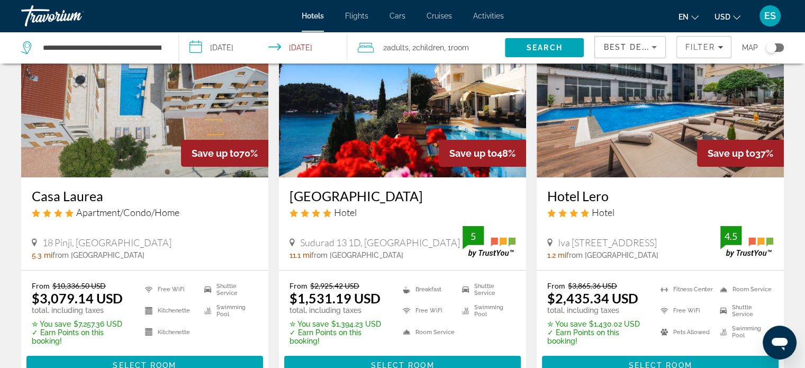
click at [739, 14] on icon "Change currency" at bounding box center [736, 17] width 7 height 7
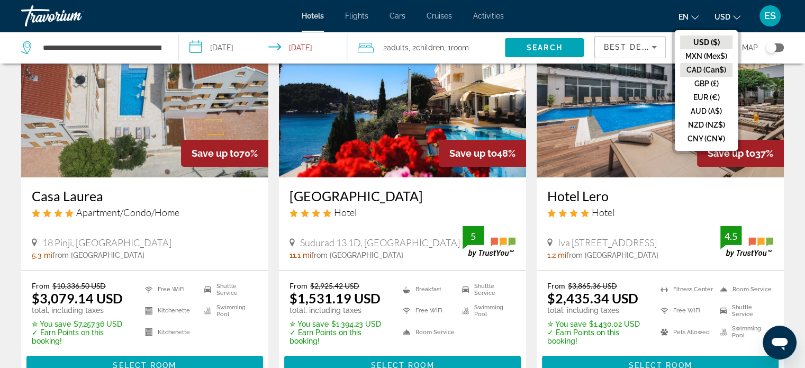
click at [710, 69] on button "CAD (Can$)" at bounding box center [706, 70] width 52 height 14
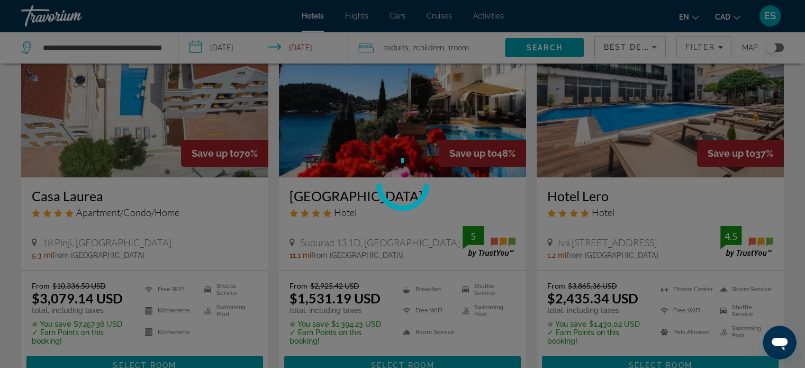
scroll to position [0, 0]
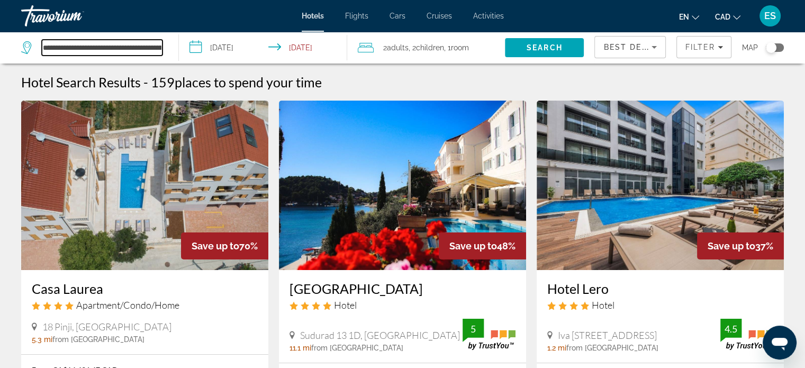
click at [156, 46] on input "**********" at bounding box center [102, 48] width 121 height 16
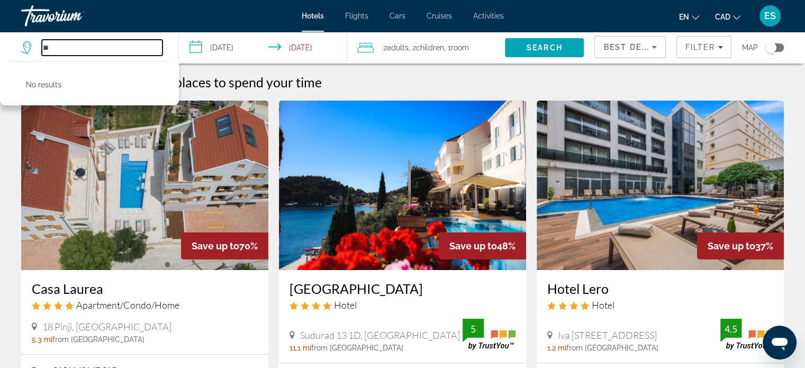
type input "*"
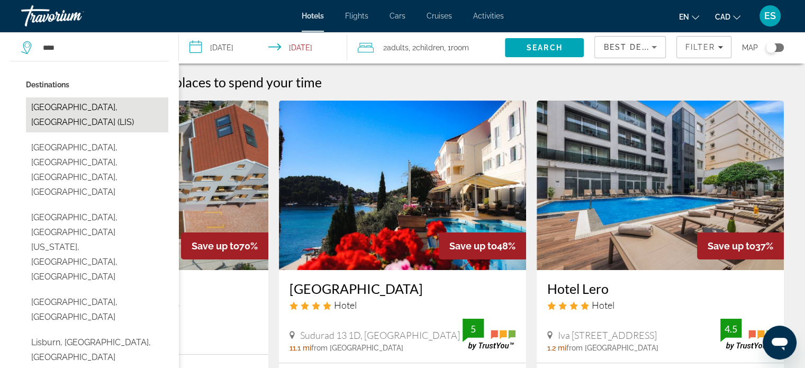
click at [83, 100] on button "Lisbon, Portugal (LIS)" at bounding box center [97, 114] width 142 height 35
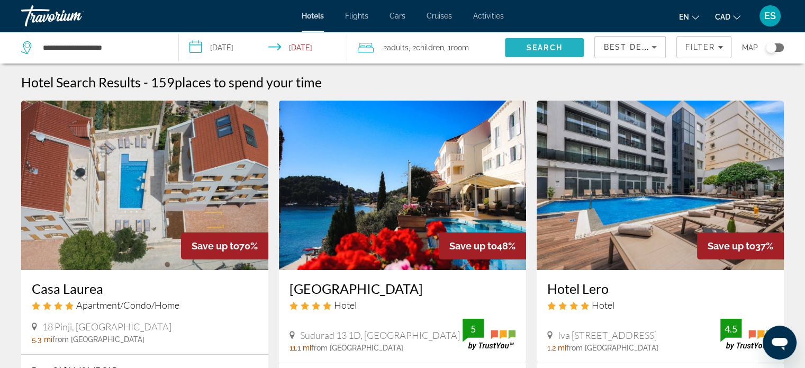
click at [539, 50] on span "Search" at bounding box center [545, 47] width 36 height 8
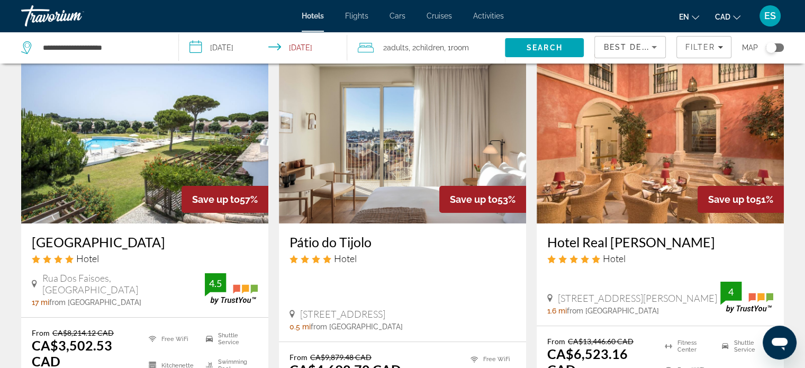
scroll to position [47, 0]
click at [631, 43] on span "Best Deals" at bounding box center [630, 47] width 55 height 8
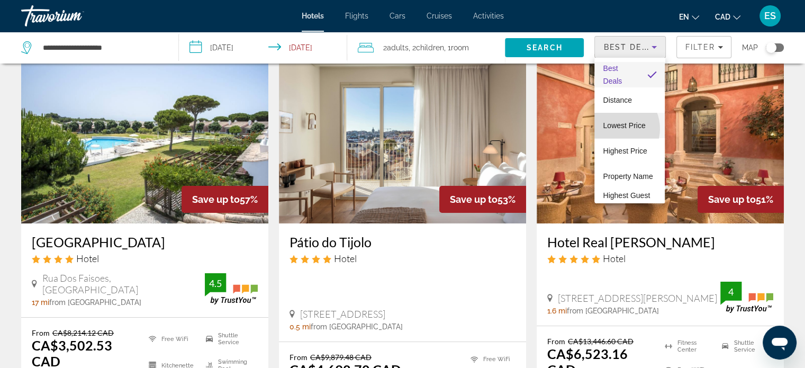
click at [614, 129] on span "Lowest Price" at bounding box center [624, 125] width 42 height 8
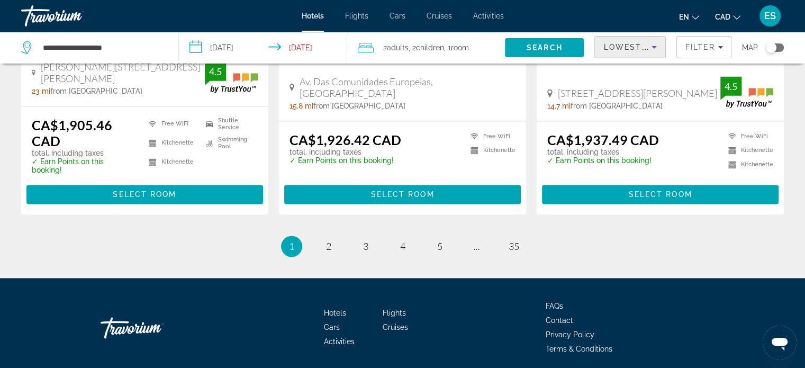
scroll to position [1485, 0]
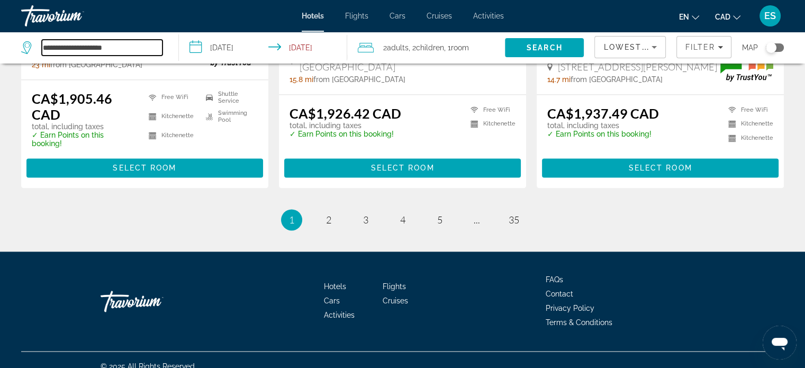
click at [119, 49] on input "**********" at bounding box center [102, 48] width 121 height 16
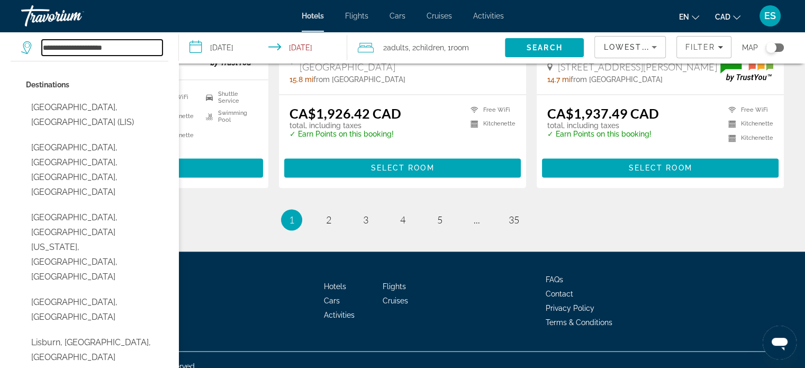
click at [119, 49] on input "**********" at bounding box center [102, 48] width 121 height 16
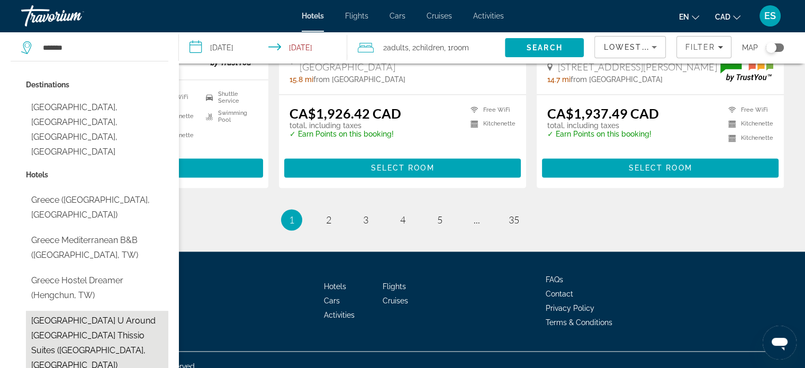
click at [124, 311] on button "Greece U Around Athens Thissio Suites (Athens, GR)" at bounding box center [97, 343] width 142 height 65
type input "**********"
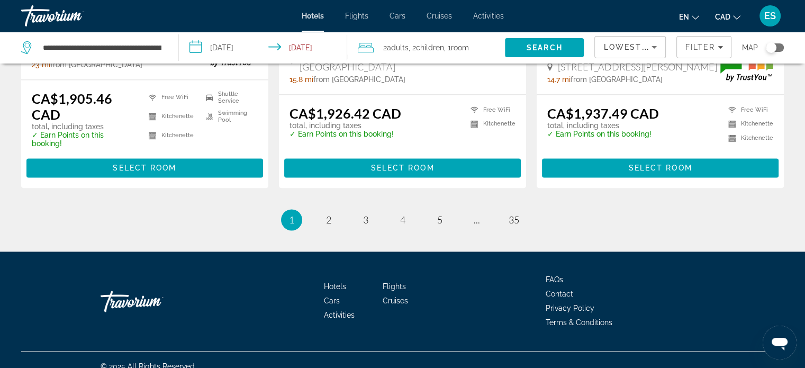
click at [197, 47] on input "**********" at bounding box center [265, 49] width 173 height 35
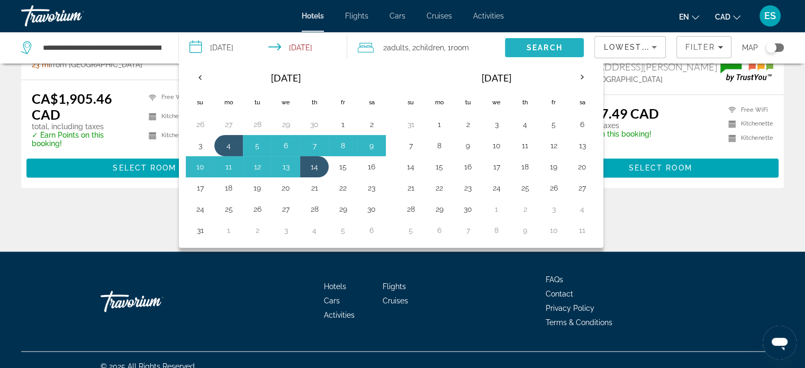
click at [534, 52] on span "Search" at bounding box center [544, 47] width 79 height 25
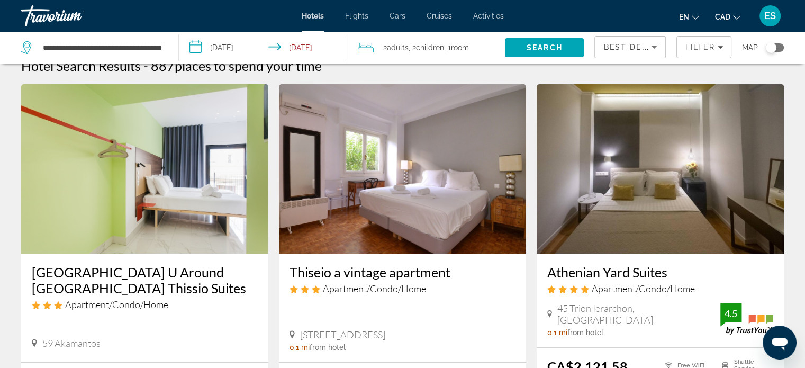
scroll to position [16, 0]
click at [428, 177] on img "Main content" at bounding box center [402, 169] width 247 height 169
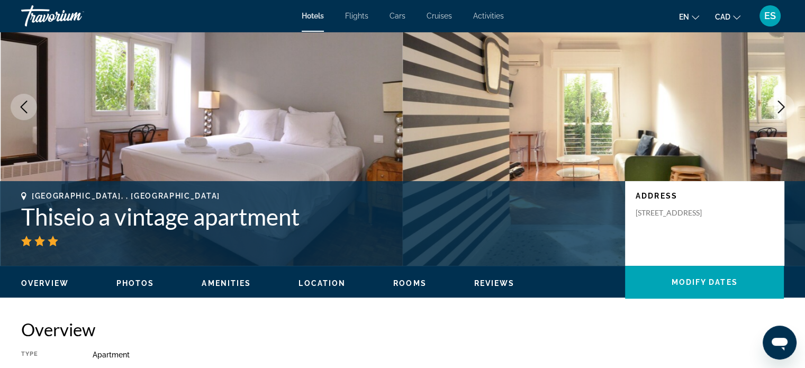
scroll to position [89, 0]
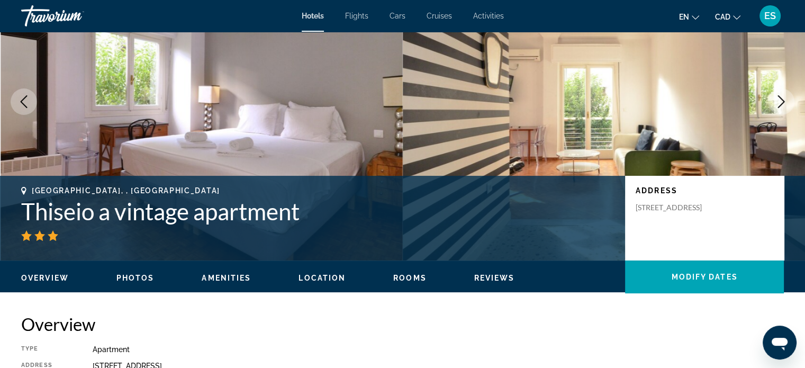
click at [781, 106] on icon "Next image" at bounding box center [781, 101] width 13 height 13
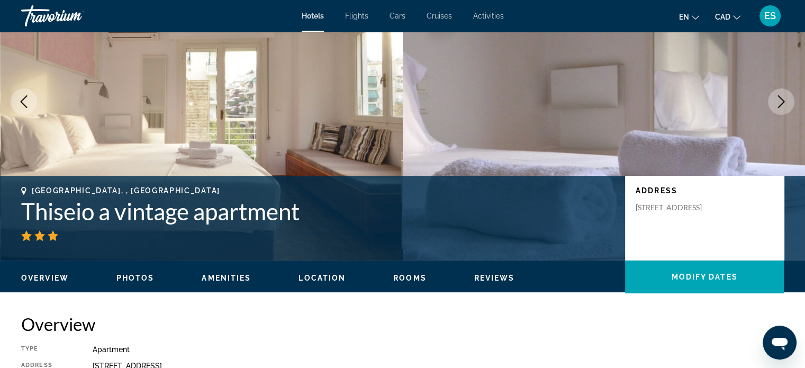
click at [781, 106] on icon "Next image" at bounding box center [781, 101] width 13 height 13
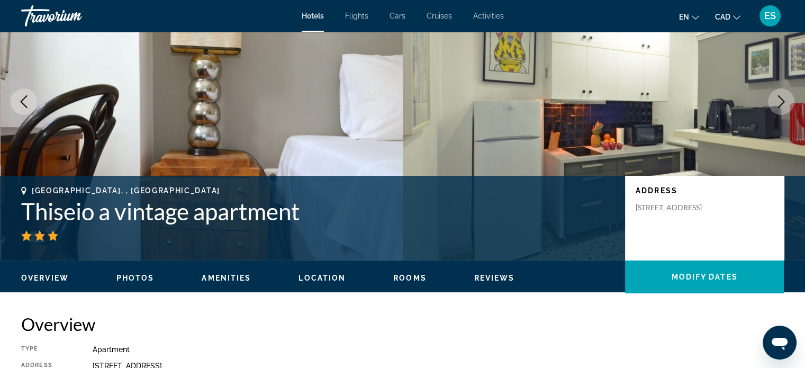
click at [781, 106] on icon "Next image" at bounding box center [781, 101] width 13 height 13
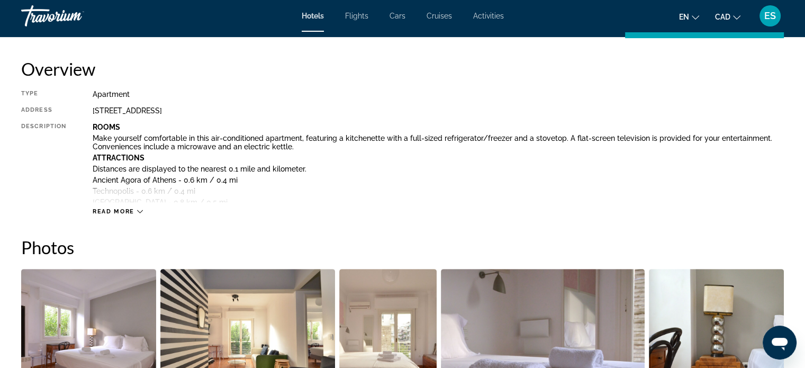
scroll to position [337, 0]
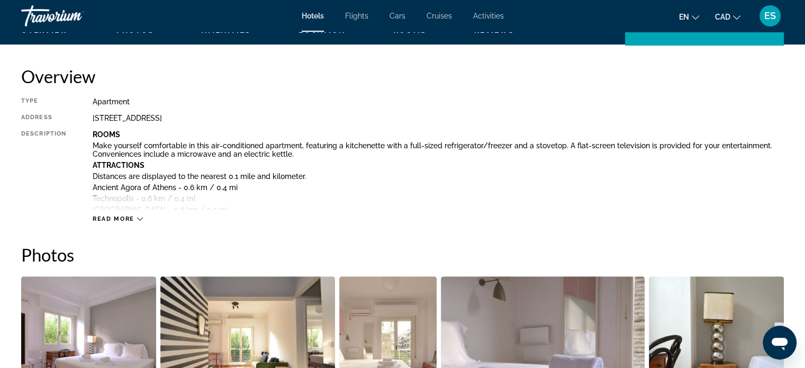
click at [126, 215] on span "Read more" at bounding box center [114, 218] width 42 height 7
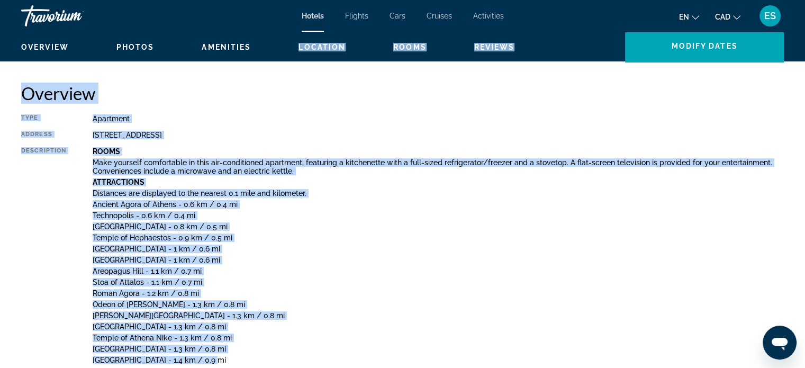
scroll to position [368, 0]
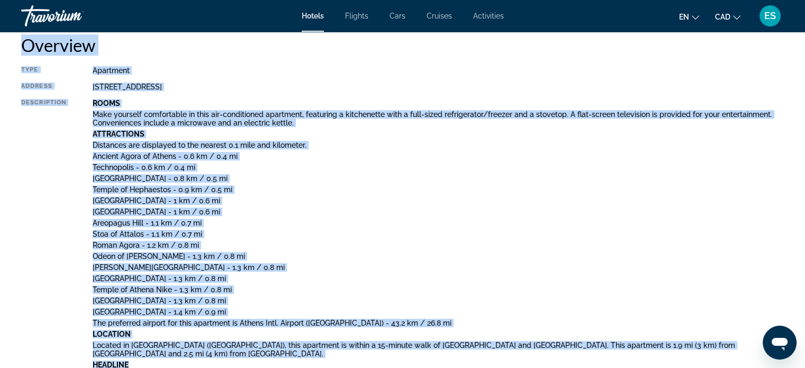
drag, startPoint x: 296, startPoint y: 42, endPoint x: 326, endPoint y: 373, distance: 332.7
click at [421, 230] on p "Stoa of Attalos - 1.1 km / 0.7 mi" at bounding box center [438, 234] width 691 height 8
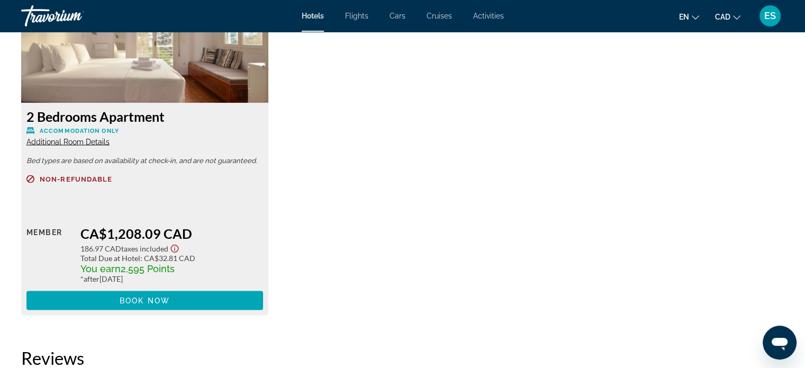
scroll to position [1962, 0]
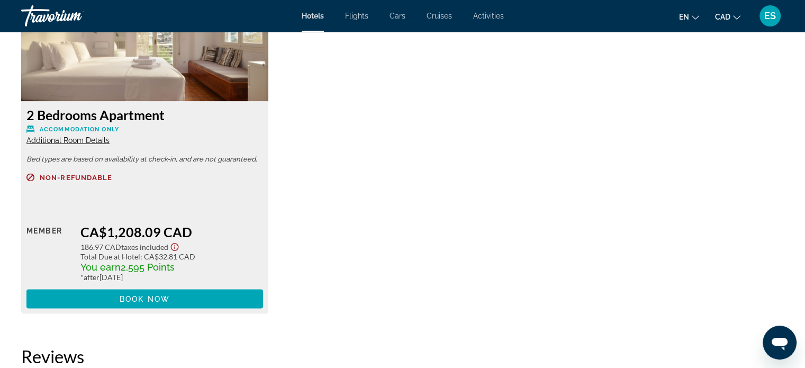
click at [82, 139] on span "Additional Room Details" at bounding box center [67, 139] width 83 height 8
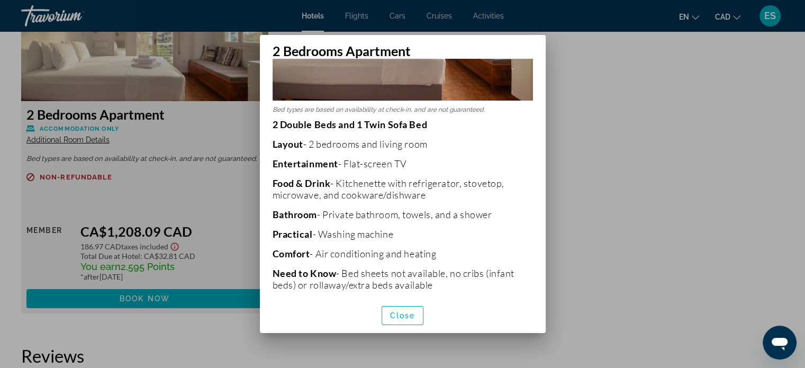
scroll to position [171, 0]
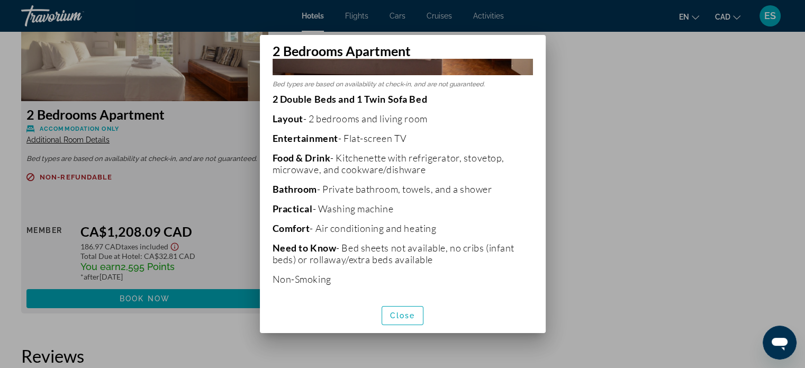
click at [609, 149] on div at bounding box center [402, 184] width 805 height 368
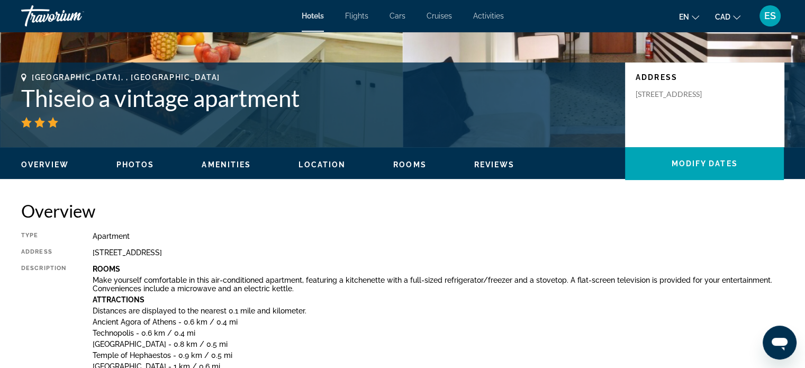
scroll to position [203, 0]
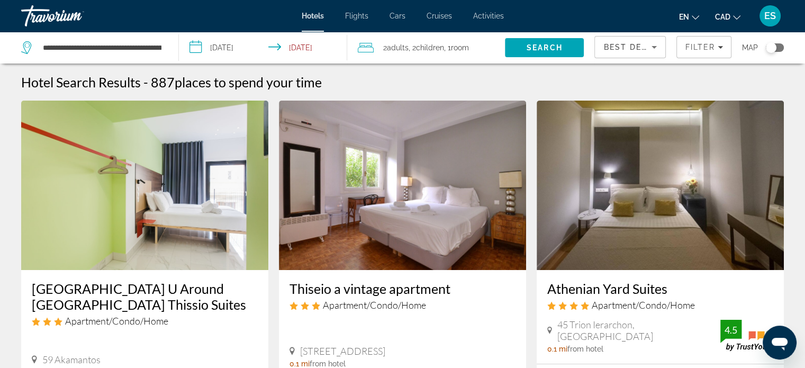
click at [162, 46] on div "**********" at bounding box center [94, 48] width 147 height 32
click at [144, 44] on input "**********" at bounding box center [102, 48] width 121 height 16
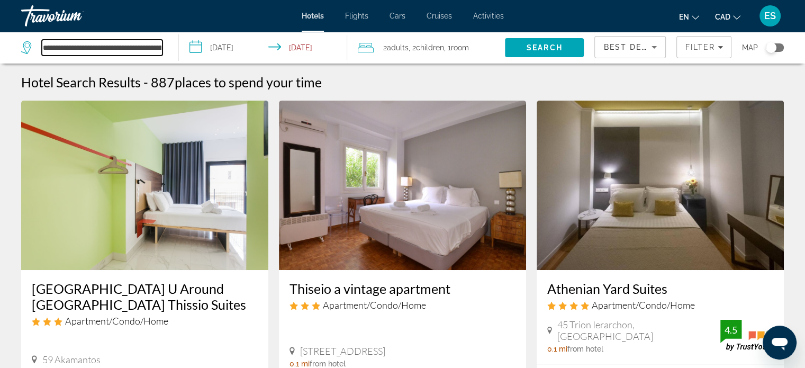
click at [144, 44] on input "**********" at bounding box center [102, 48] width 121 height 16
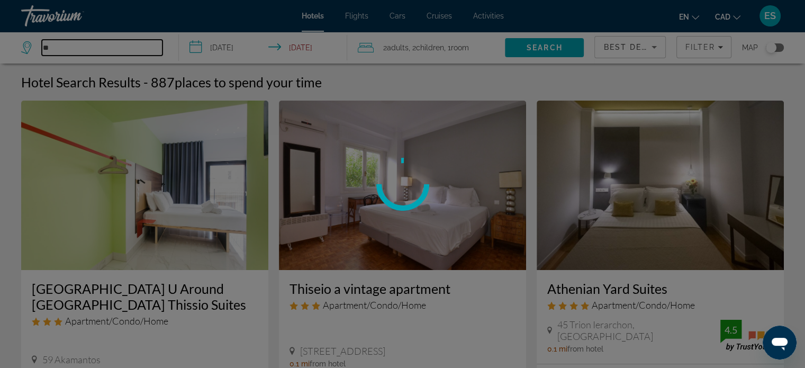
type input "*"
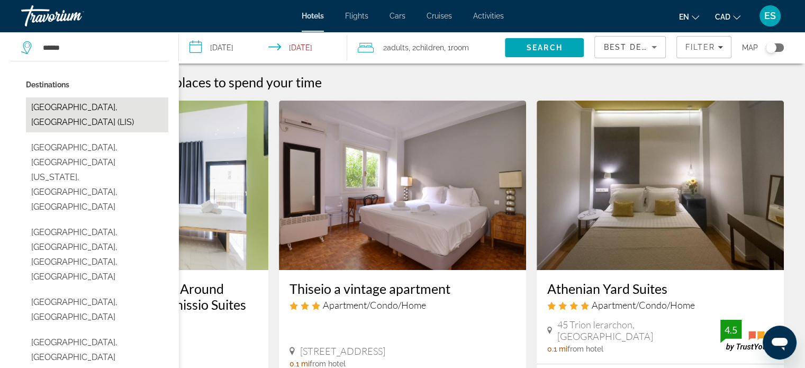
click at [115, 110] on button "Lisbon, Portugal (LIS)" at bounding box center [97, 114] width 142 height 35
type input "**********"
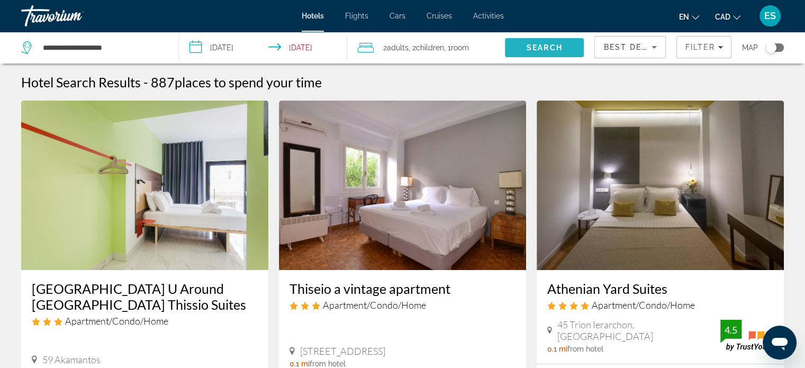
click at [555, 47] on span "Search" at bounding box center [545, 47] width 36 height 8
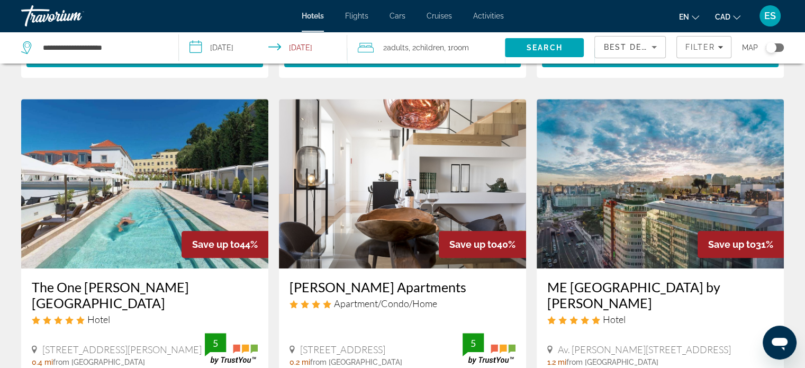
scroll to position [417, 0]
click at [650, 53] on icon "Sort by" at bounding box center [654, 47] width 13 height 13
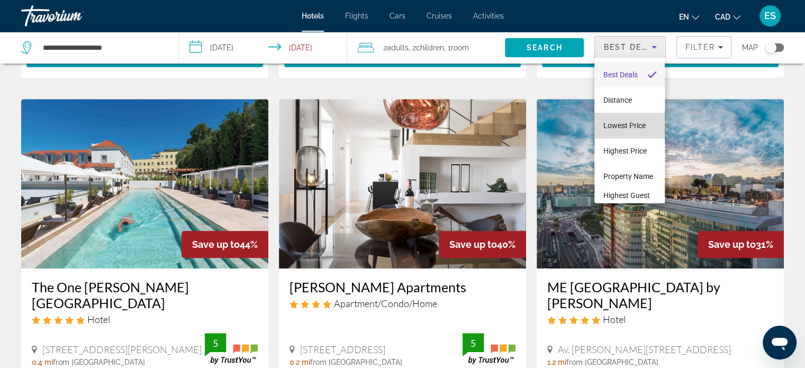
click at [633, 122] on span "Lowest Price" at bounding box center [624, 125] width 42 height 8
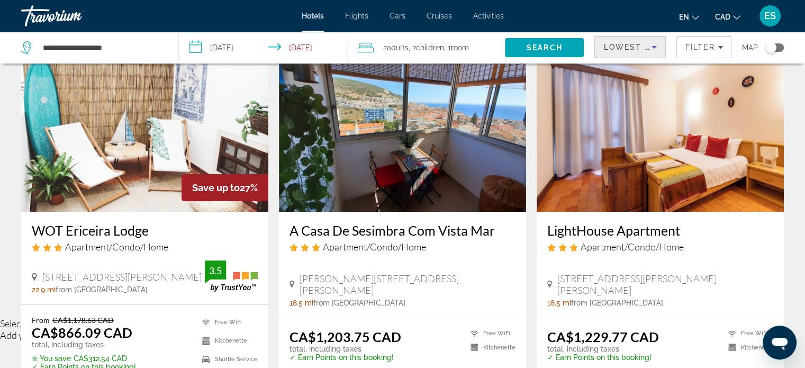
scroll to position [57, 0]
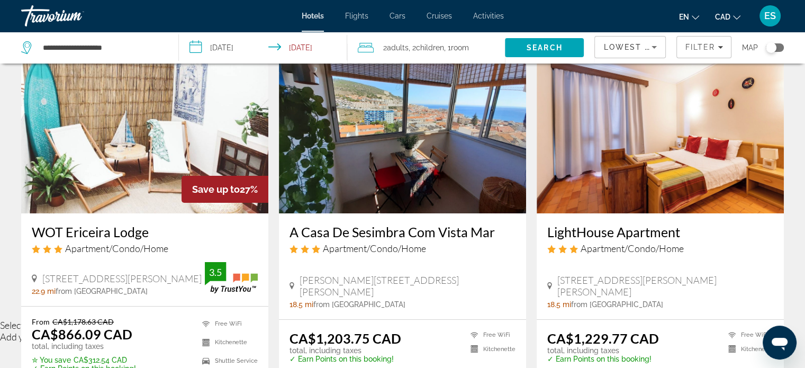
click at [396, 140] on img "Main content" at bounding box center [402, 128] width 247 height 169
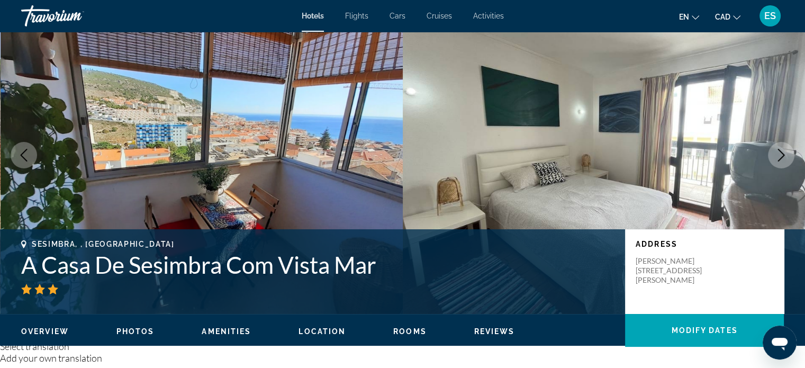
scroll to position [36, 0]
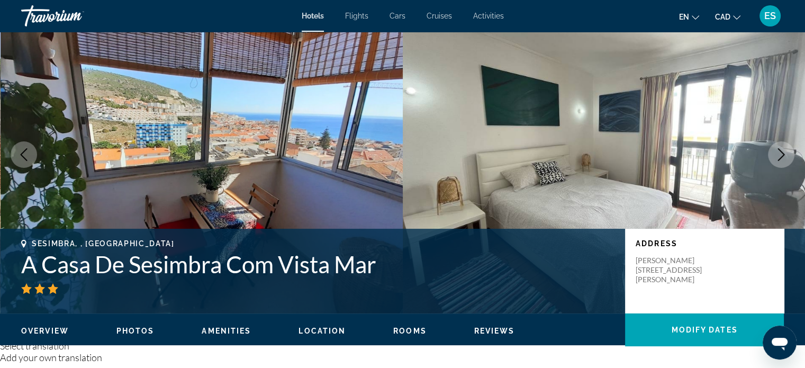
click at [784, 154] on icon "Next image" at bounding box center [781, 154] width 7 height 13
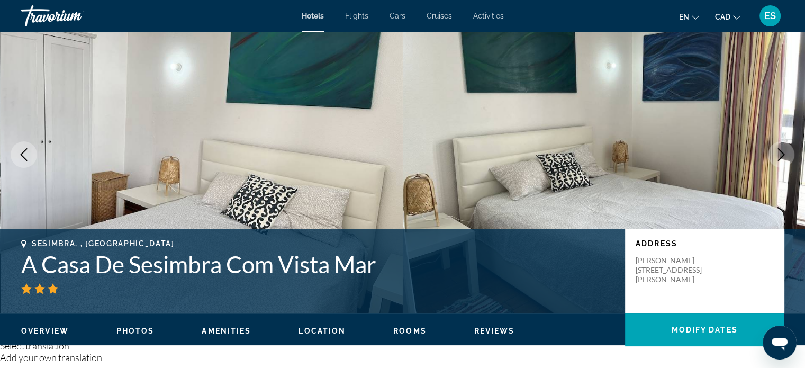
click at [784, 154] on icon "Next image" at bounding box center [781, 154] width 7 height 13
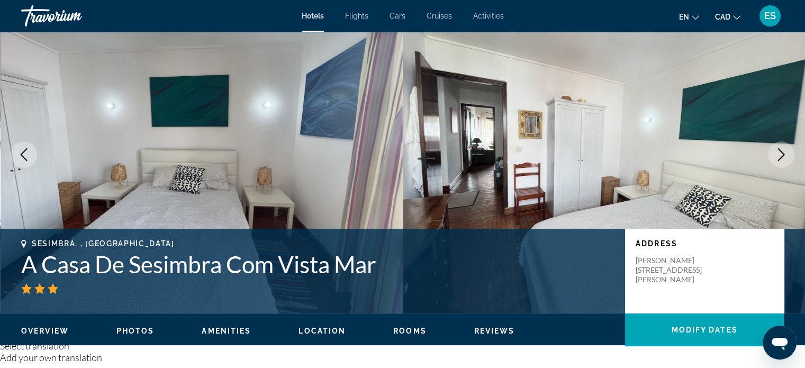
click at [784, 154] on icon "Next image" at bounding box center [781, 154] width 7 height 13
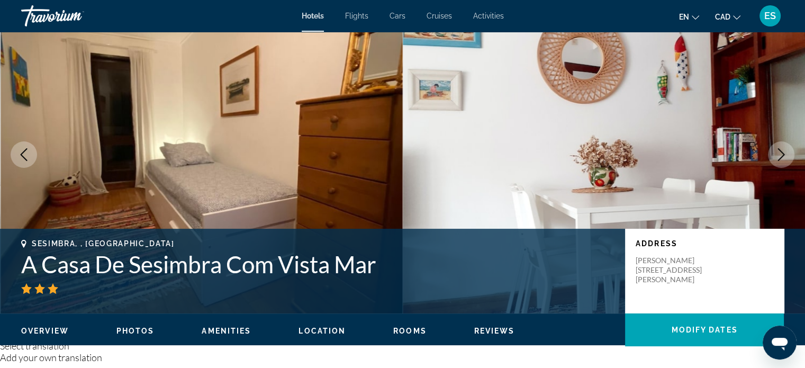
click at [784, 154] on icon "Next image" at bounding box center [781, 154] width 7 height 13
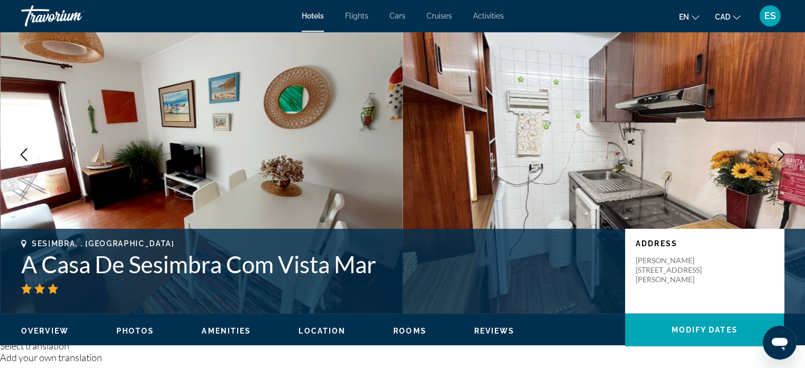
click at [784, 154] on icon "Next image" at bounding box center [781, 154] width 7 height 13
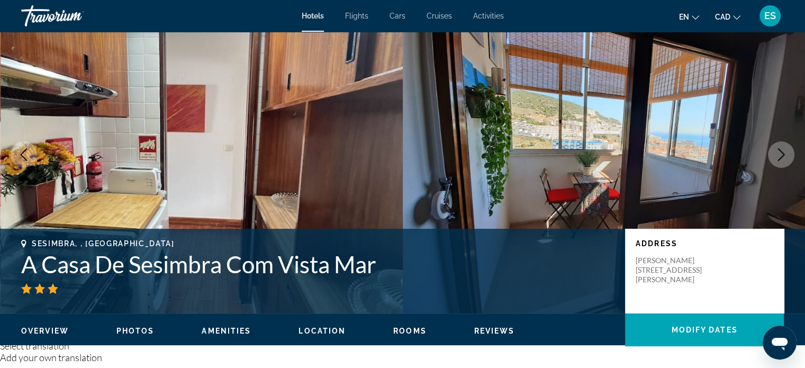
click at [784, 154] on icon "Next image" at bounding box center [781, 154] width 7 height 13
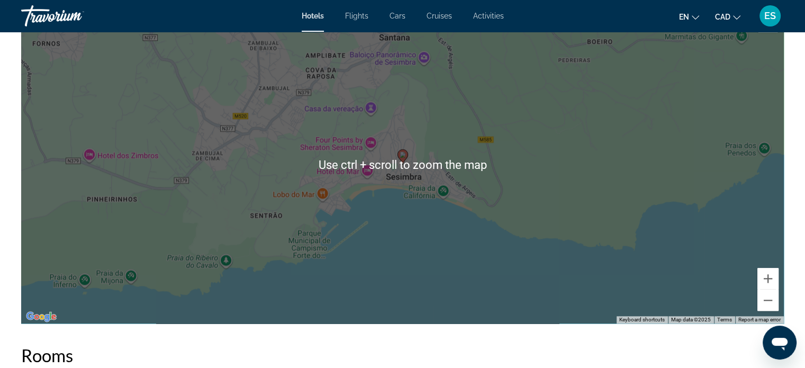
scroll to position [1058, 0]
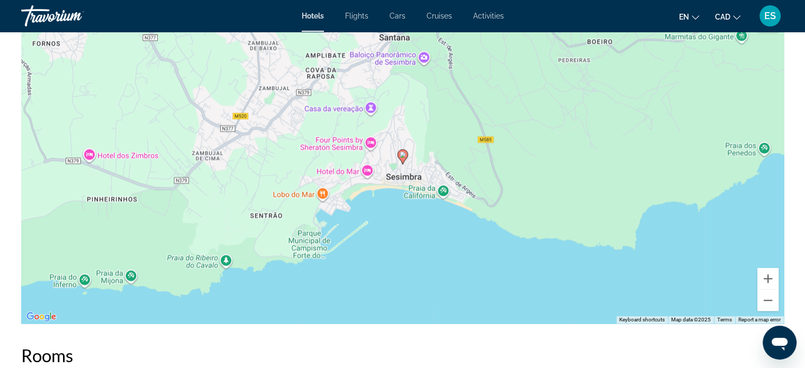
click at [370, 135] on div "To activate drag with keyboard, press Alt + Enter. Once in keyboard drag state,…" at bounding box center [402, 165] width 763 height 318
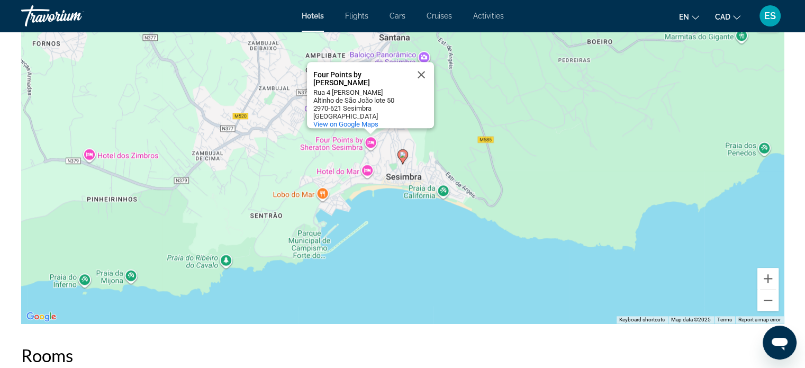
click at [372, 135] on div "To activate drag with keyboard, press Alt + Enter. Once in keyboard drag state,…" at bounding box center [402, 165] width 763 height 318
click at [320, 105] on div "2970-621 Sesimbra" at bounding box center [360, 108] width 95 height 8
click at [411, 67] on button "Close" at bounding box center [421, 74] width 25 height 25
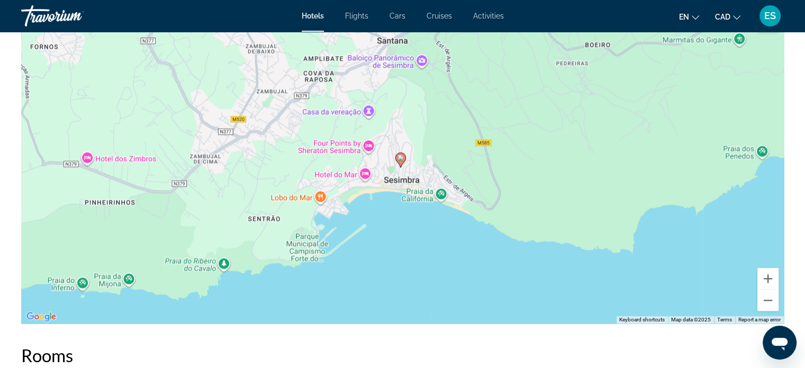
drag, startPoint x: 180, startPoint y: 122, endPoint x: 174, endPoint y: 129, distance: 9.0
click at [174, 129] on div "To activate drag with keyboard, press Alt + Enter. Once in keyboard drag state,…" at bounding box center [402, 165] width 763 height 318
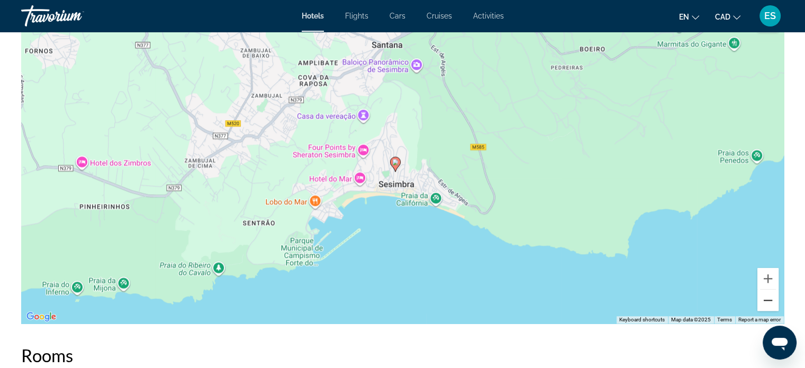
click at [769, 294] on button "Zoom out" at bounding box center [767, 299] width 21 height 21
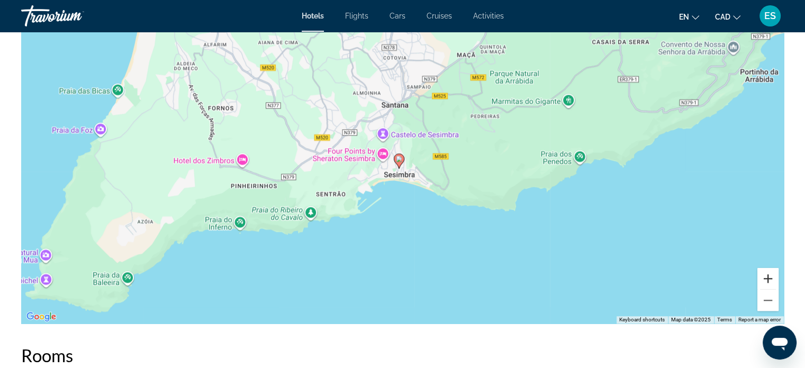
click at [763, 274] on button "Zoom in" at bounding box center [767, 278] width 21 height 21
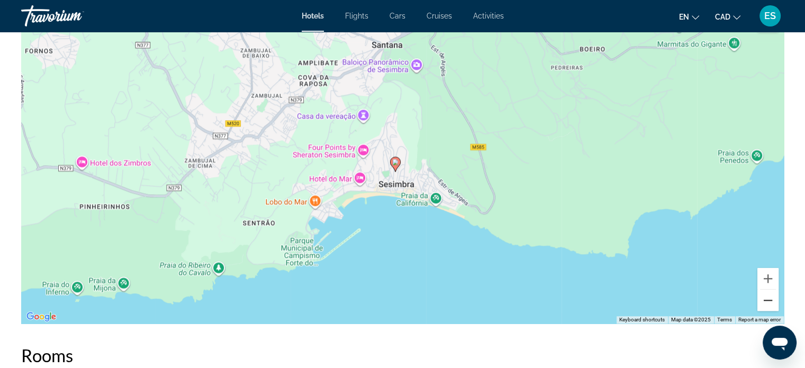
click at [769, 298] on button "Zoom out" at bounding box center [767, 299] width 21 height 21
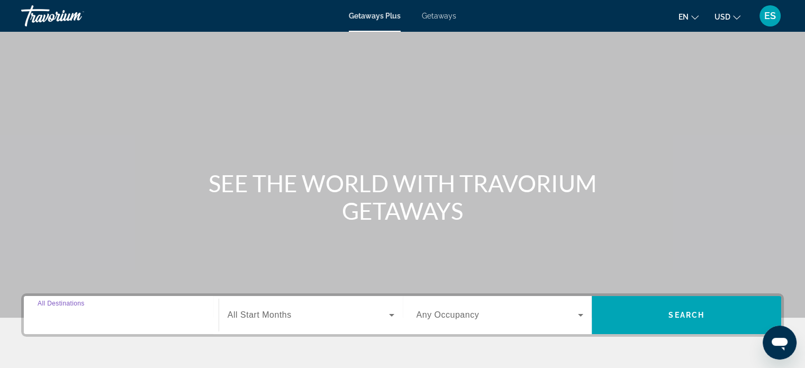
click at [114, 315] on input "Destination All Destinations" at bounding box center [121, 315] width 167 height 13
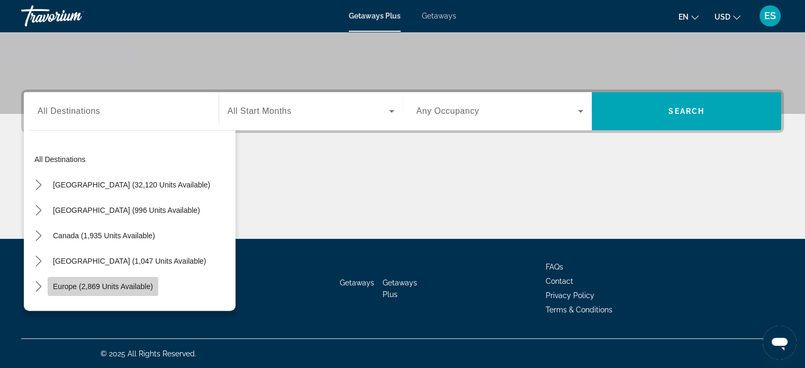
click at [111, 282] on span "Europe (2,869 units available)" at bounding box center [103, 286] width 100 height 8
type input "**********"
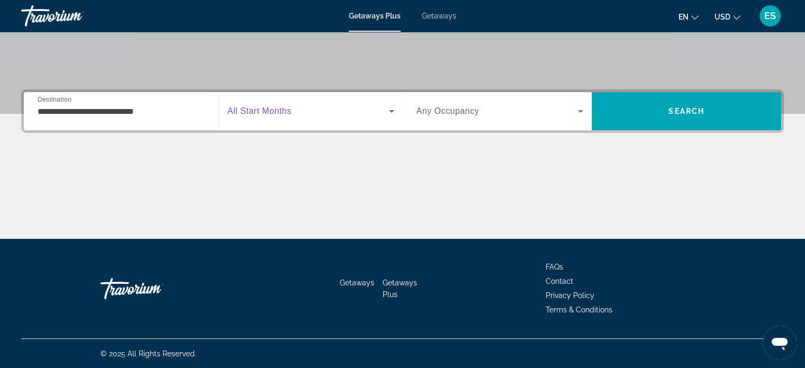
click at [309, 111] on span "Search widget" at bounding box center [308, 111] width 161 height 13
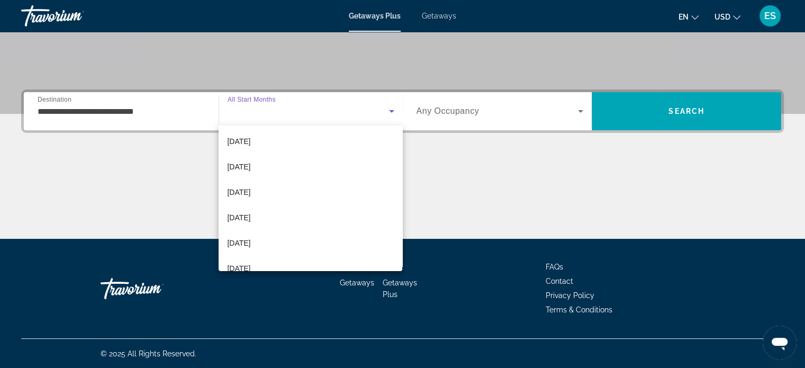
scroll to position [133, 0]
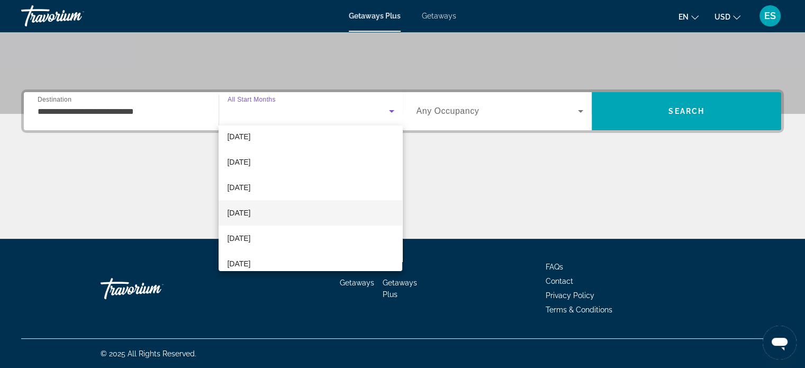
click at [277, 211] on mat-option "[DATE]" at bounding box center [311, 212] width 184 height 25
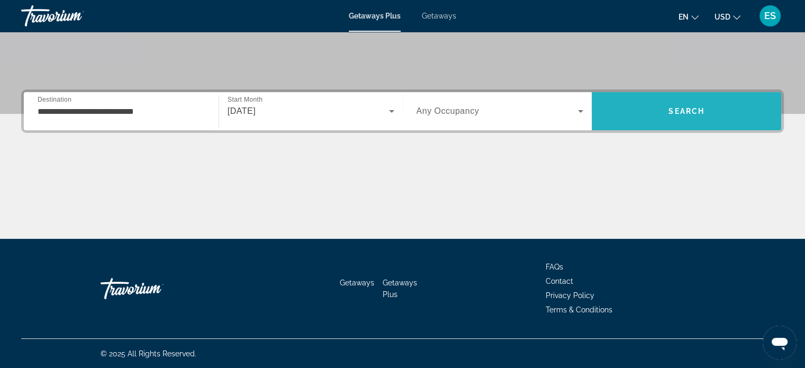
click at [691, 112] on span "Search" at bounding box center [686, 111] width 36 height 8
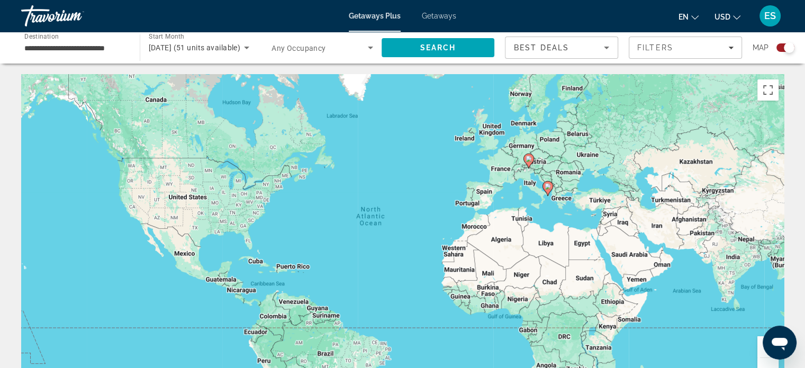
click at [433, 14] on span "Getaways" at bounding box center [439, 16] width 34 height 8
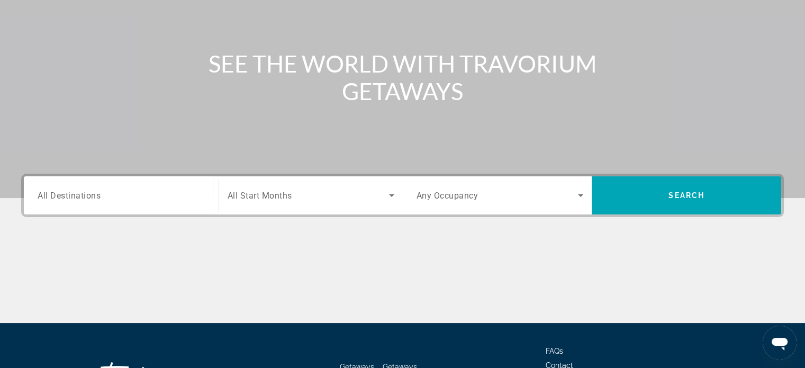
scroll to position [127, 0]
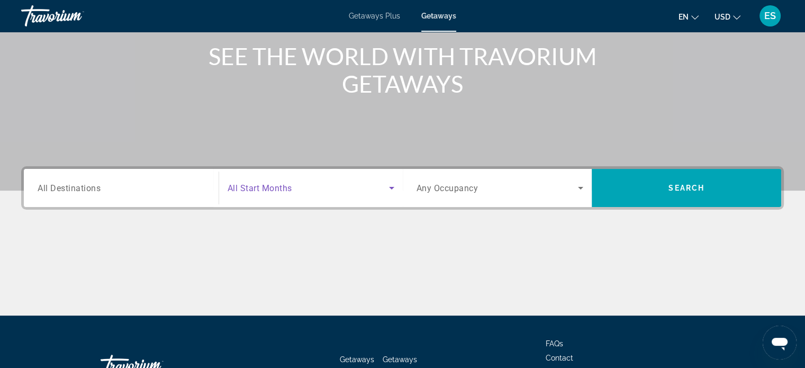
click at [347, 191] on span "Search widget" at bounding box center [308, 188] width 161 height 13
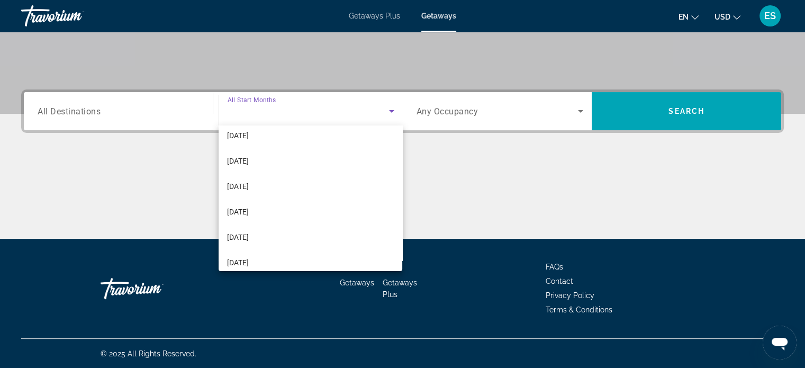
scroll to position [131, 0]
click at [298, 218] on mat-option "[DATE]" at bounding box center [311, 214] width 184 height 25
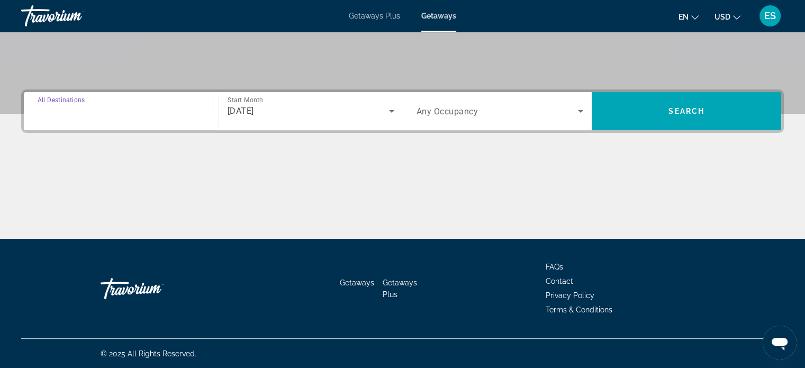
click at [151, 116] on input "Destination All Destinations" at bounding box center [121, 111] width 167 height 13
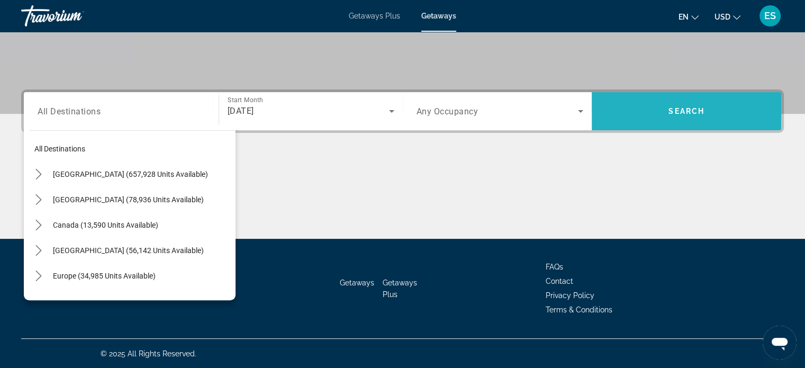
click at [649, 112] on span "Search" at bounding box center [686, 110] width 189 height 25
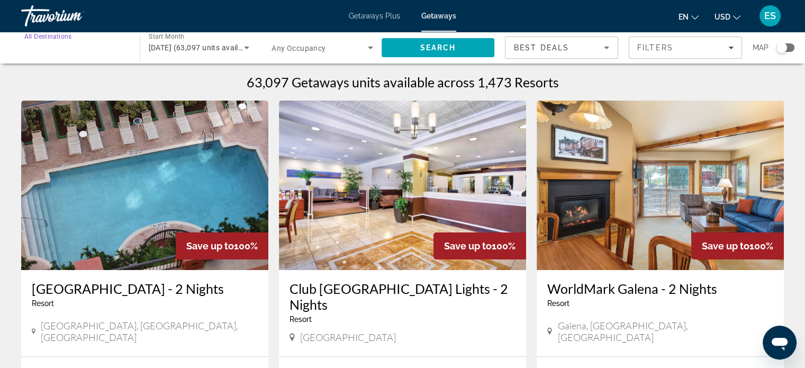
click at [122, 46] on input "Destination All Destinations" at bounding box center [75, 48] width 102 height 13
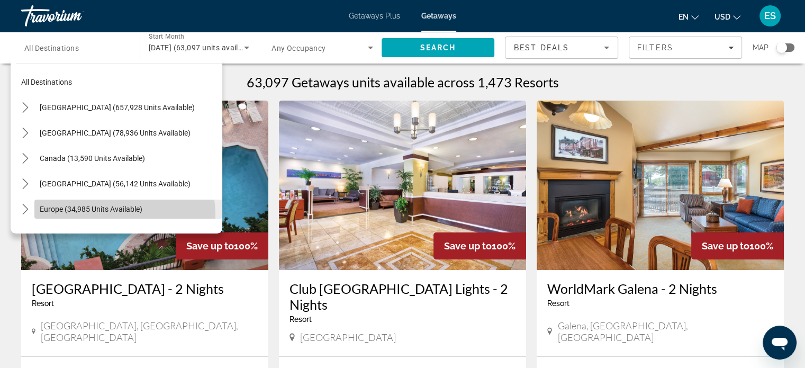
click at [115, 215] on span "Select destination: Europe (34,985 units available)" at bounding box center [128, 208] width 188 height 25
type input "**********"
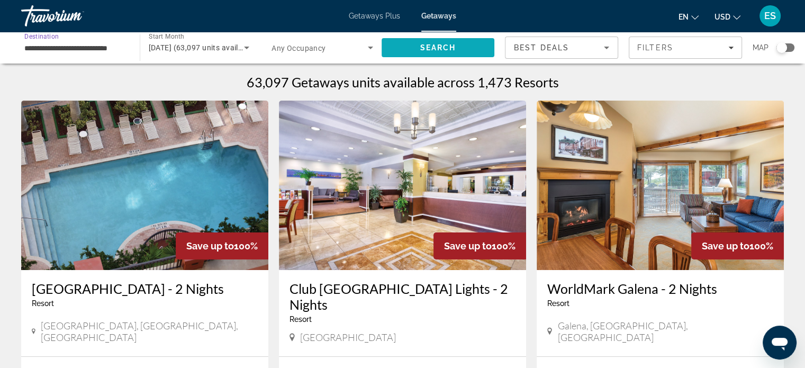
click at [428, 48] on span "Search" at bounding box center [438, 47] width 36 height 8
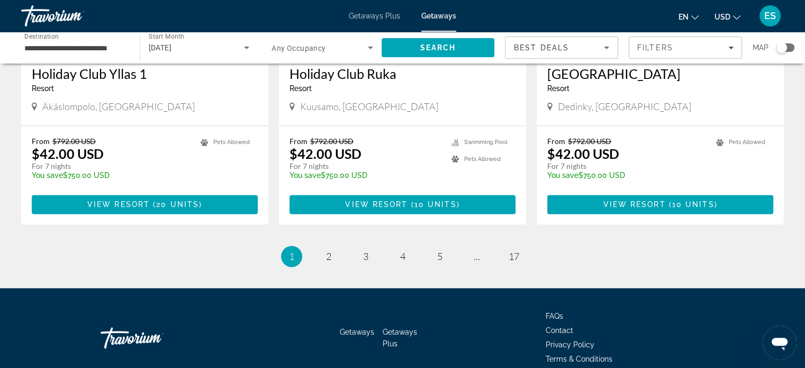
scroll to position [1359, 0]
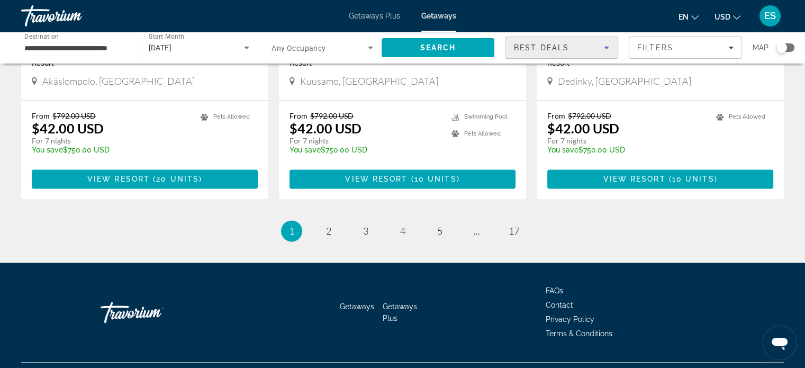
click at [600, 49] on icon "Sort by" at bounding box center [606, 47] width 13 height 13
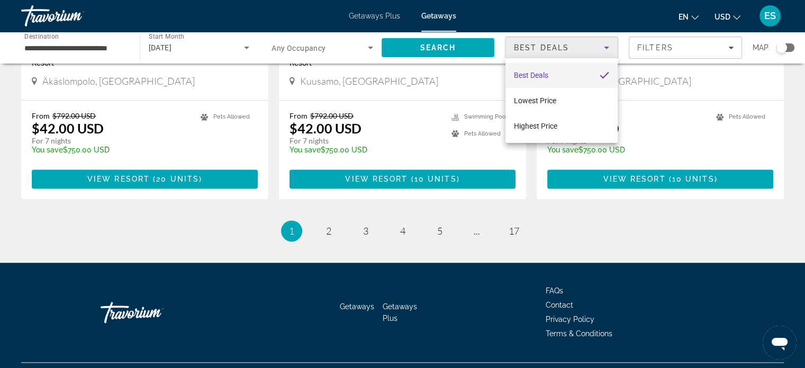
click at [688, 56] on div at bounding box center [402, 184] width 805 height 368
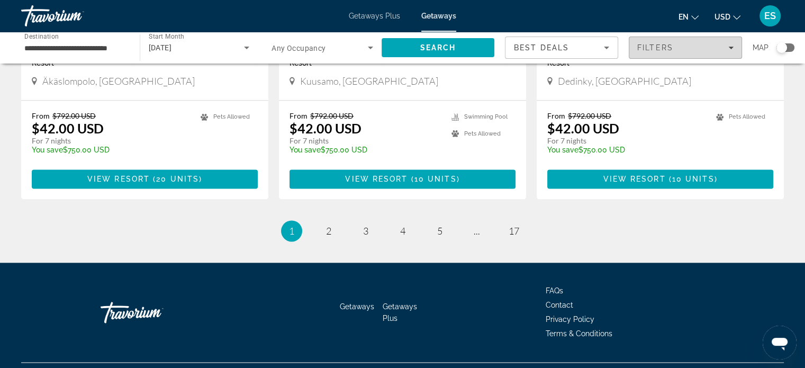
click at [689, 50] on div "Filters" at bounding box center [685, 47] width 96 height 8
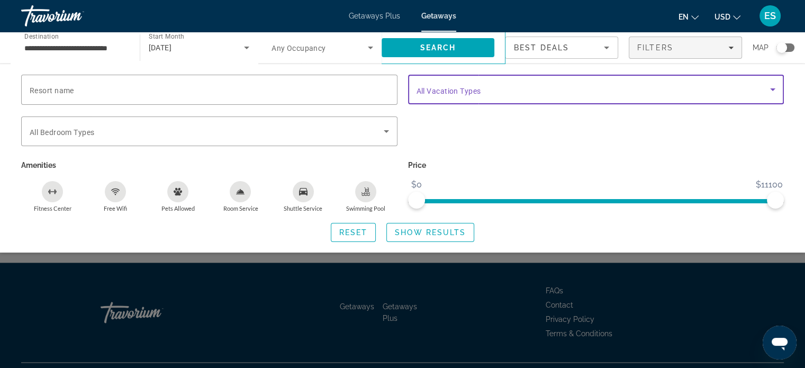
click at [640, 93] on span "Search widget" at bounding box center [593, 89] width 354 height 13
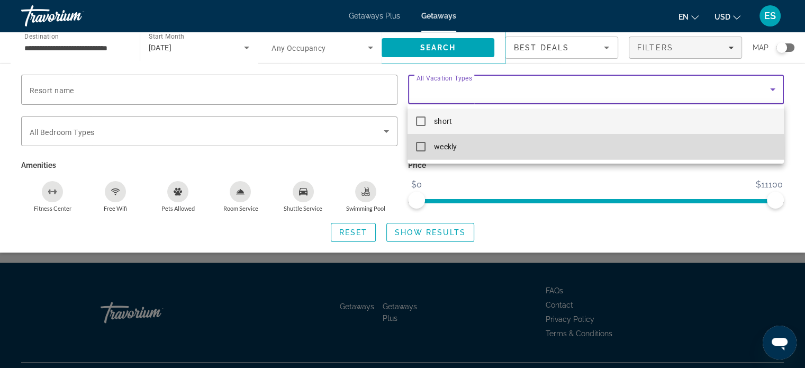
click at [464, 151] on mat-option "weekly" at bounding box center [595, 146] width 376 height 25
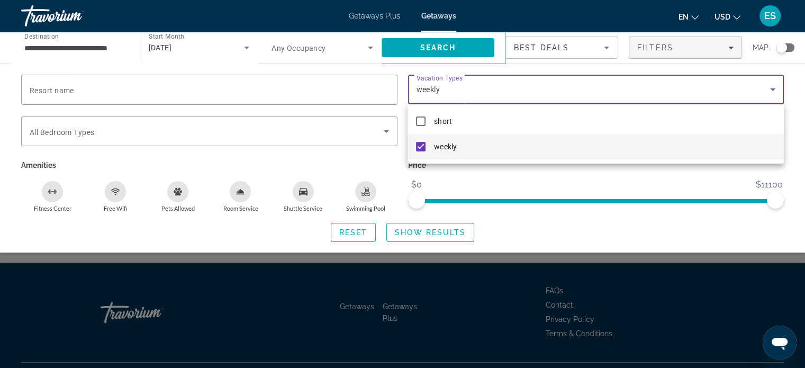
click at [451, 43] on div at bounding box center [402, 184] width 805 height 368
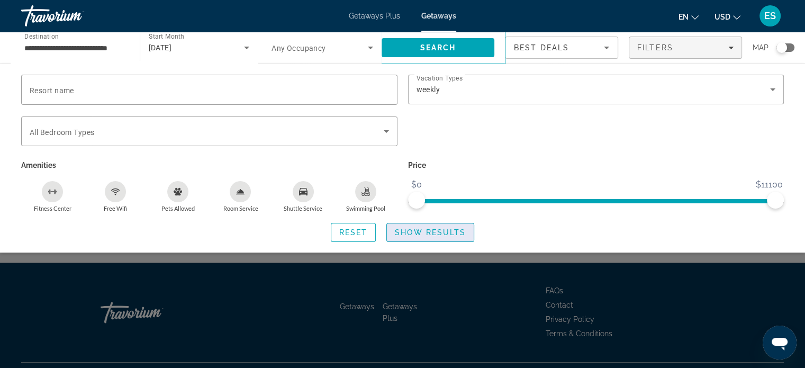
click at [413, 231] on span "Show Results" at bounding box center [430, 232] width 71 height 8
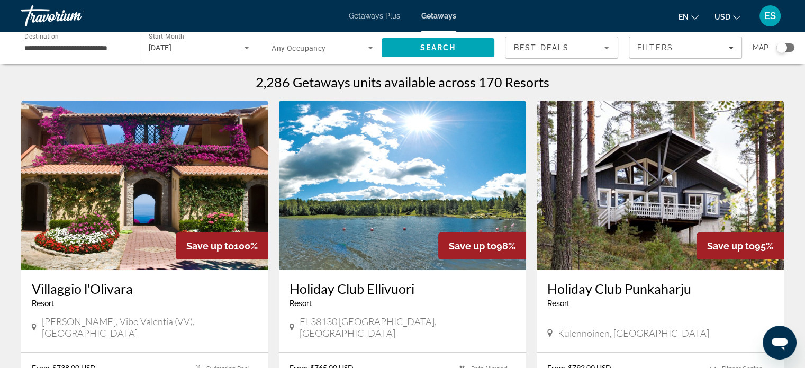
click at [212, 189] on img "Main content" at bounding box center [144, 185] width 247 height 169
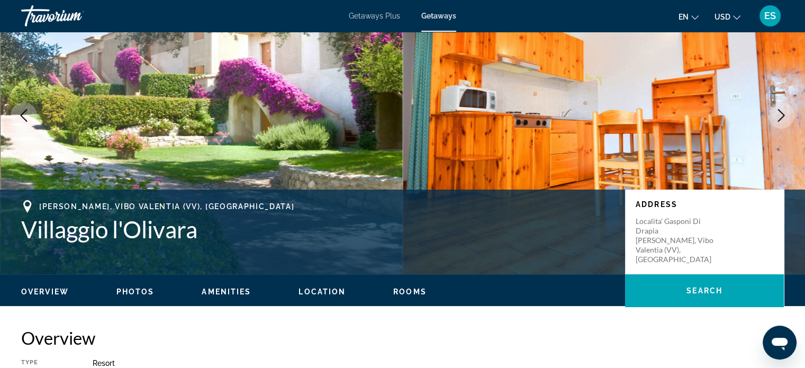
scroll to position [76, 0]
